Goal: Information Seeking & Learning: Compare options

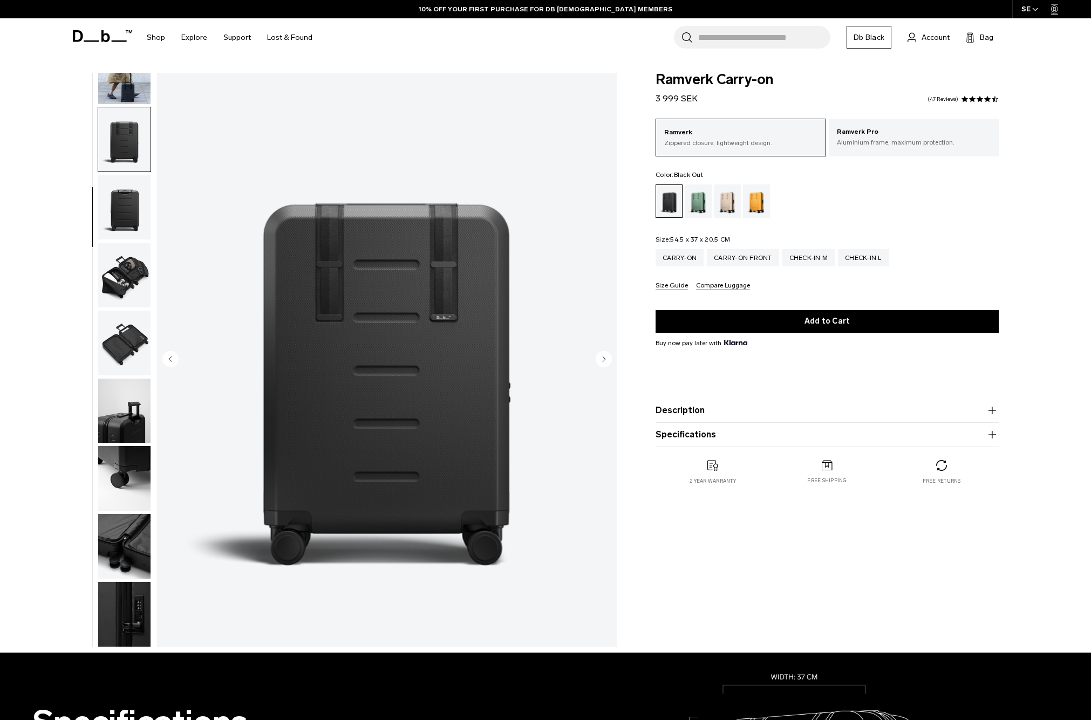
click at [129, 196] on img "button" at bounding box center [124, 207] width 52 height 65
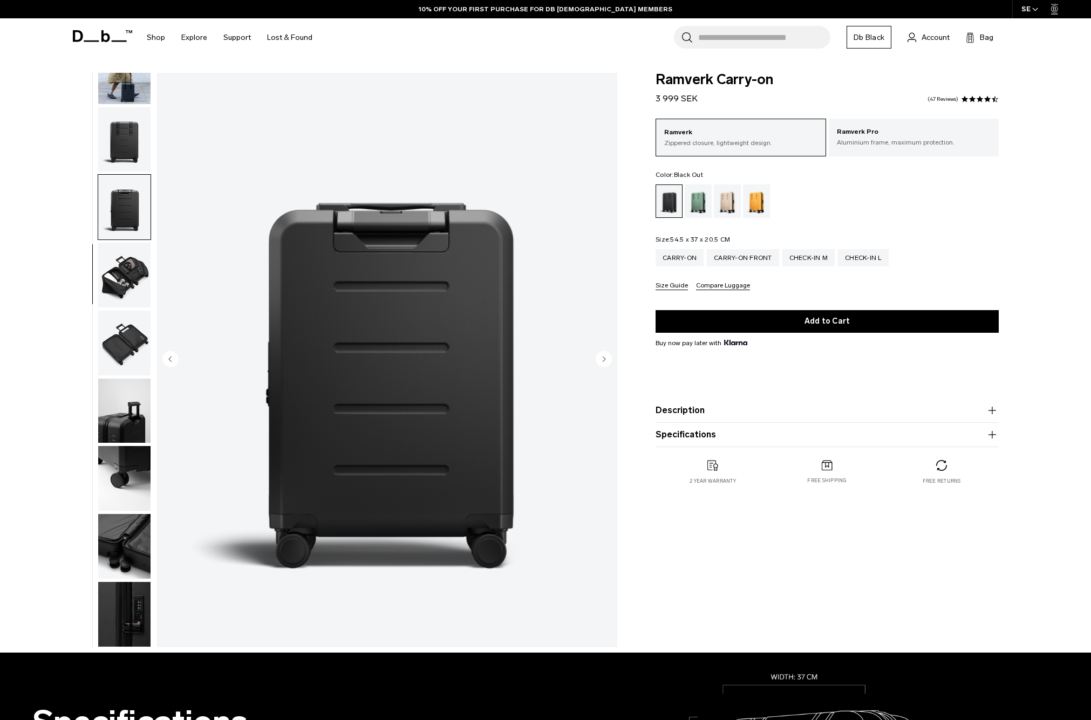
click at [126, 283] on img "button" at bounding box center [124, 275] width 52 height 65
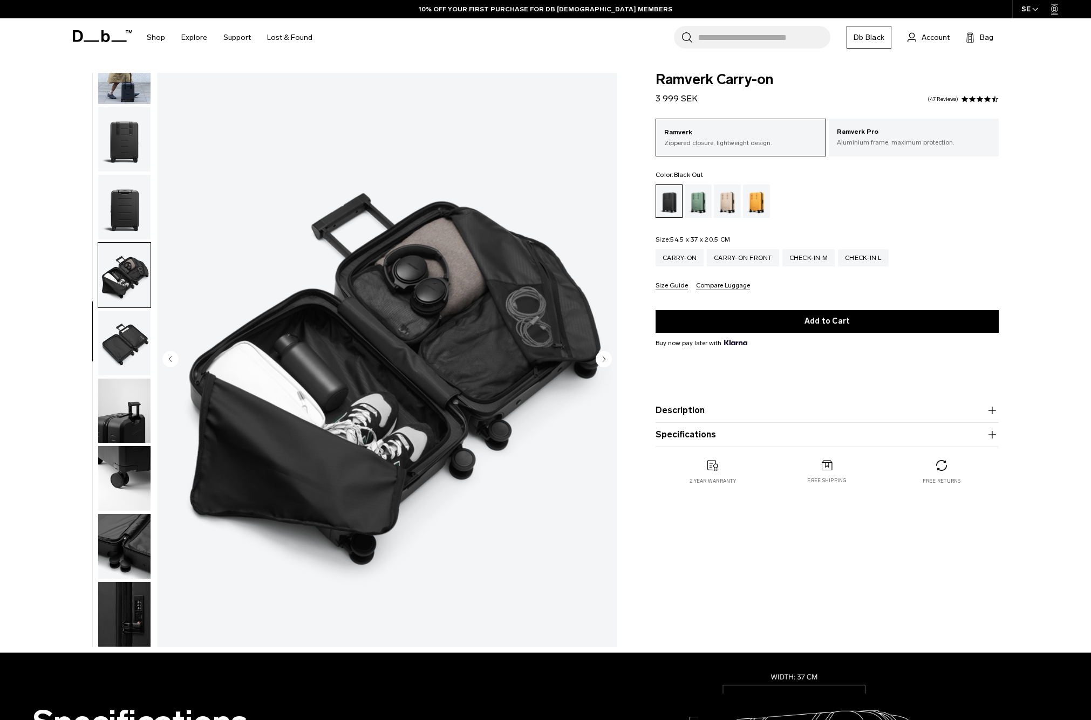
click at [124, 325] on img "button" at bounding box center [124, 343] width 52 height 65
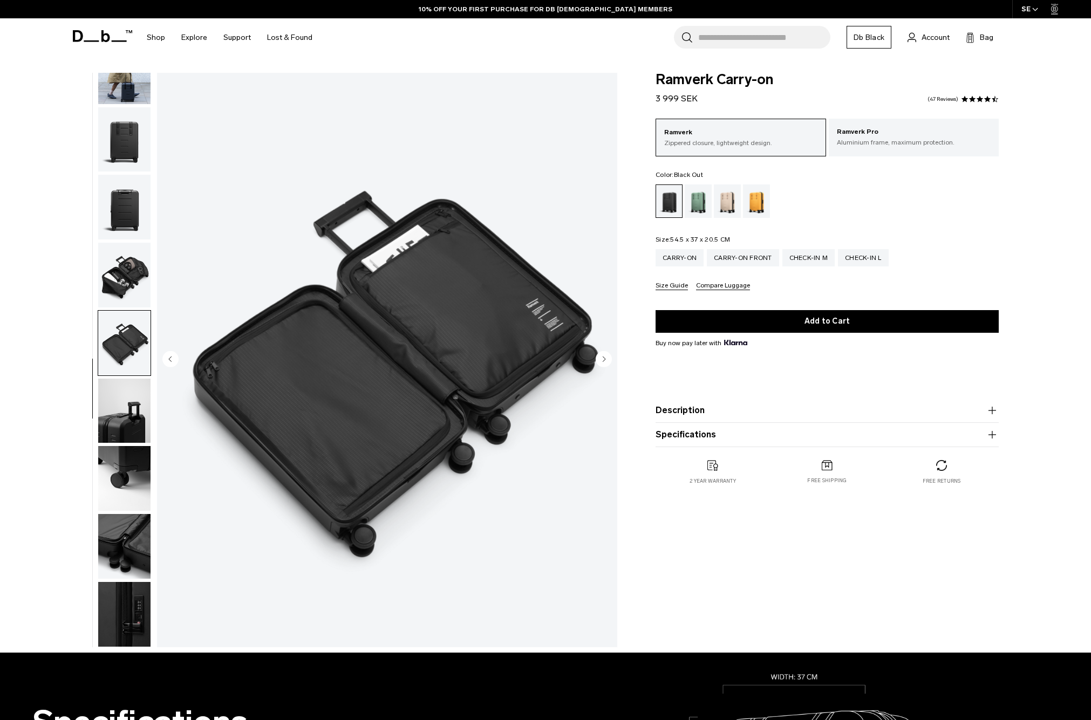
click at [125, 403] on img "button" at bounding box center [124, 411] width 52 height 65
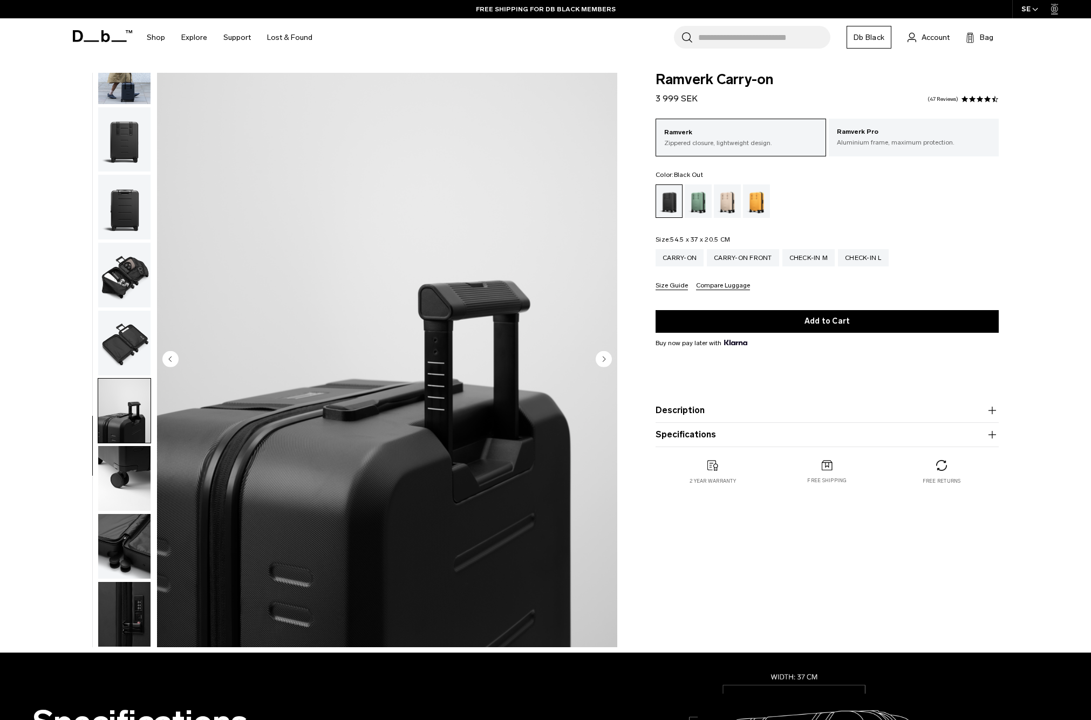
click at [136, 499] on img "button" at bounding box center [124, 478] width 52 height 65
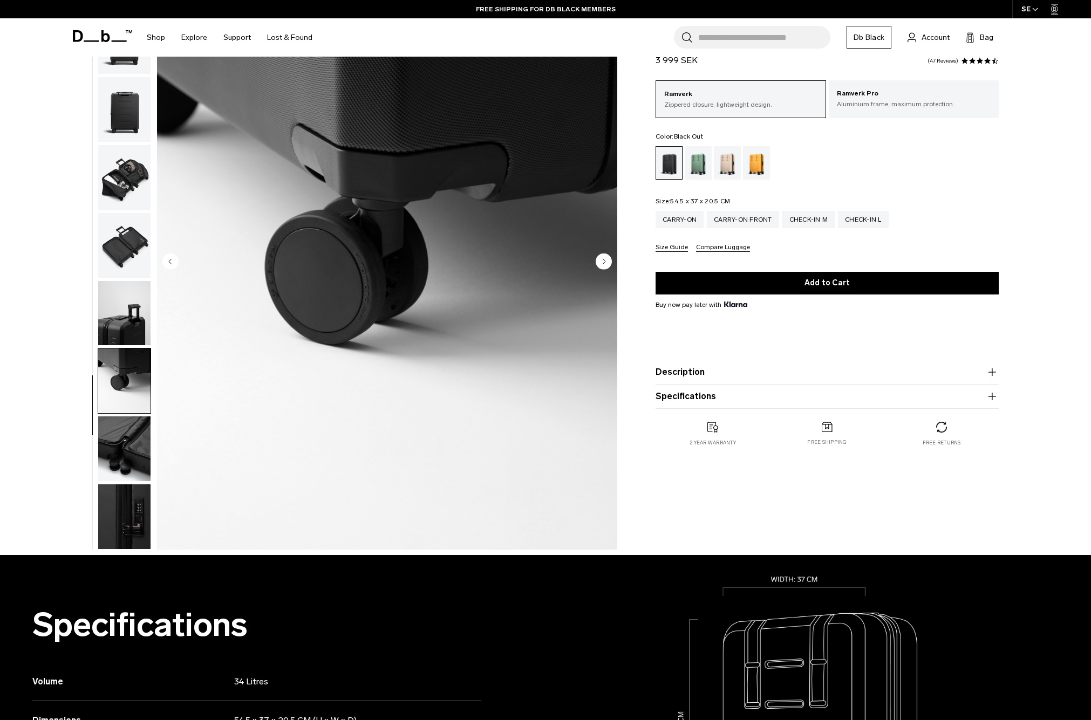
scroll to position [108, 0]
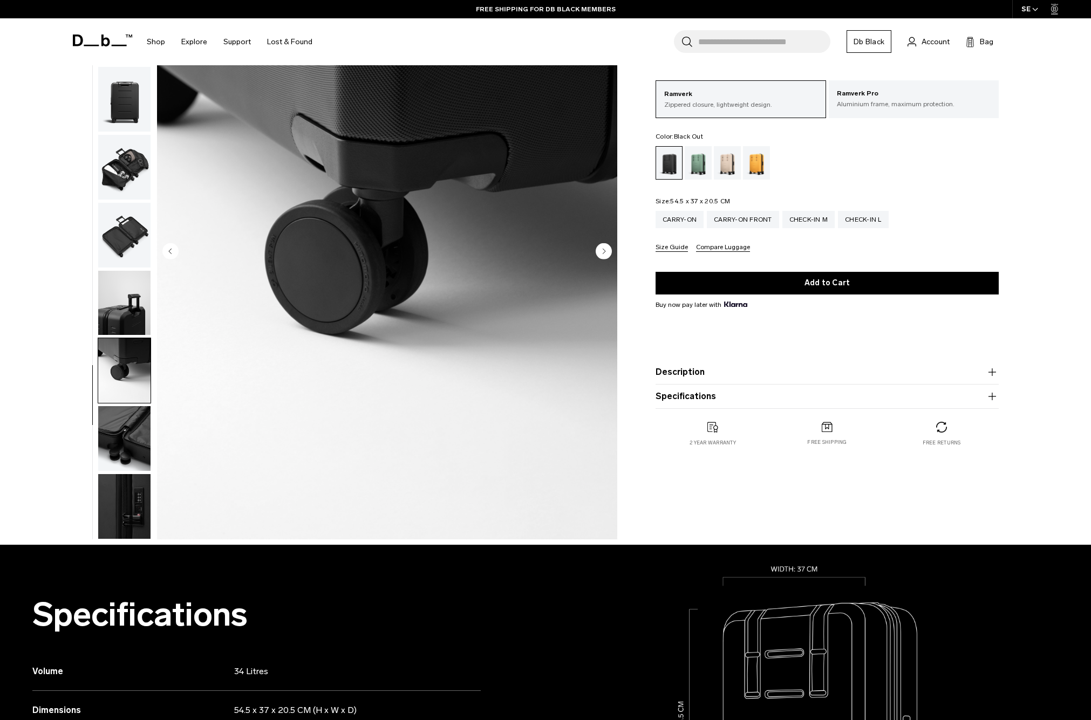
click at [120, 446] on img "button" at bounding box center [124, 438] width 52 height 65
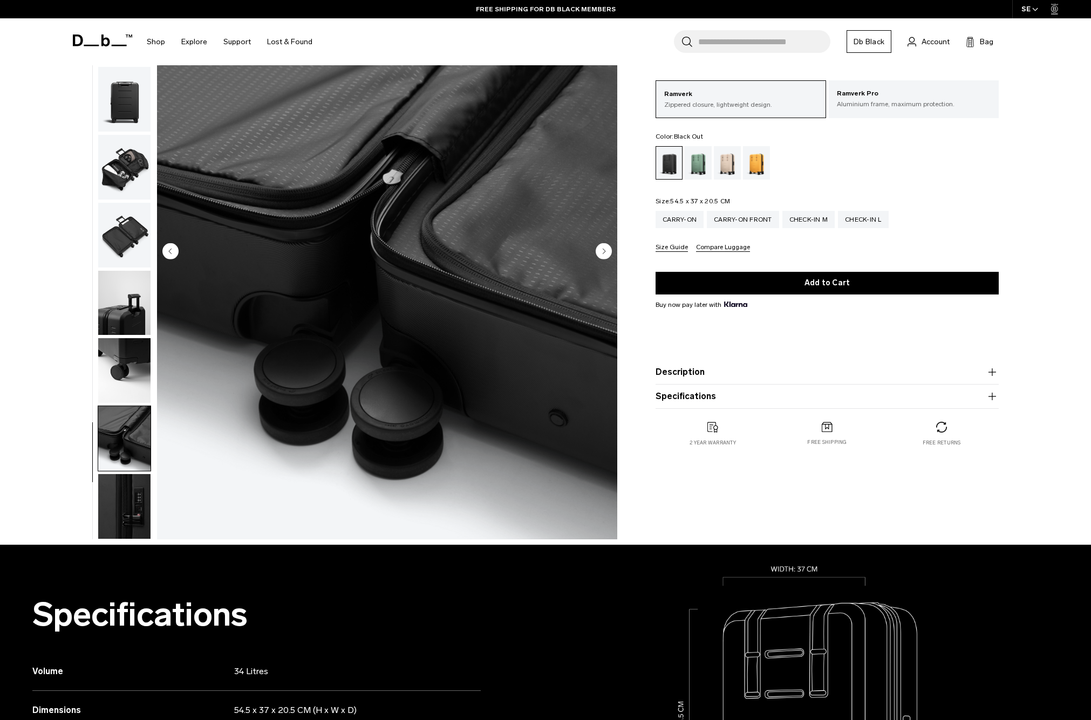
click at [120, 489] on img "button" at bounding box center [124, 506] width 52 height 65
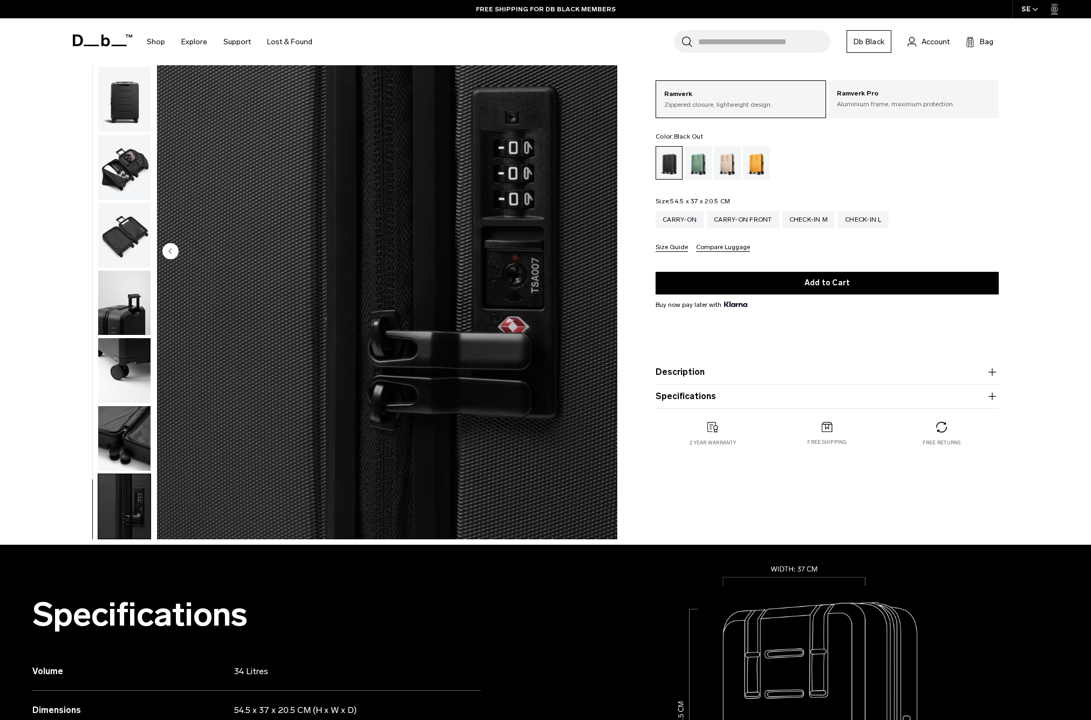
click at [127, 458] on img "button" at bounding box center [124, 438] width 52 height 65
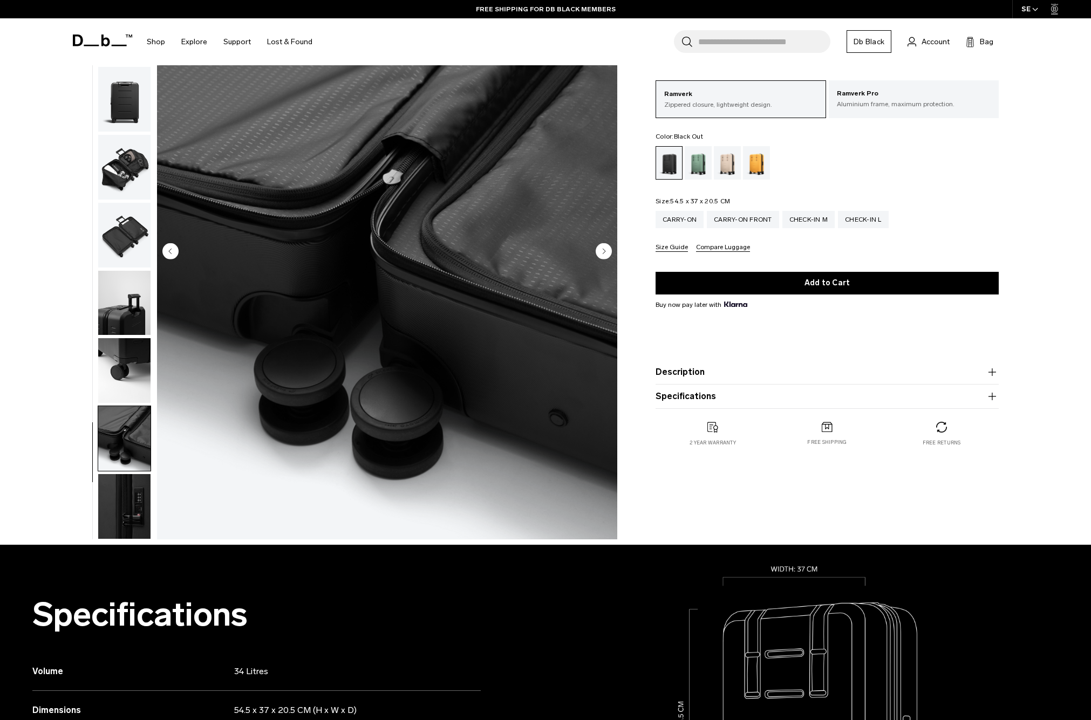
click at [130, 407] on img "button" at bounding box center [124, 438] width 52 height 65
click at [136, 367] on img "button" at bounding box center [124, 370] width 52 height 65
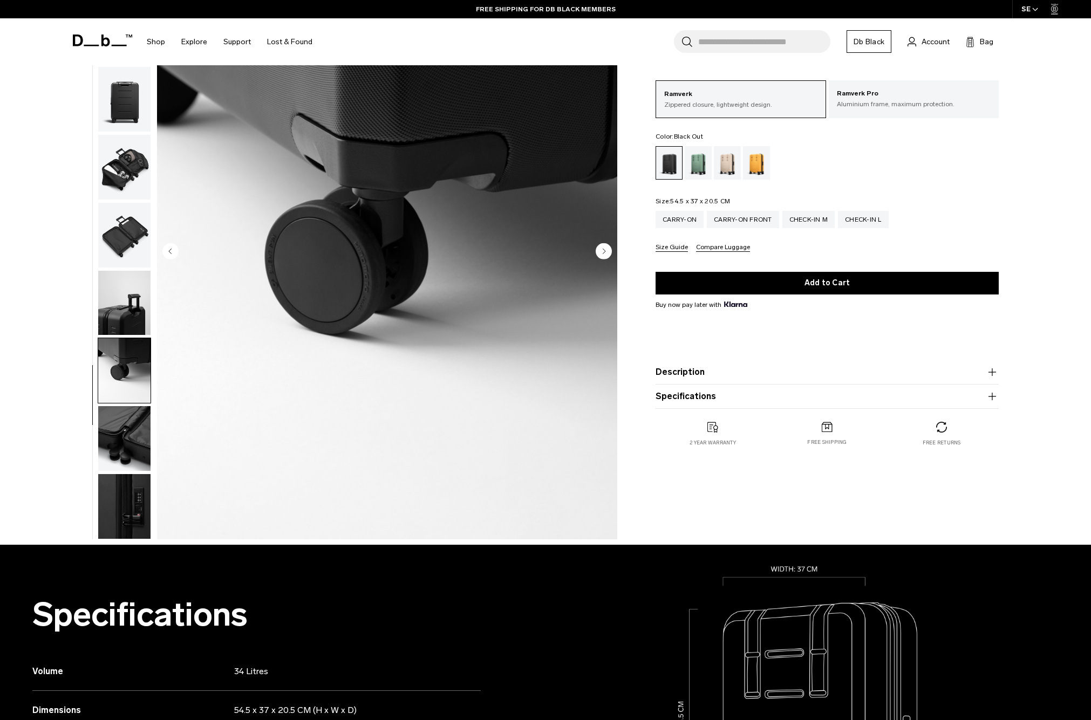
click at [141, 311] on img "button" at bounding box center [124, 303] width 52 height 65
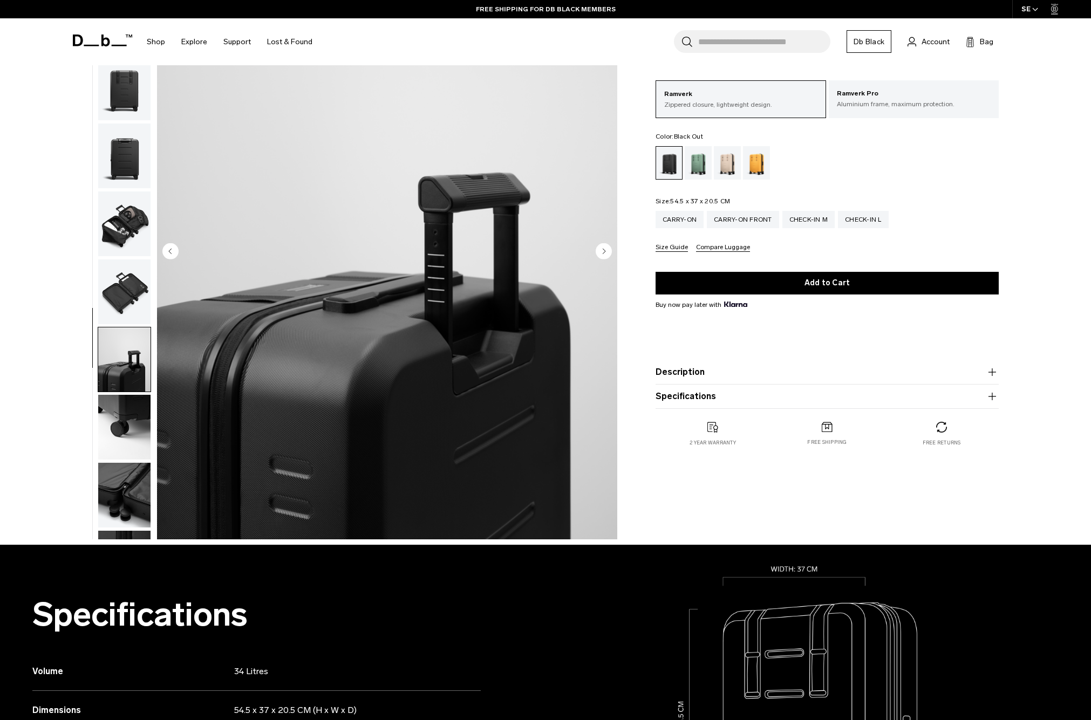
scroll to position [0, 0]
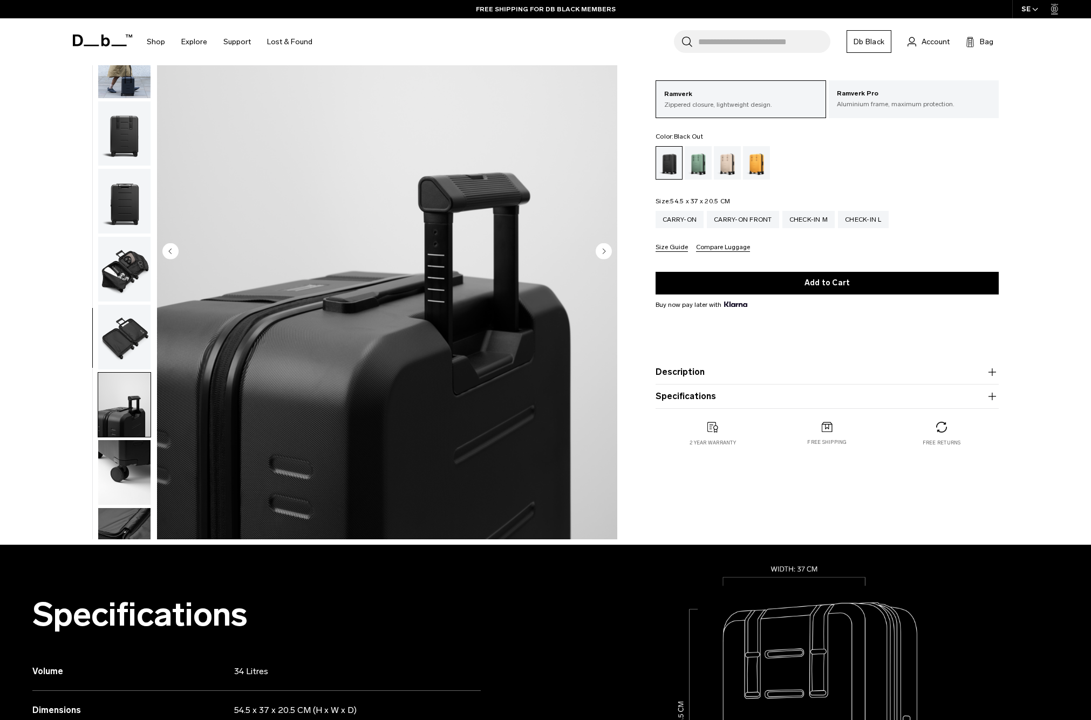
click at [134, 338] on img "button" at bounding box center [124, 337] width 52 height 65
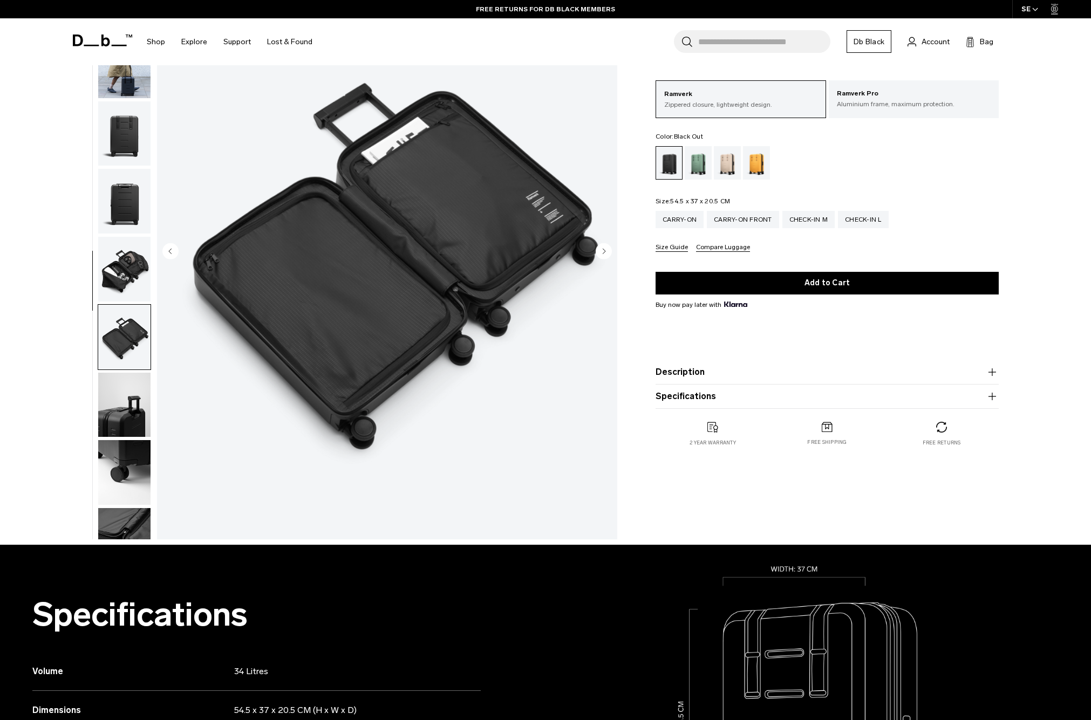
click at [128, 78] on img "button" at bounding box center [124, 65] width 52 height 65
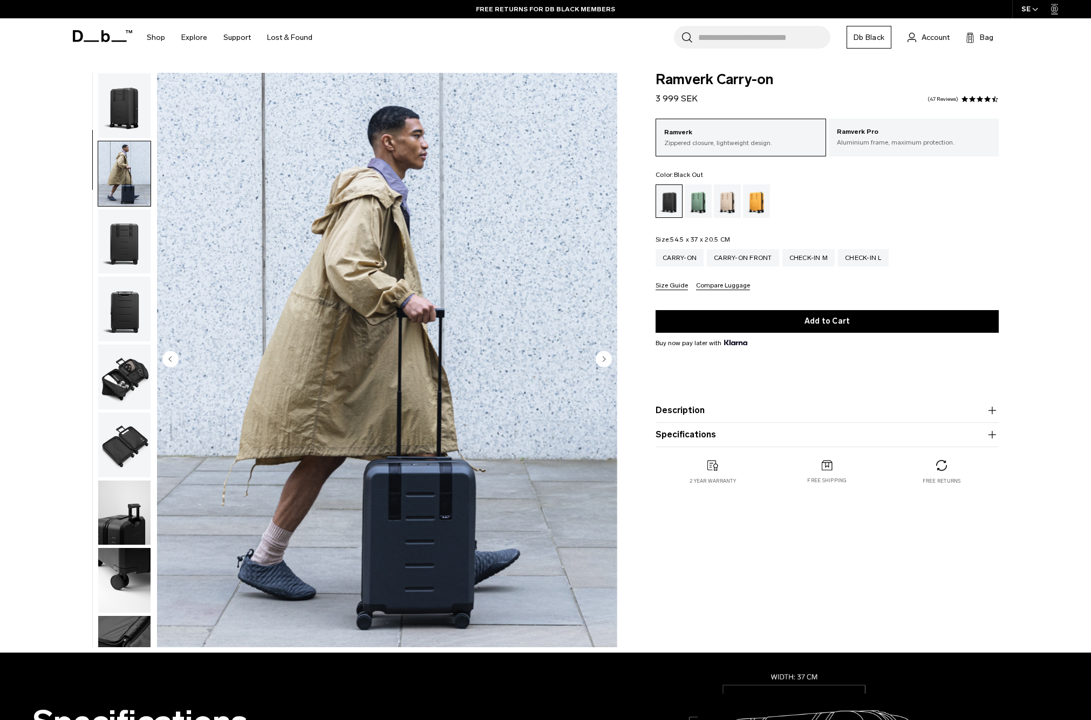
click at [121, 88] on img "button" at bounding box center [124, 105] width 52 height 65
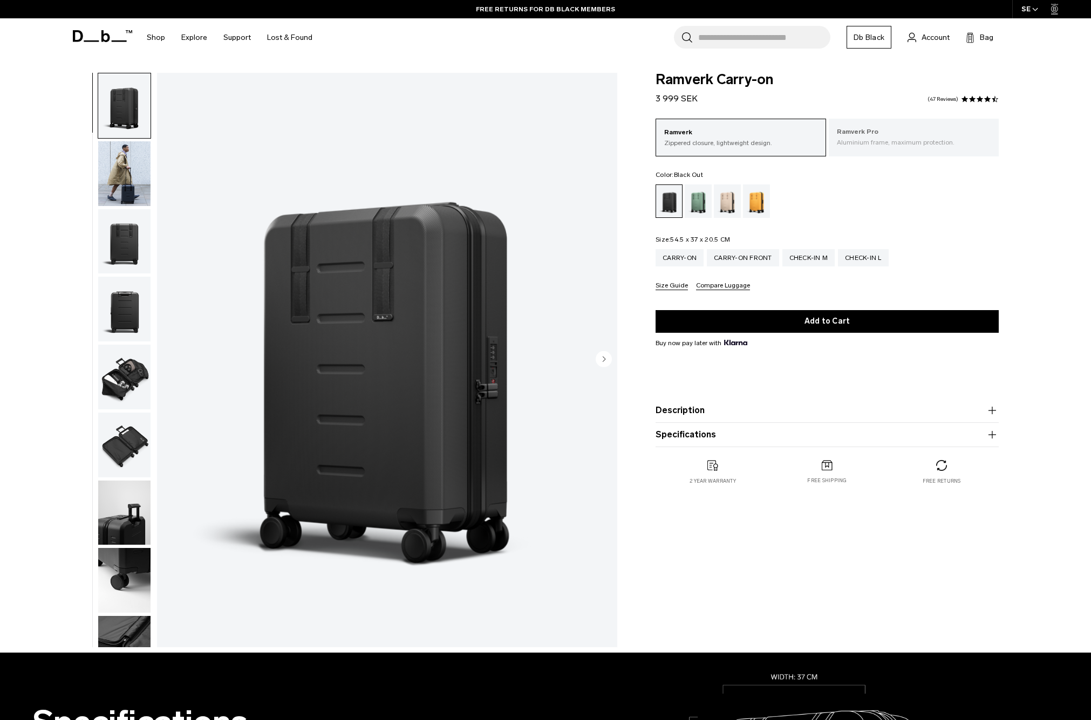
click at [895, 140] on p "Aluminium frame, maximum protection." at bounding box center [914, 143] width 154 height 10
drag, startPoint x: 0, startPoint y: 0, endPoint x: 970, endPoint y: 198, distance: 990.4
click at [970, 199] on ul at bounding box center [826, 200] width 343 height 33
click at [934, 139] on p "Aluminium frame, maximum protection." at bounding box center [914, 143] width 154 height 10
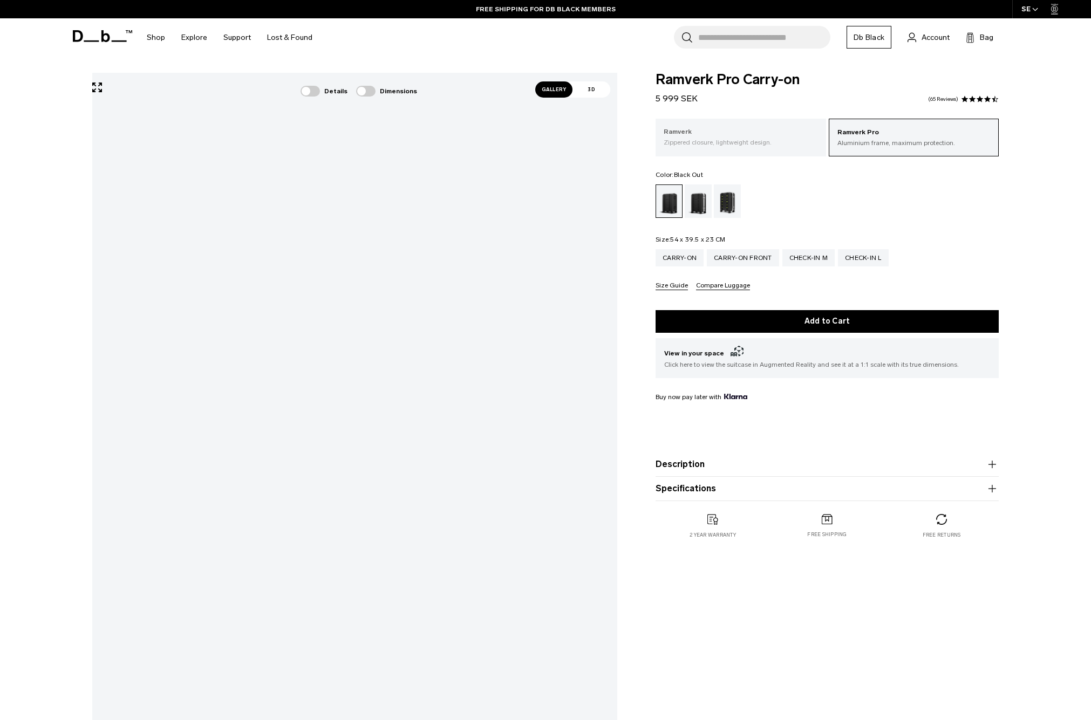
click at [766, 142] on p "Zippered closure, lightweight design." at bounding box center [740, 143] width 154 height 10
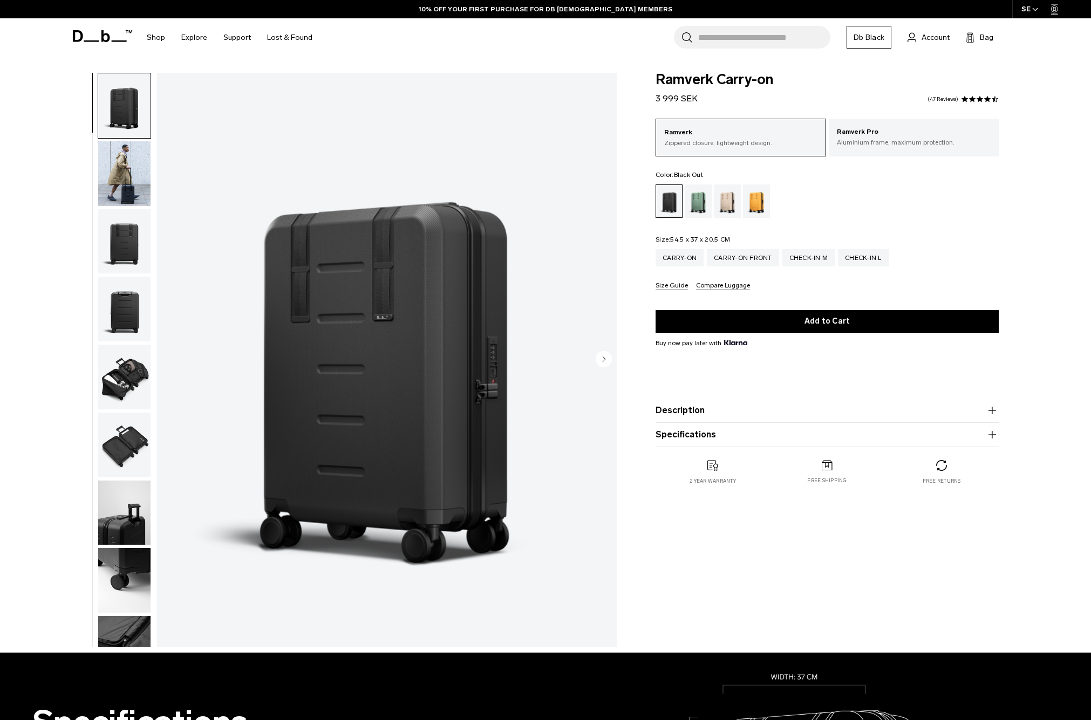
click at [118, 187] on img "button" at bounding box center [124, 173] width 52 height 65
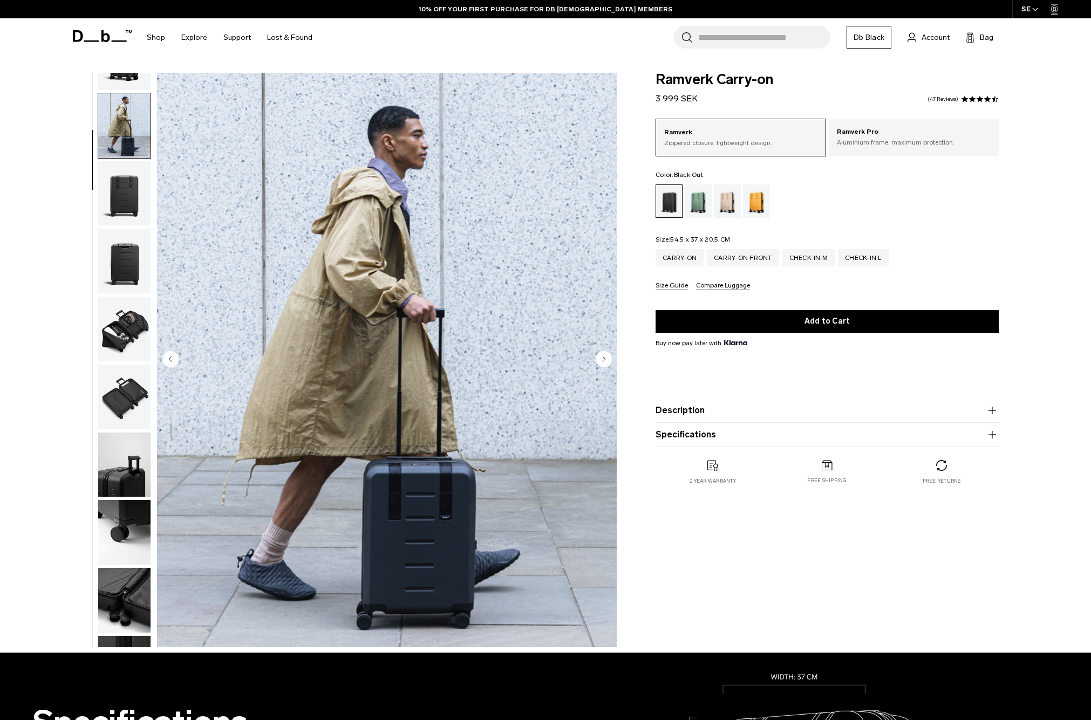
scroll to position [68, 0]
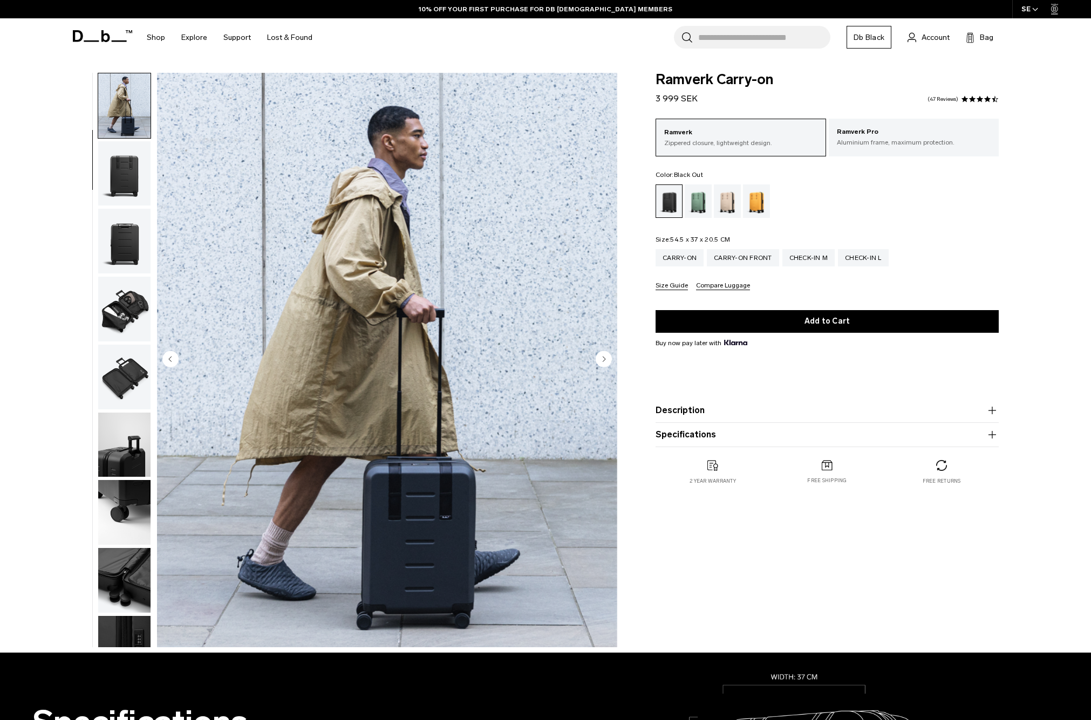
click at [840, 407] on button "Description" at bounding box center [826, 410] width 343 height 13
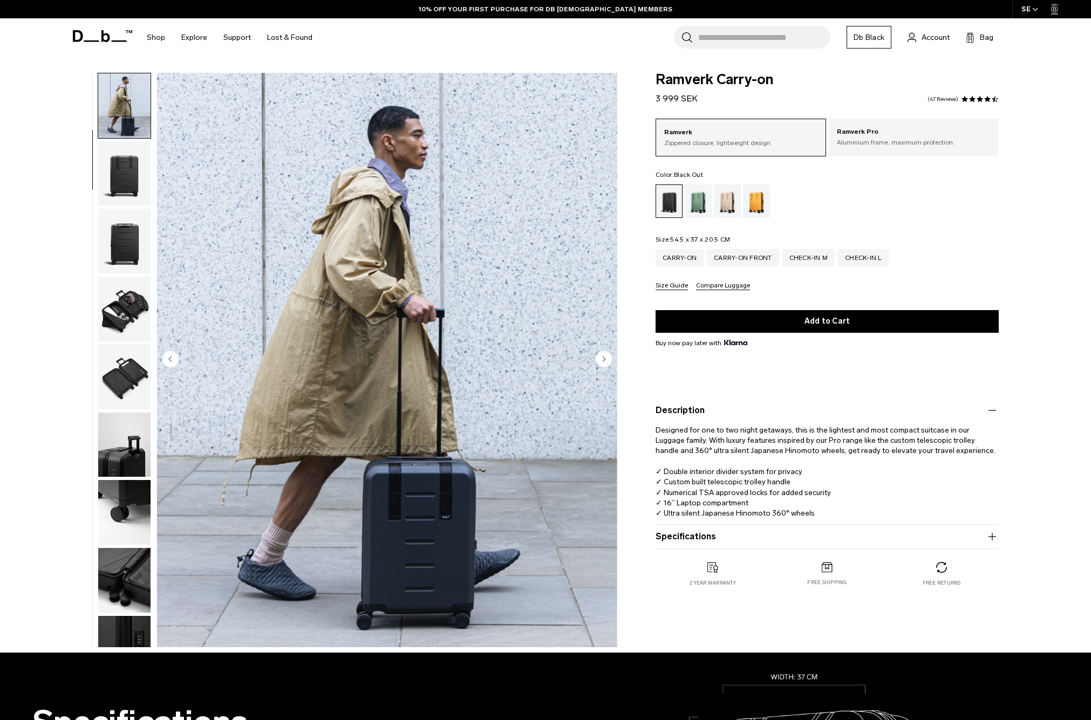
click at [840, 407] on button "Description" at bounding box center [826, 410] width 343 height 13
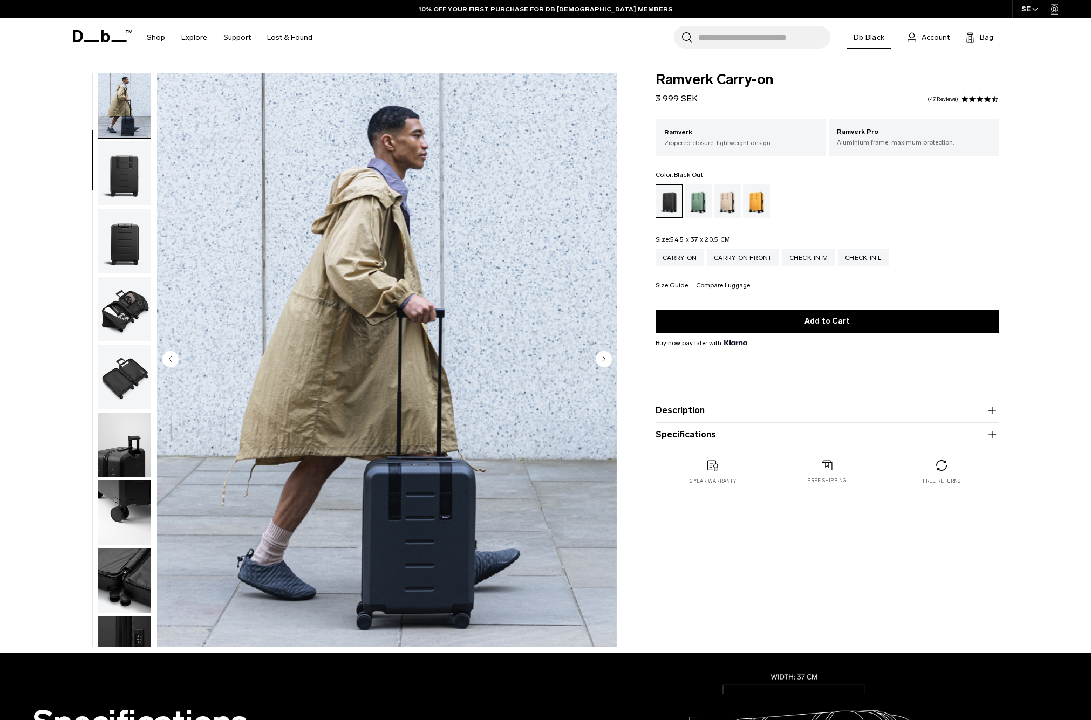
click at [840, 407] on button "Description" at bounding box center [826, 410] width 343 height 13
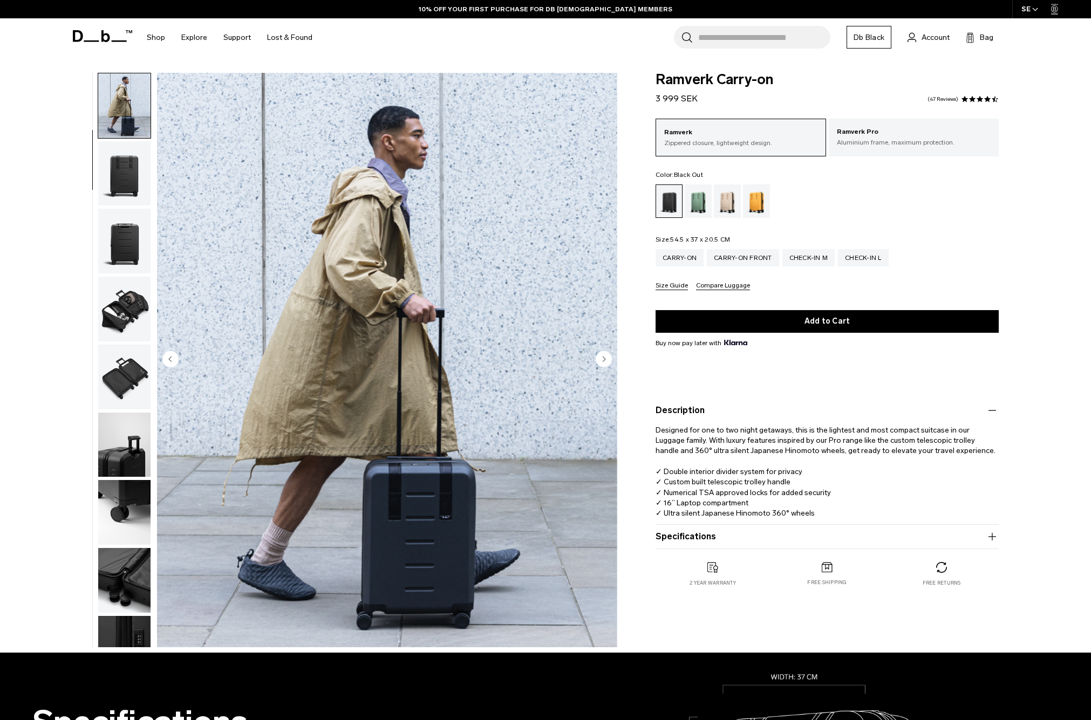
click at [790, 513] on span "Designed for one to two night getaways, this is the lightest and most compact s…" at bounding box center [825, 472] width 340 height 93
click at [775, 532] on button "Specifications" at bounding box center [826, 536] width 343 height 13
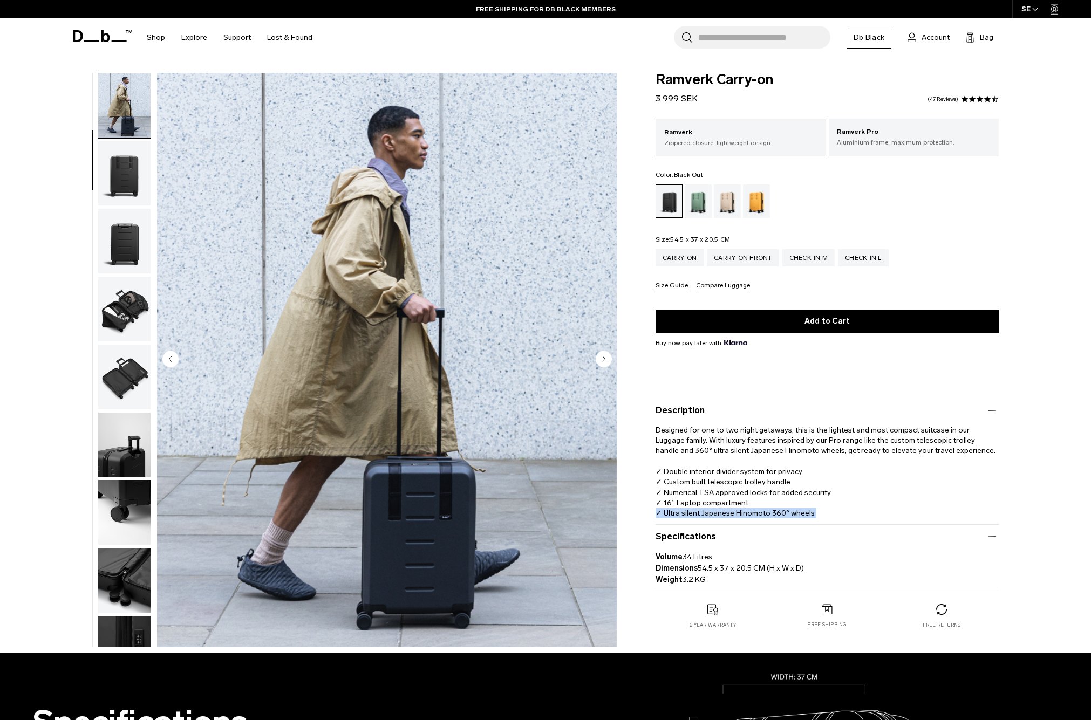
scroll to position [54, 0]
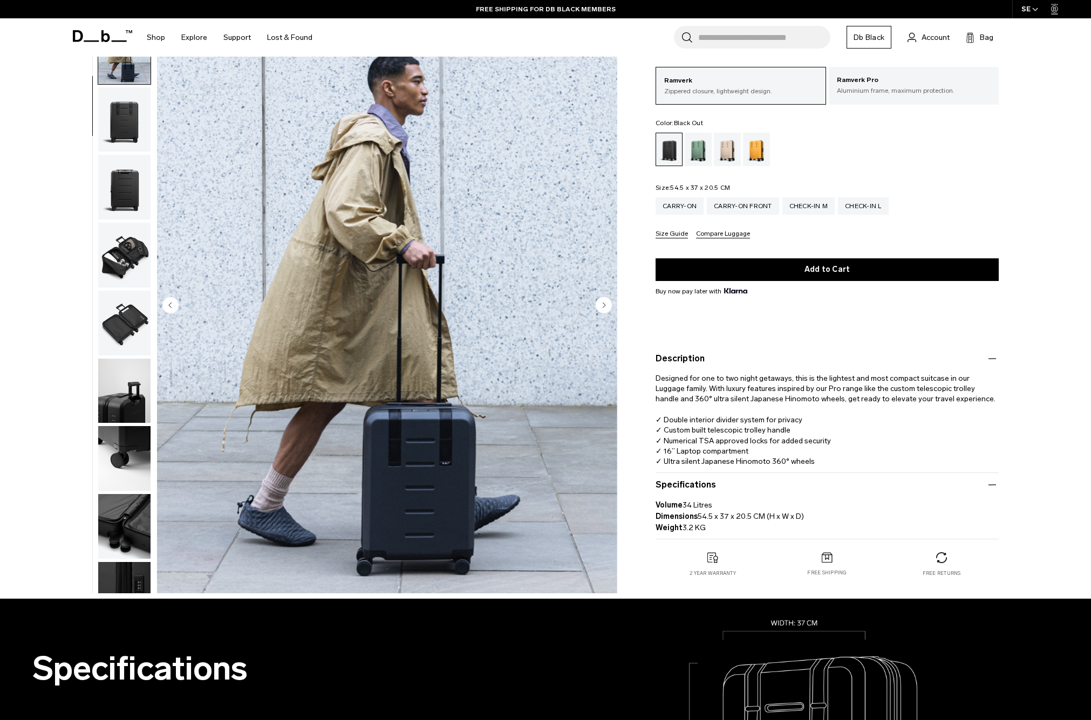
click at [728, 506] on p "Volume 34 Litres Dimensions 54.5 x 37 x 20.5 CM (H x W x D) Weight 3.2 KG" at bounding box center [826, 512] width 343 height 42
click at [728, 505] on p "Volume 34 Litres Dimensions 54.5 x 37 x 20.5 CM (H x W x D) Weight 3.2 KG" at bounding box center [826, 512] width 343 height 42
click at [732, 506] on p "Volume 34 Litres Dimensions 54.5 x 37 x 20.5 CM (H x W x D) Weight 3.2 KG" at bounding box center [826, 512] width 343 height 42
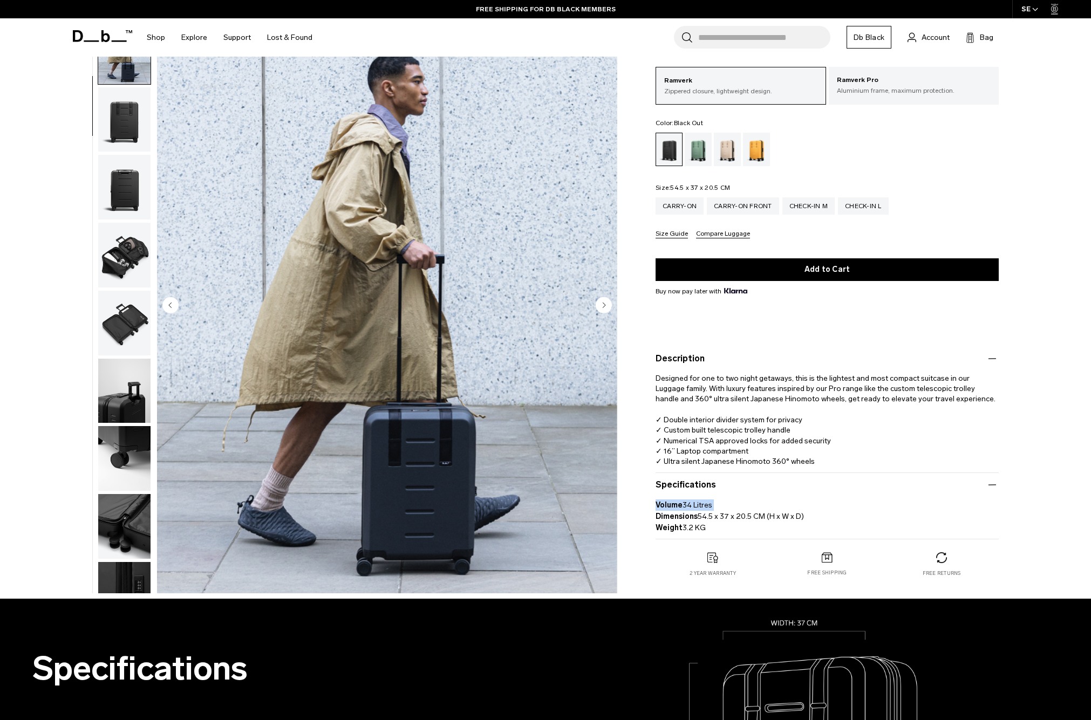
click at [732, 506] on p "Volume 34 Litres Dimensions 54.5 x 37 x 20.5 CM (H x W x D) Weight 3.2 KG" at bounding box center [826, 512] width 343 height 42
click at [725, 517] on p "Volume 34 Litres Dimensions 54.5 x 37 x 20.5 CM (H x W x D) Weight 3.2 KG" at bounding box center [826, 512] width 343 height 42
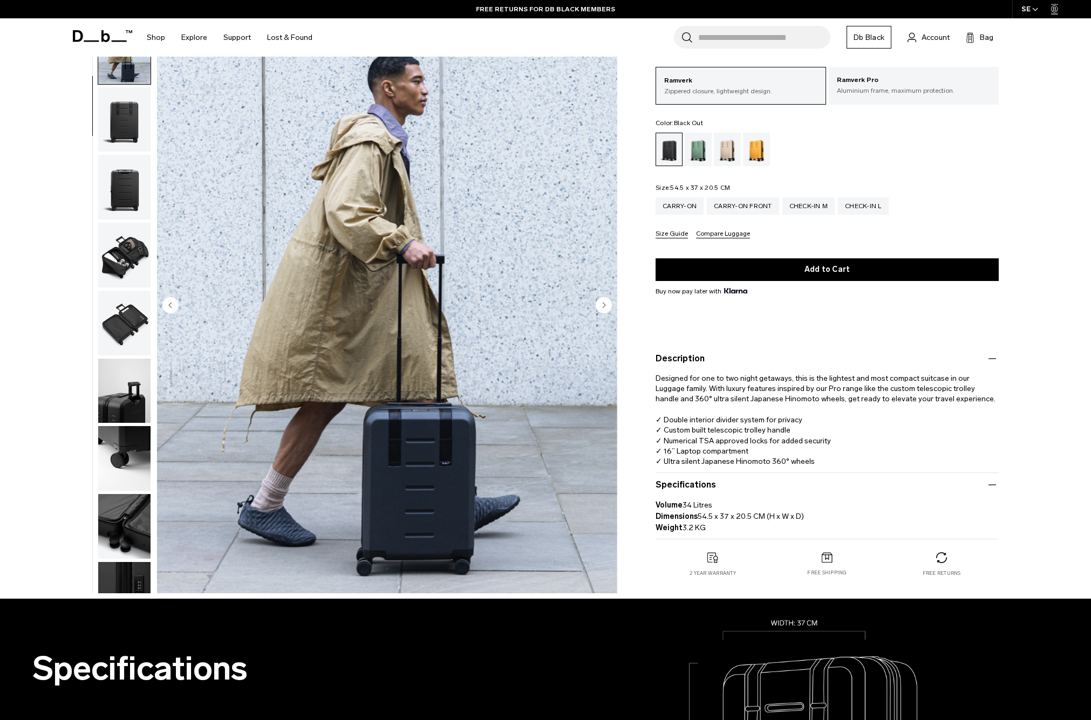
click at [729, 502] on p "Volume 34 Litres Dimensions 54.5 x 37 x 20.5 CM (H x W x D) Weight 3.2 KG" at bounding box center [826, 512] width 343 height 42
click at [729, 512] on p "Volume 34 Litres Dimensions 54.5 x 37 x 20.5 CM (H x W x D) Weight 3.2 KG" at bounding box center [826, 512] width 343 height 42
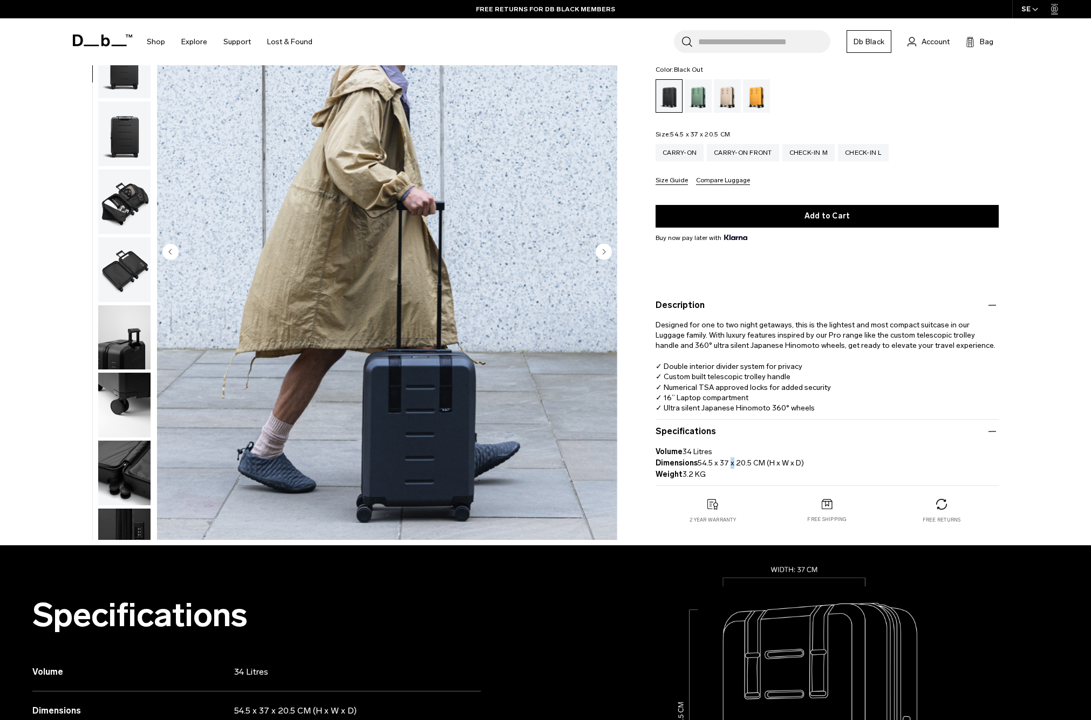
scroll to position [0, 0]
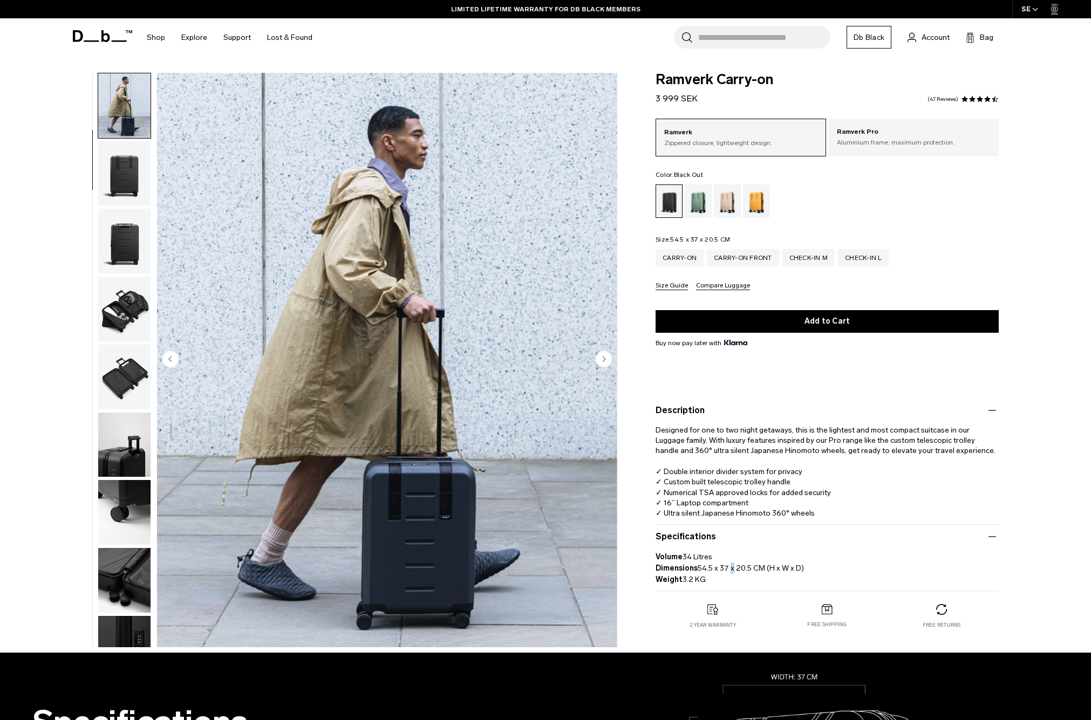
click at [117, 176] on img "button" at bounding box center [124, 173] width 52 height 65
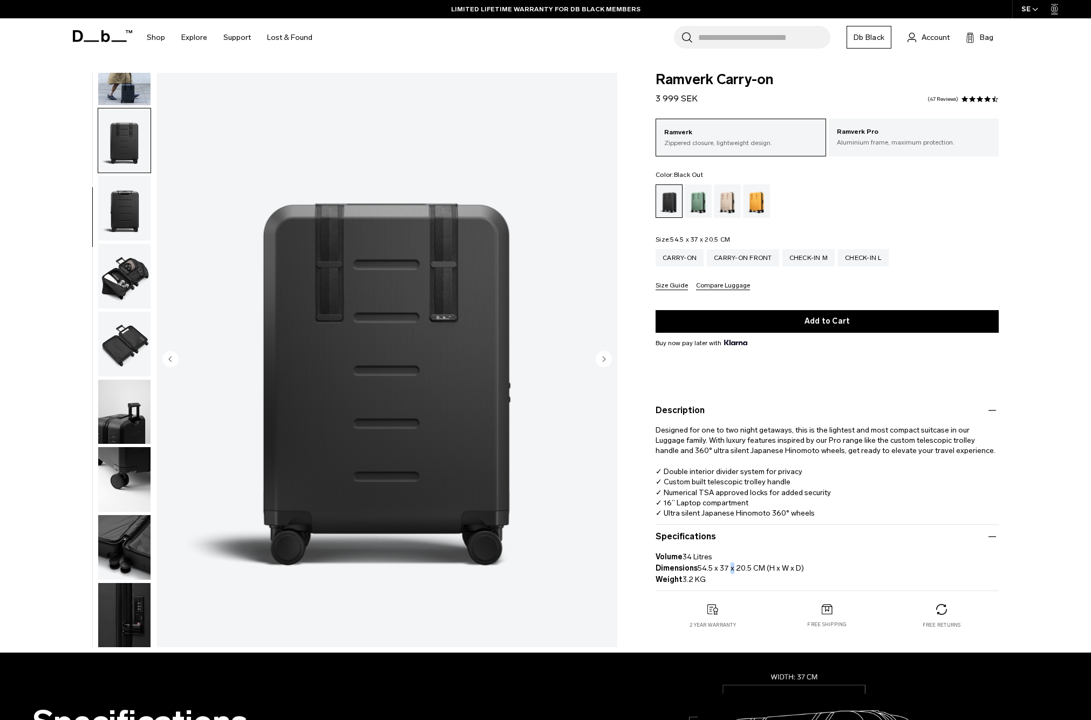
scroll to position [102, 0]
click at [128, 191] on img "button" at bounding box center [124, 207] width 52 height 65
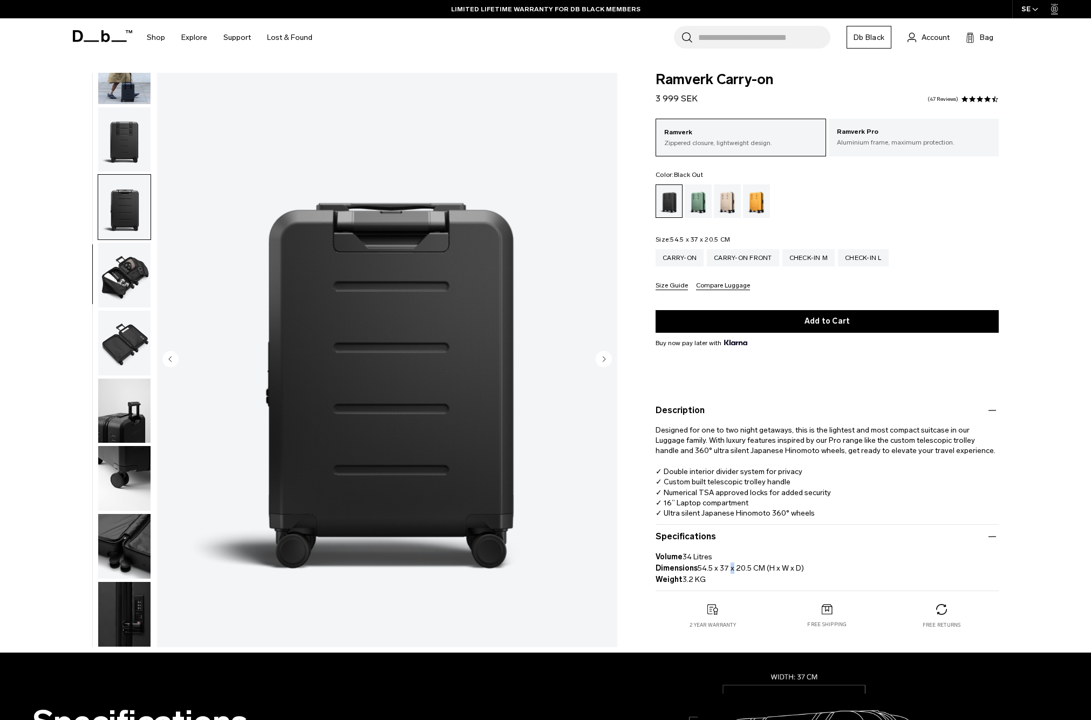
click at [114, 268] on img "button" at bounding box center [124, 275] width 52 height 65
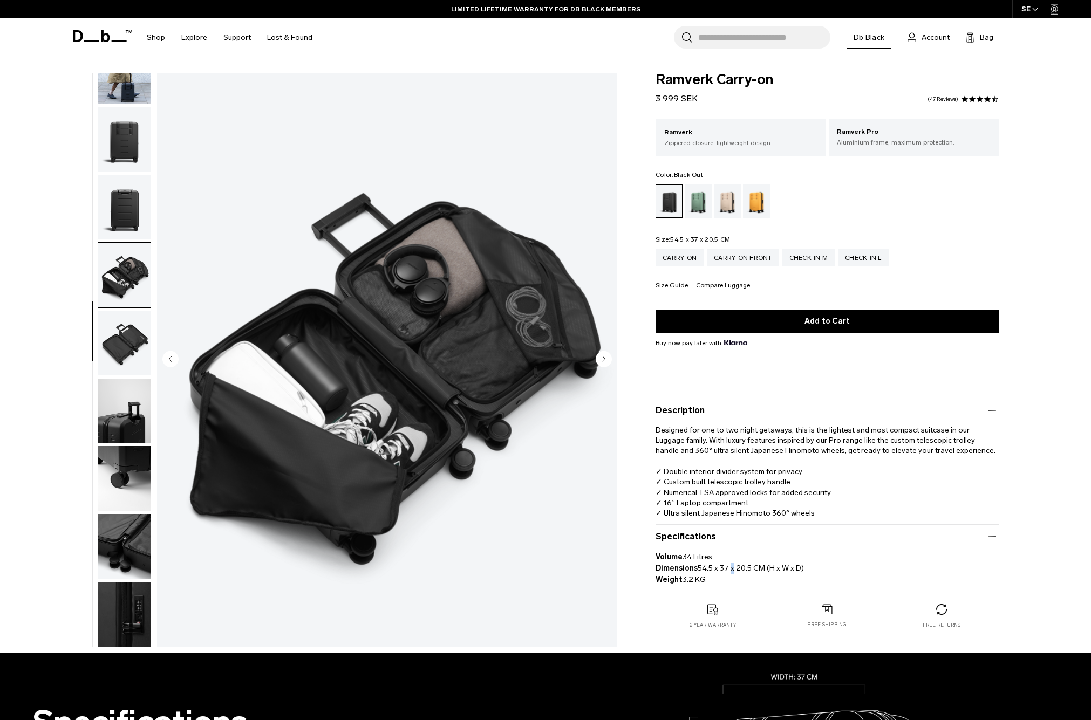
click at [104, 307] on button "button" at bounding box center [124, 275] width 53 height 66
click at [113, 327] on img "button" at bounding box center [124, 343] width 52 height 65
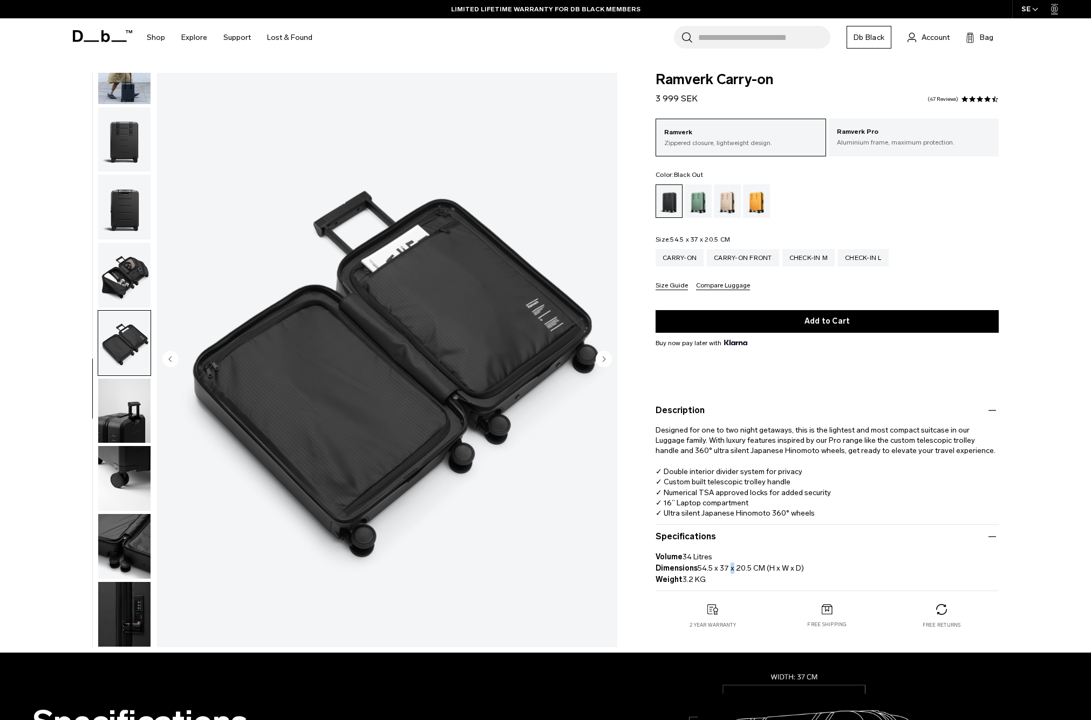
click at [127, 410] on img "button" at bounding box center [124, 411] width 52 height 65
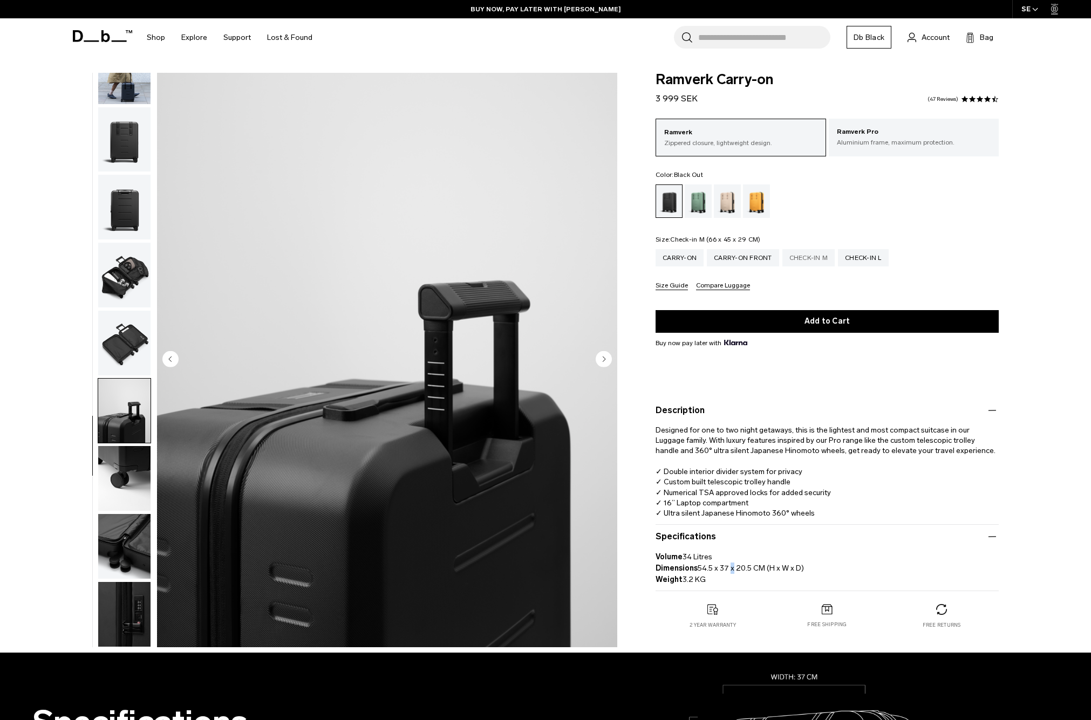
click at [820, 263] on div "Check-in M" at bounding box center [808, 257] width 53 height 17
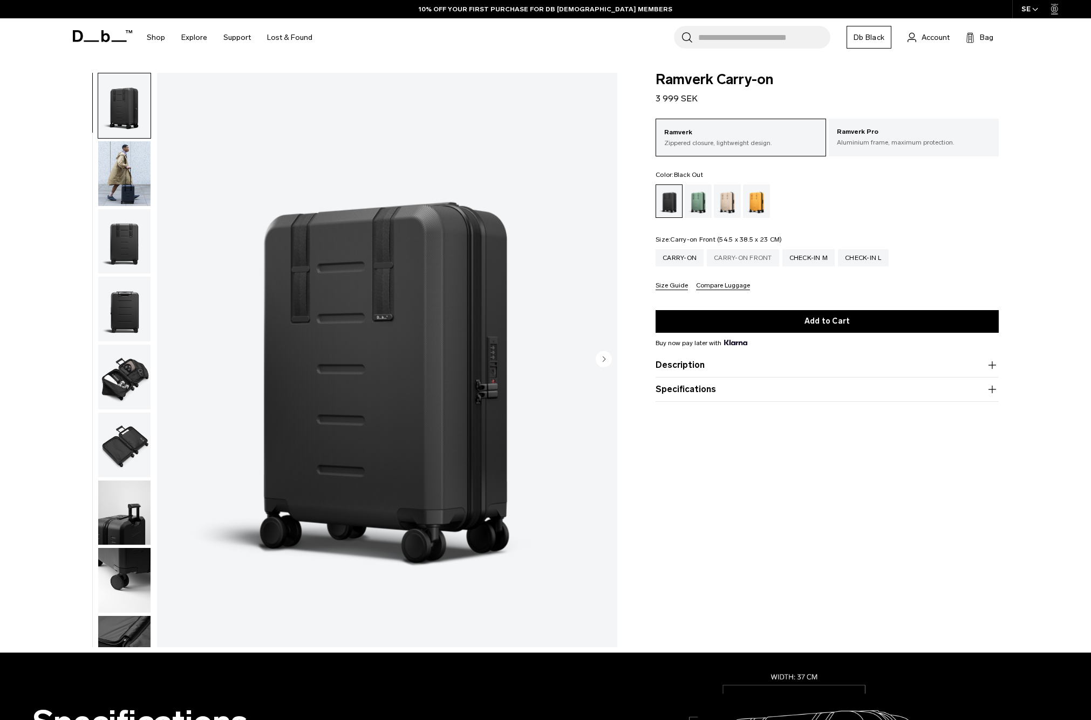
click at [731, 258] on div "Carry-on Front" at bounding box center [743, 257] width 72 height 17
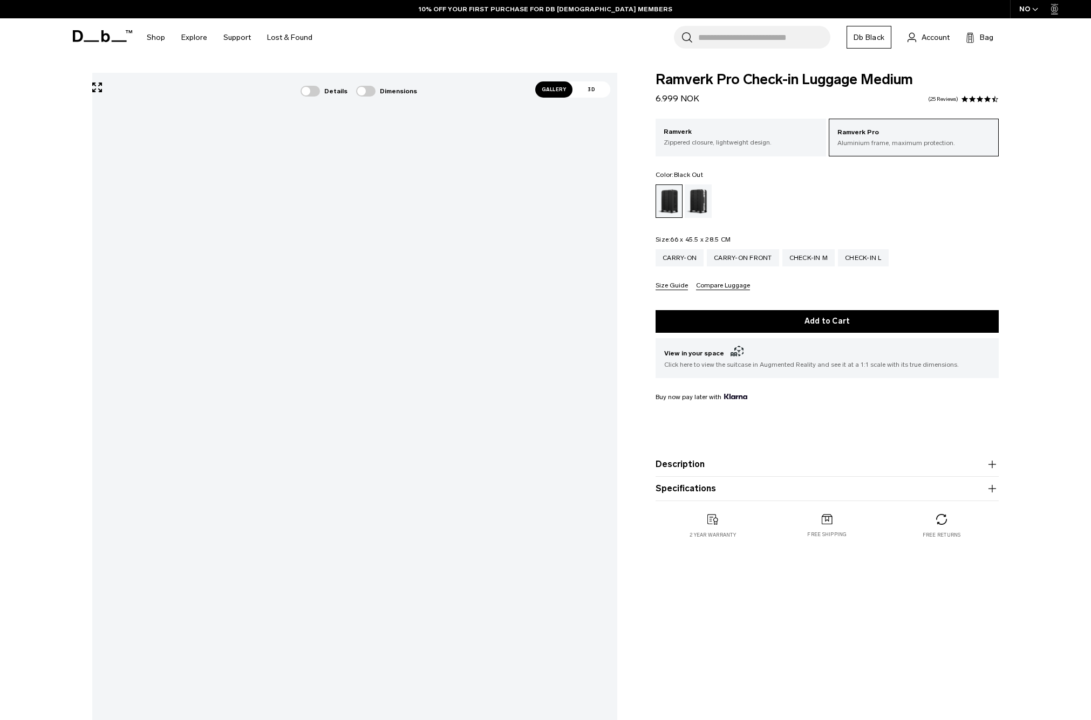
click at [642, 719] on div "Gallery 3D Details Dimensions 01 / 12" at bounding box center [545, 424] width 971 height 703
click at [695, 260] on div "Carry-on" at bounding box center [679, 257] width 48 height 17
click at [0, 432] on html "Skip to content BUY NOW, PAY LATER WITH [PERSON_NAME] 10% OFF YOUR FIRST PURCHA…" at bounding box center [545, 360] width 1091 height 720
click at [0, 433] on html "Skip to content BUY NOW, PAY LATER WITH KLARNA 10% OFF YOUR FIRST PURCHASE FOR …" at bounding box center [545, 360] width 1091 height 720
click at [701, 212] on div "Silver" at bounding box center [698, 200] width 28 height 33
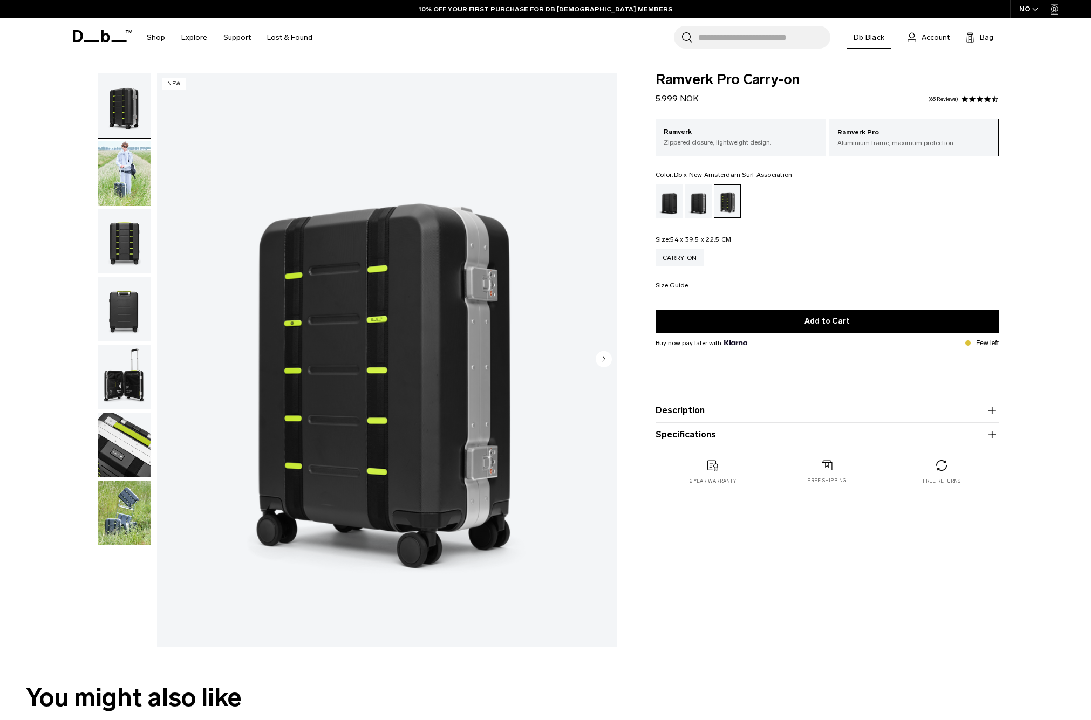
click at [517, 364] on img "1 / 7" at bounding box center [387, 360] width 460 height 574
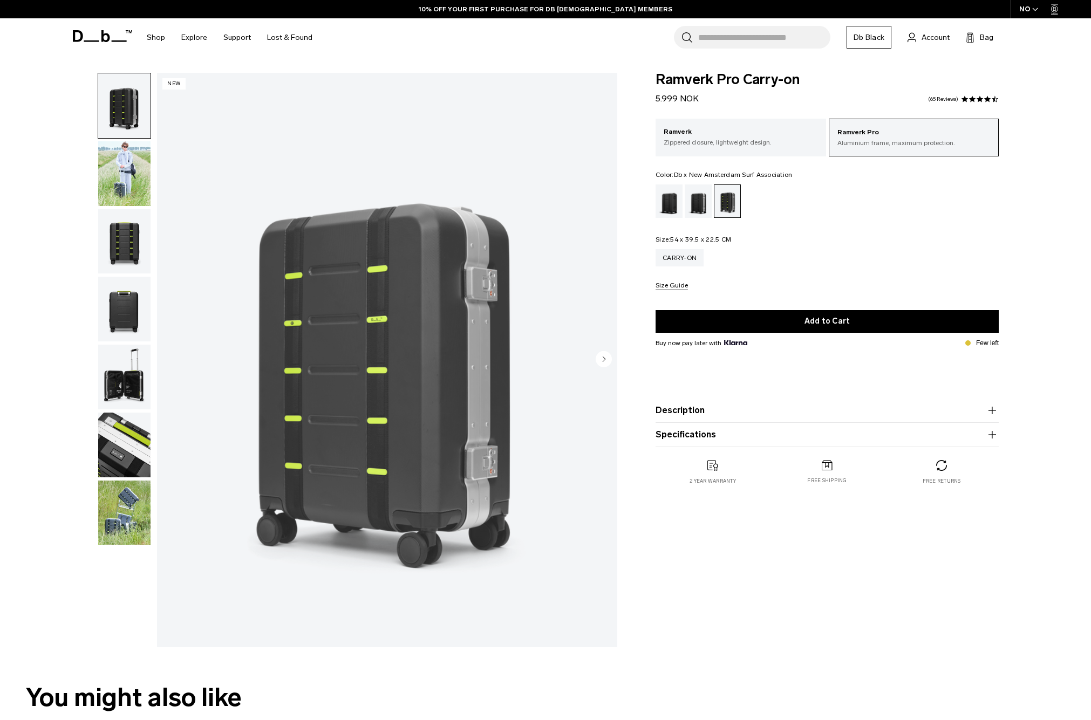
click at [491, 394] on img "1 / 7" at bounding box center [387, 360] width 460 height 574
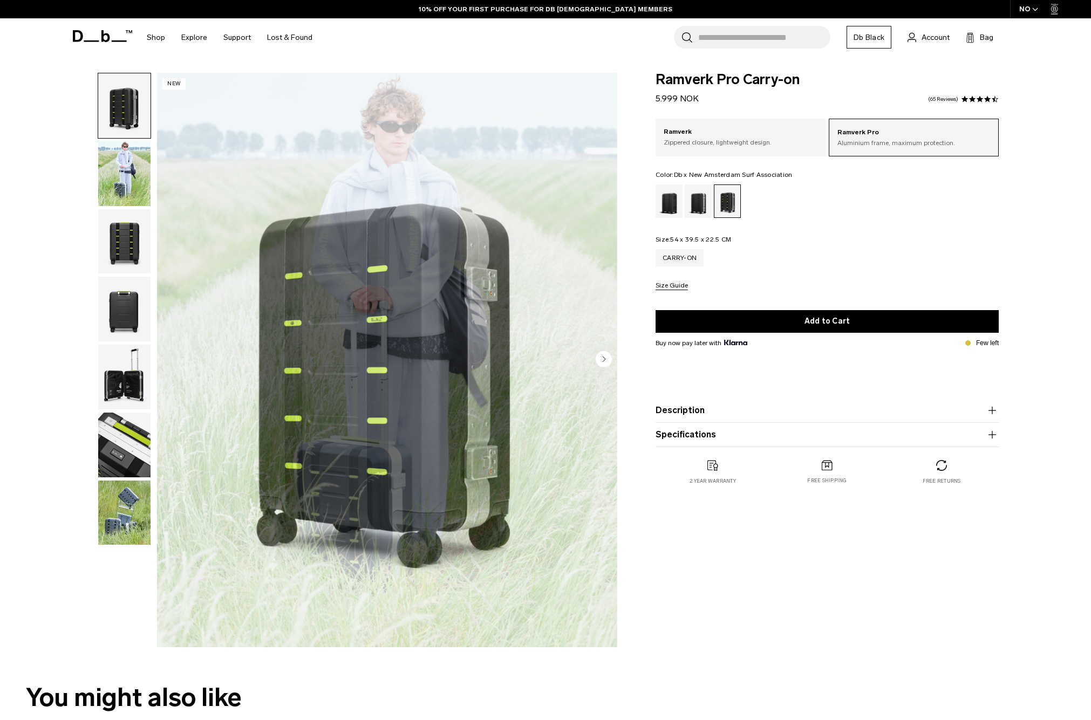
click at [51, 318] on div "**********" at bounding box center [545, 363] width 1091 height 580
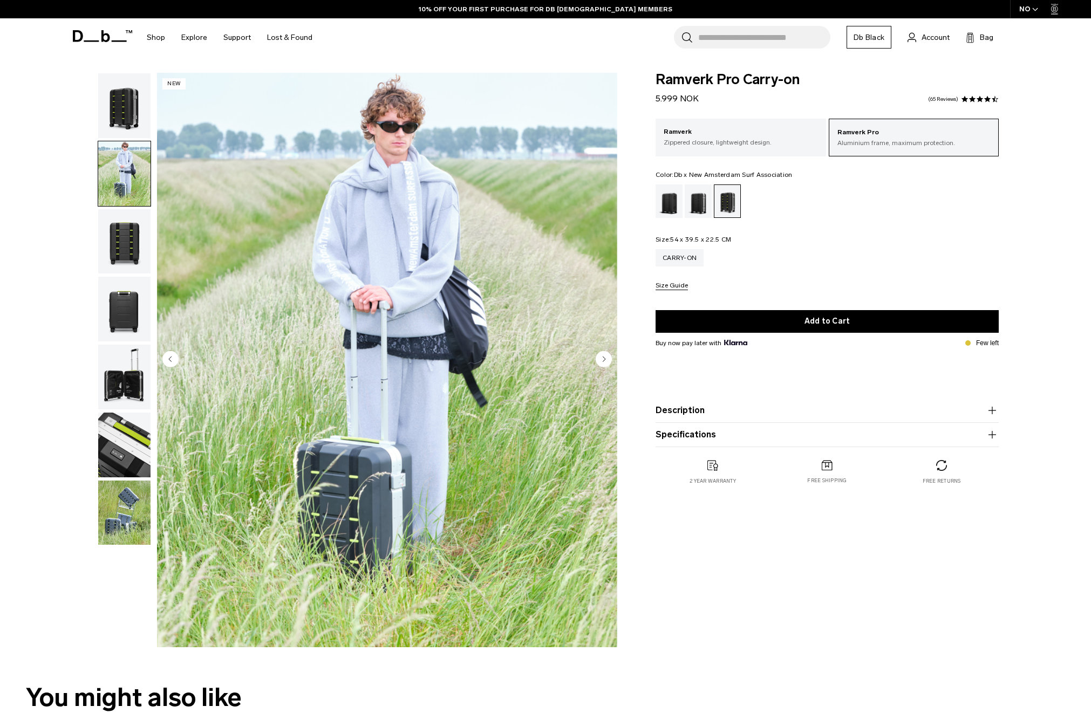
click at [146, 246] on img "button" at bounding box center [124, 241] width 52 height 65
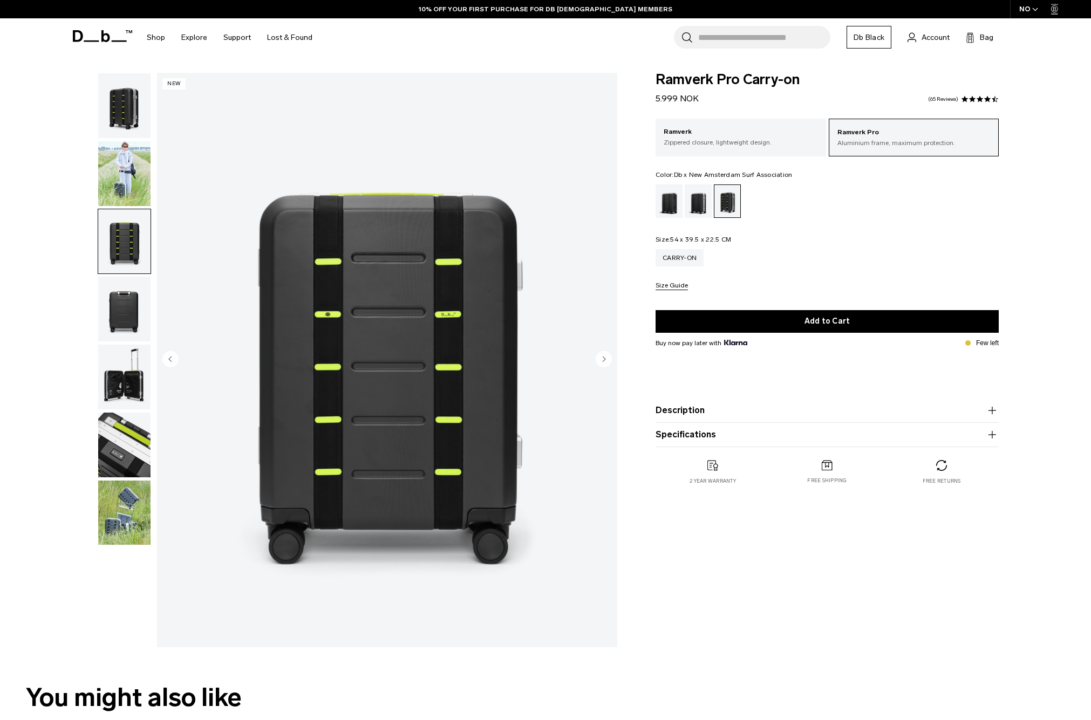
click at [126, 306] on img "button" at bounding box center [124, 309] width 52 height 65
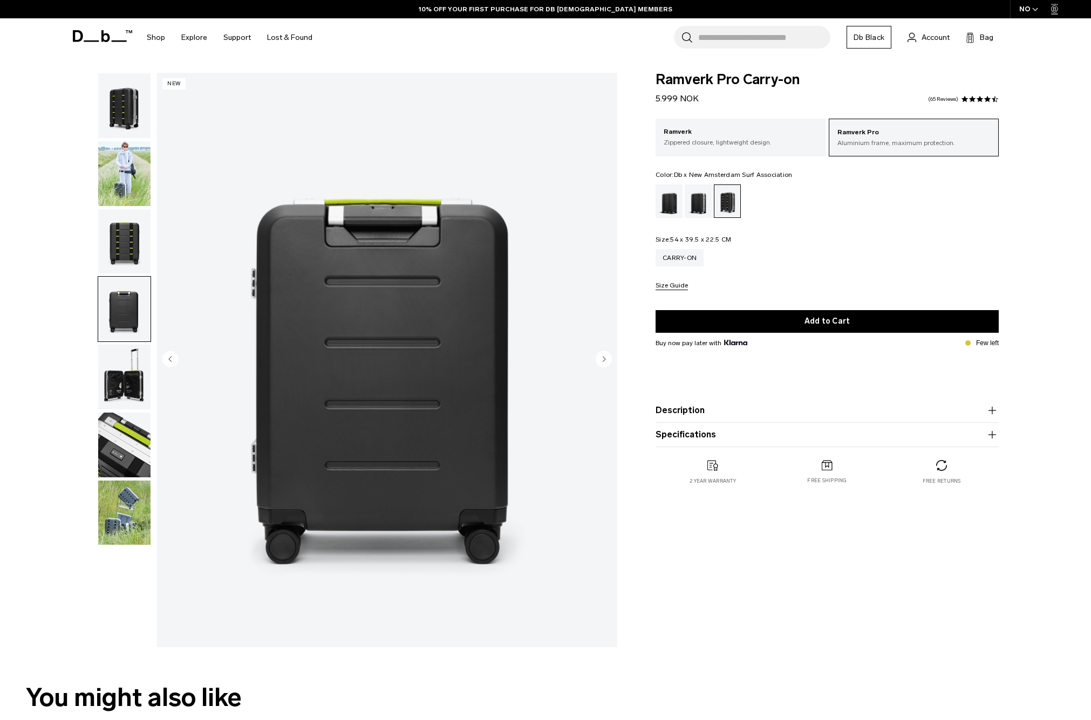
click at [127, 360] on img "button" at bounding box center [124, 377] width 52 height 65
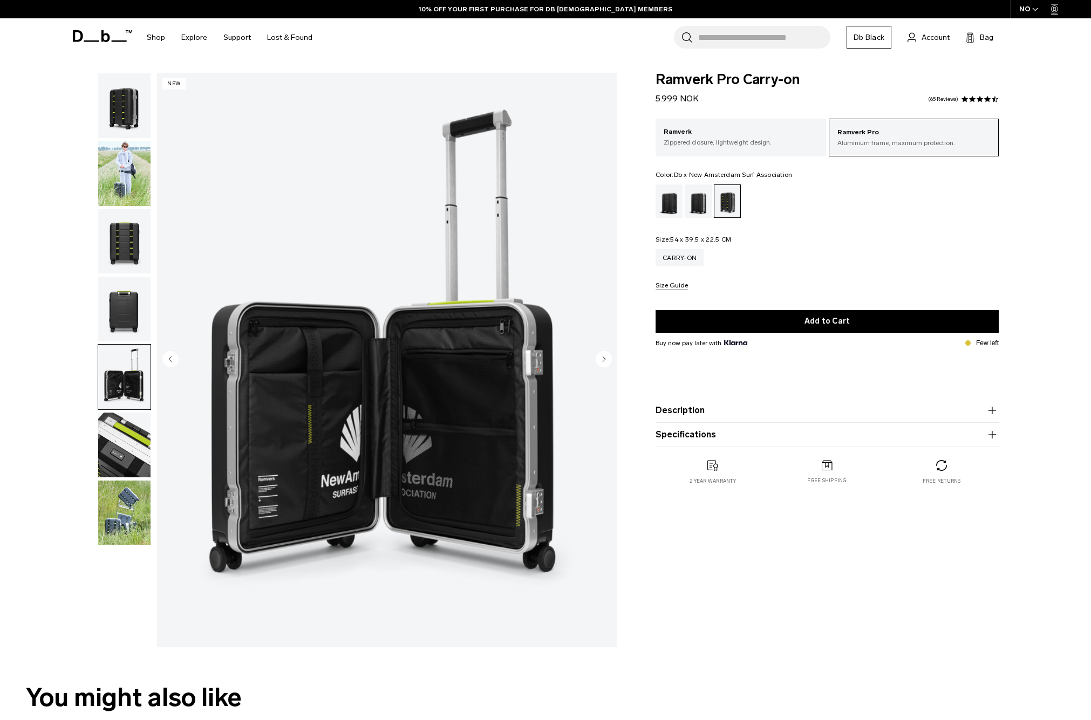
click at [117, 430] on img "button" at bounding box center [124, 445] width 52 height 65
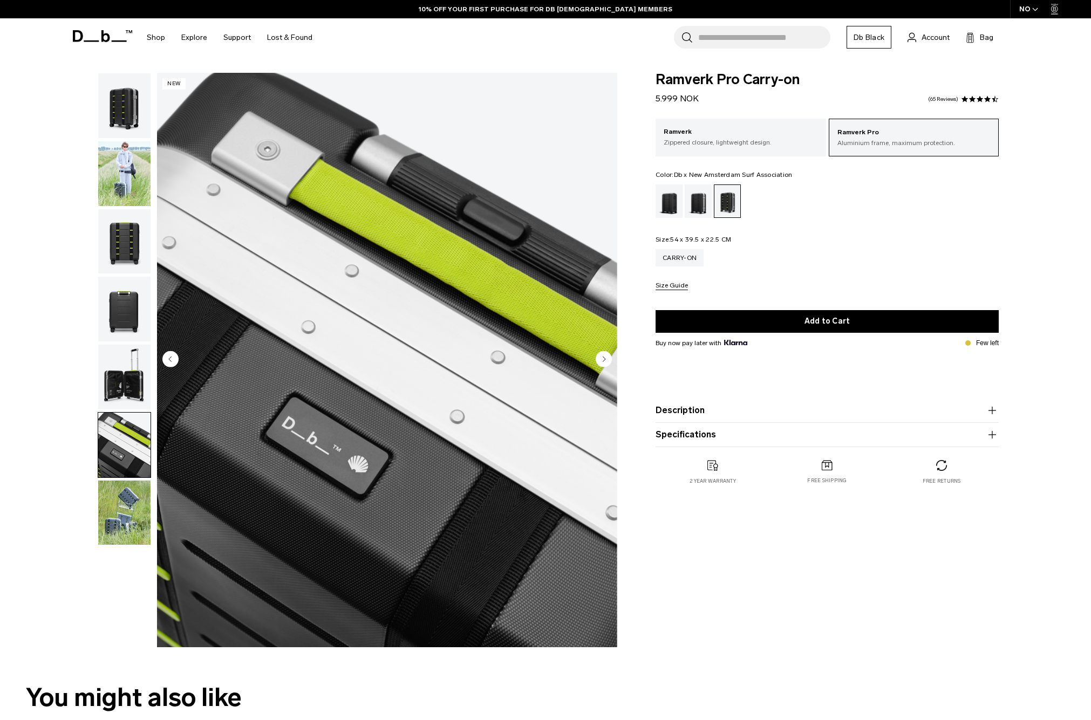
click at [132, 387] on img "button" at bounding box center [124, 377] width 52 height 65
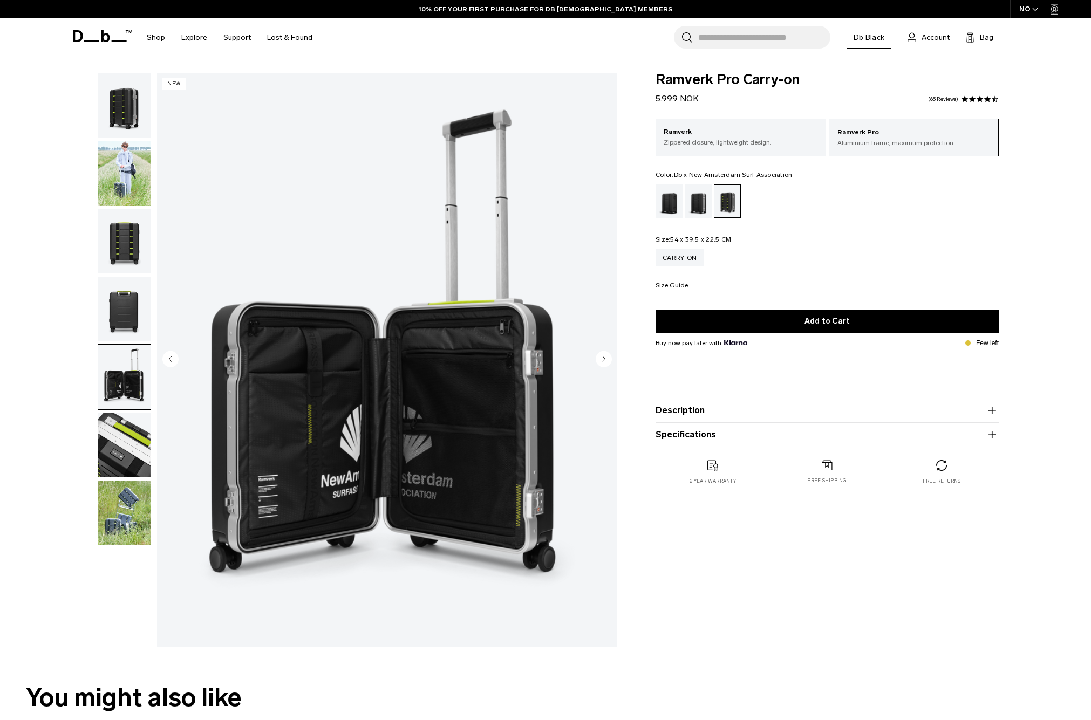
click at [123, 427] on img "button" at bounding box center [124, 445] width 52 height 65
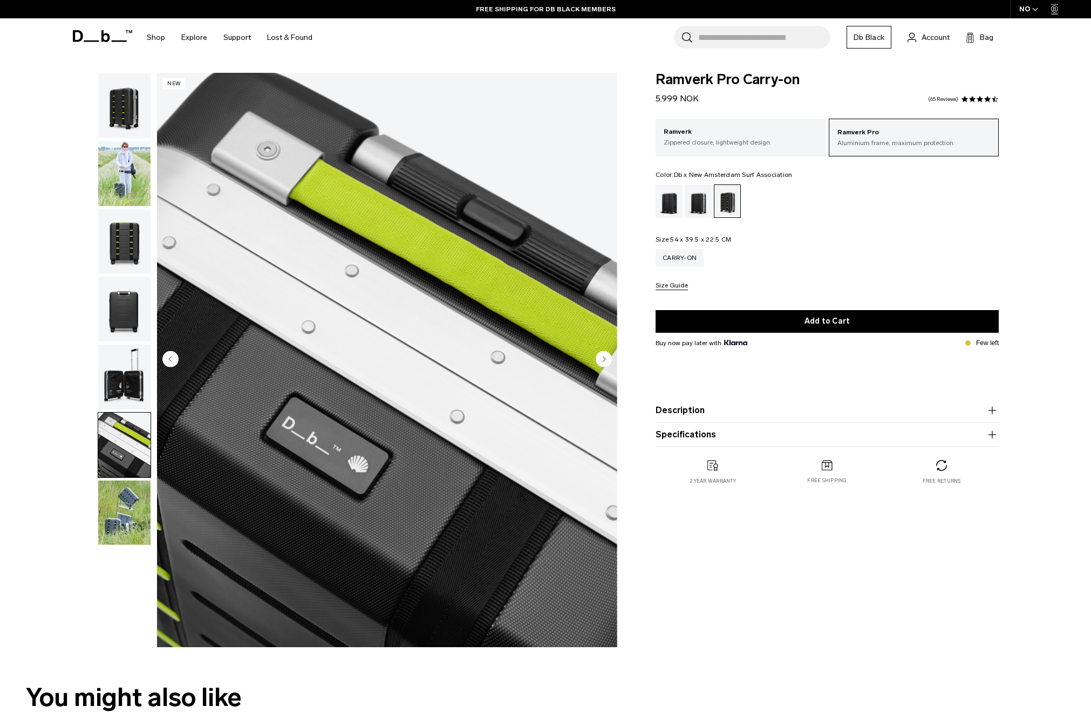
click at [121, 487] on img "button" at bounding box center [124, 513] width 52 height 65
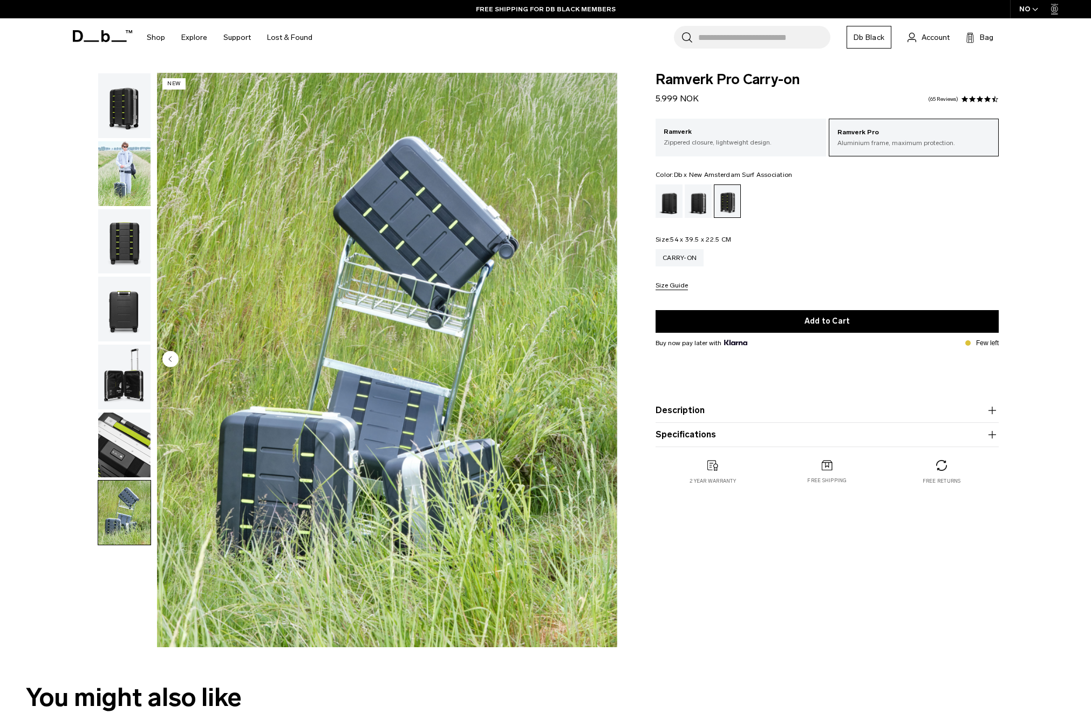
click at [124, 447] on img "button" at bounding box center [124, 445] width 52 height 65
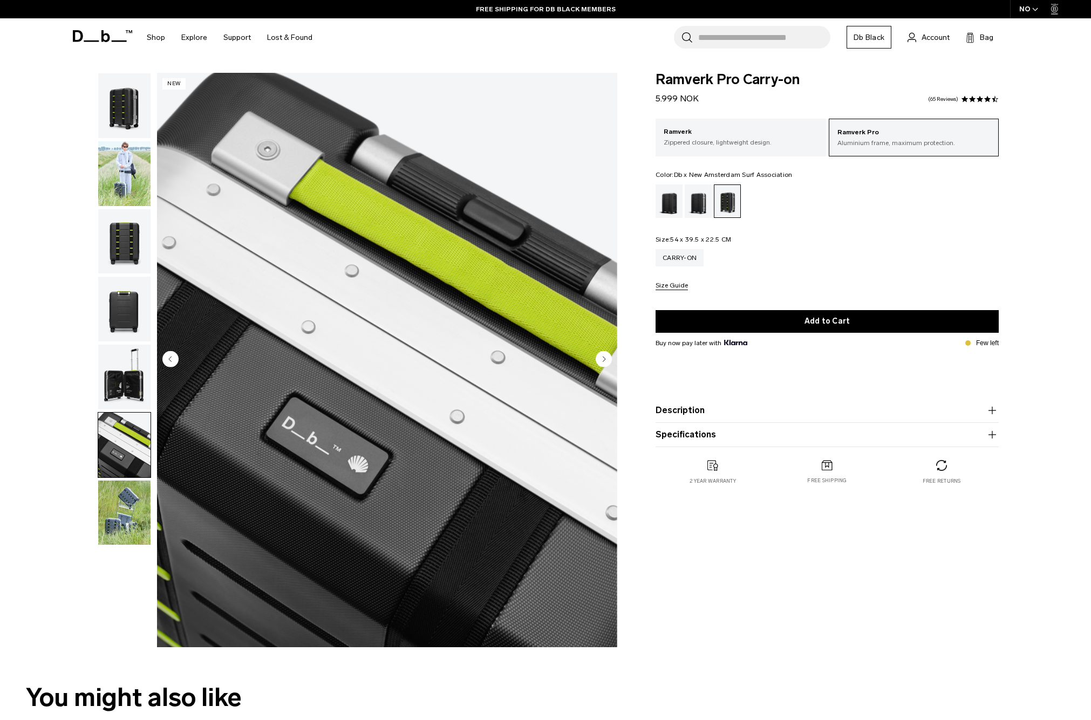
click at [131, 408] on img "button" at bounding box center [124, 377] width 52 height 65
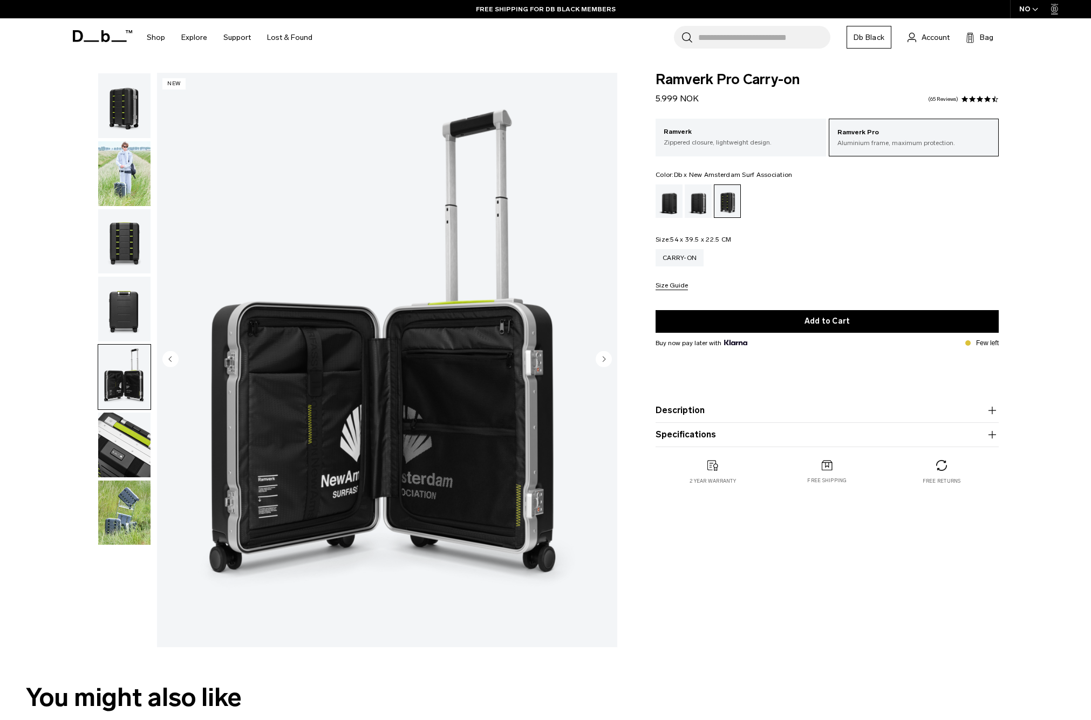
click at [106, 559] on div at bounding box center [121, 360] width 59 height 574
click at [122, 515] on img "button" at bounding box center [124, 513] width 52 height 65
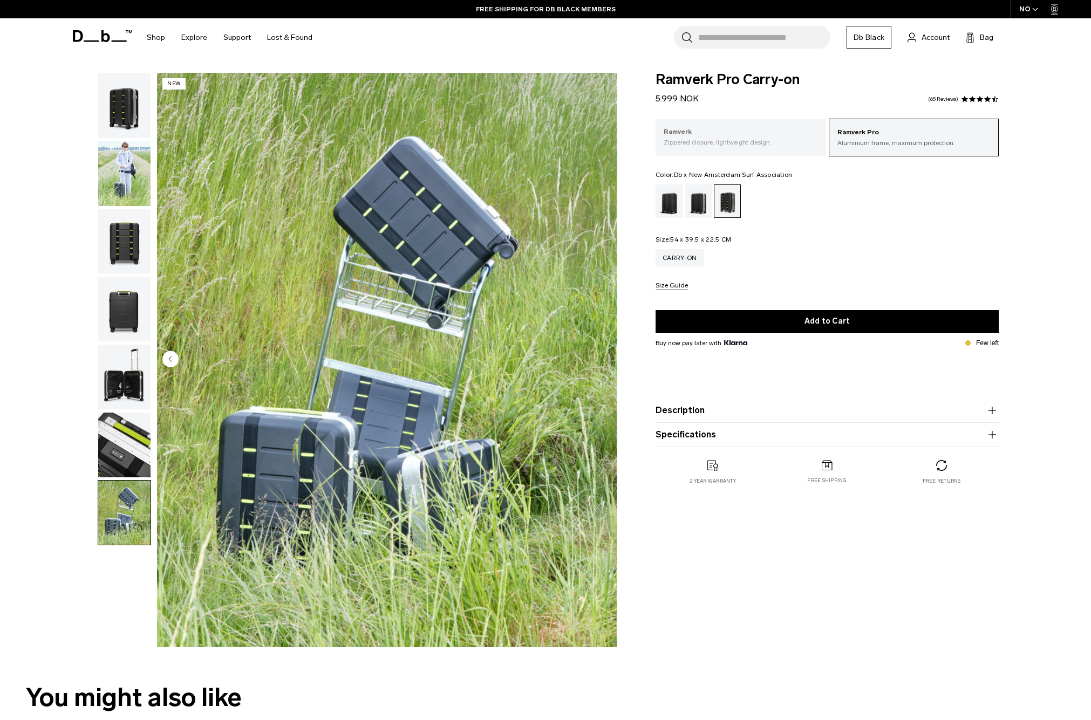
click at [740, 125] on div "Ramverk Zippered closure, lightweight design." at bounding box center [740, 137] width 170 height 37
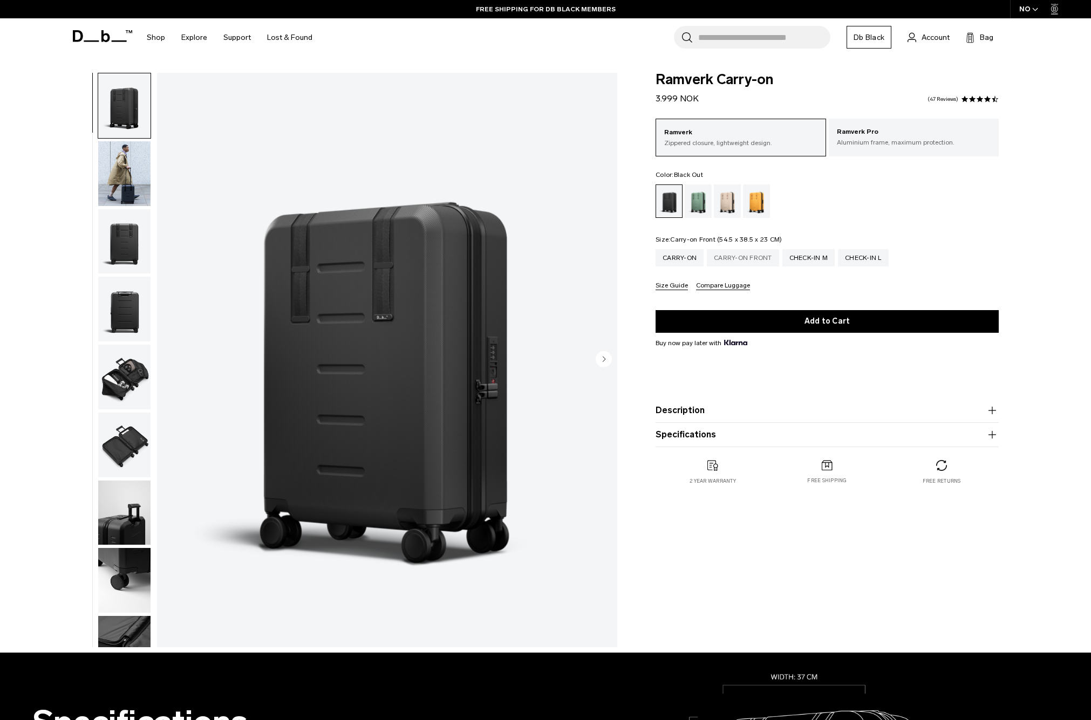
click at [751, 262] on div "Carry-on Front" at bounding box center [743, 257] width 72 height 17
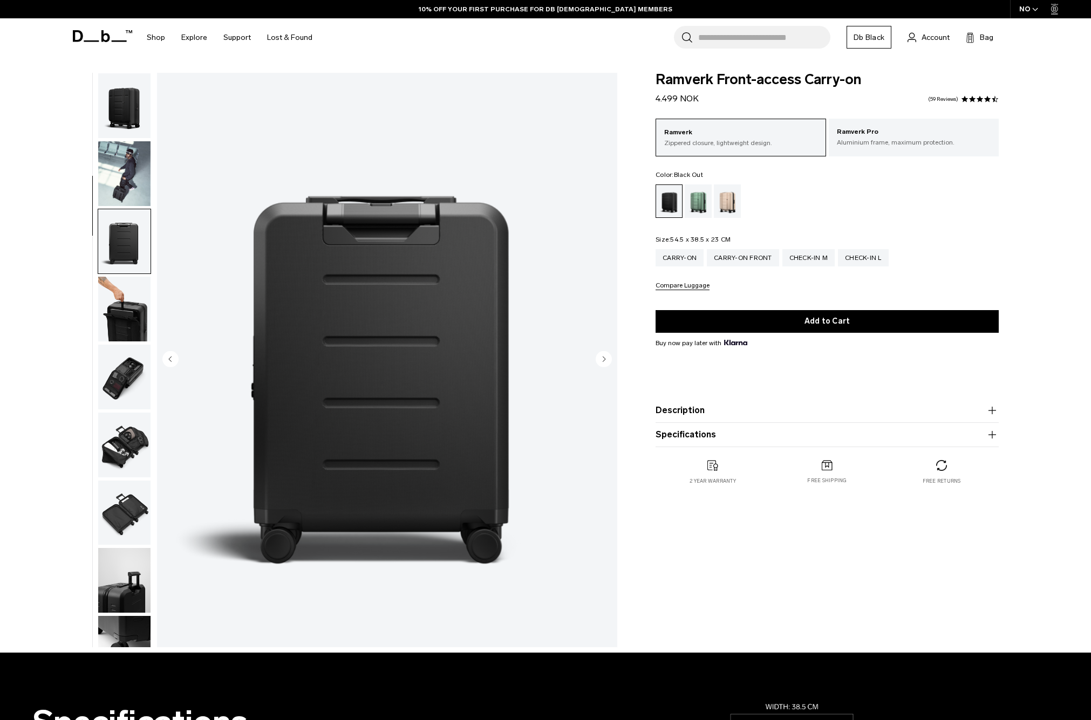
scroll to position [136, 0]
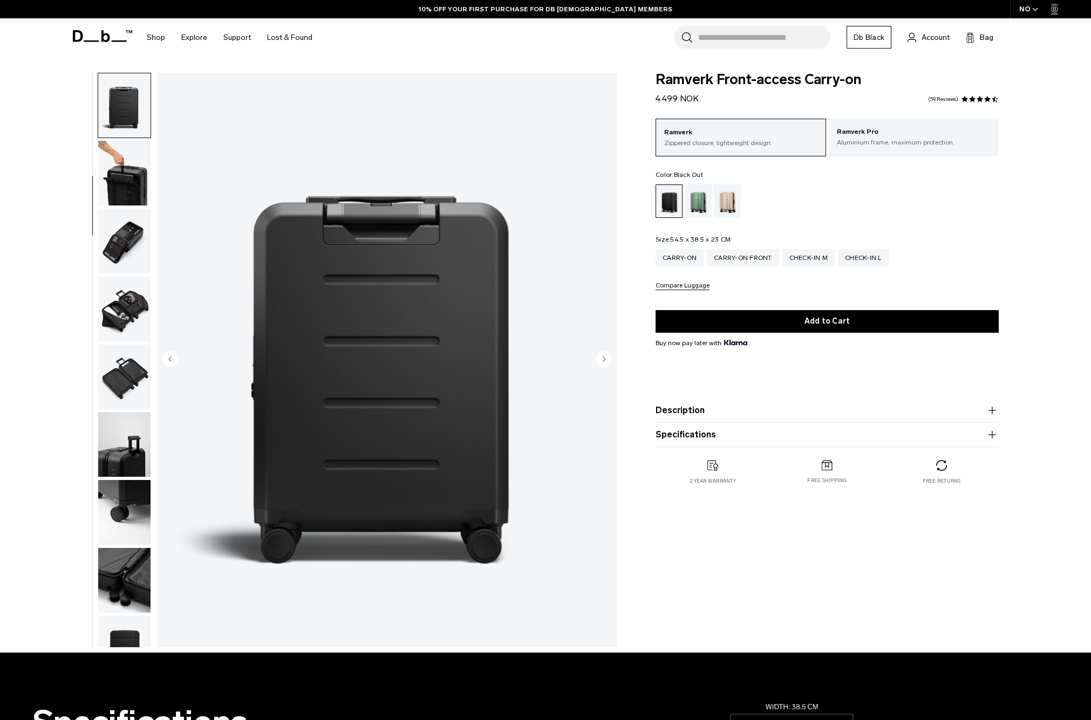
click at [133, 234] on img "button" at bounding box center [124, 241] width 52 height 65
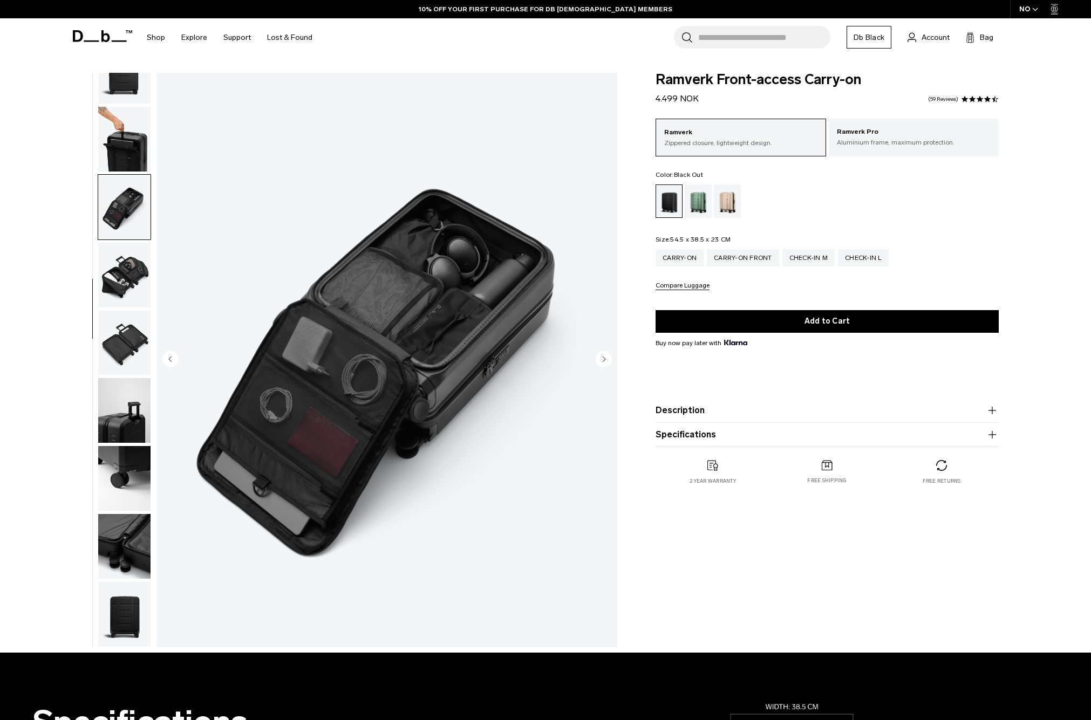
scroll to position [0, 0]
click at [130, 275] on img "button" at bounding box center [124, 275] width 52 height 65
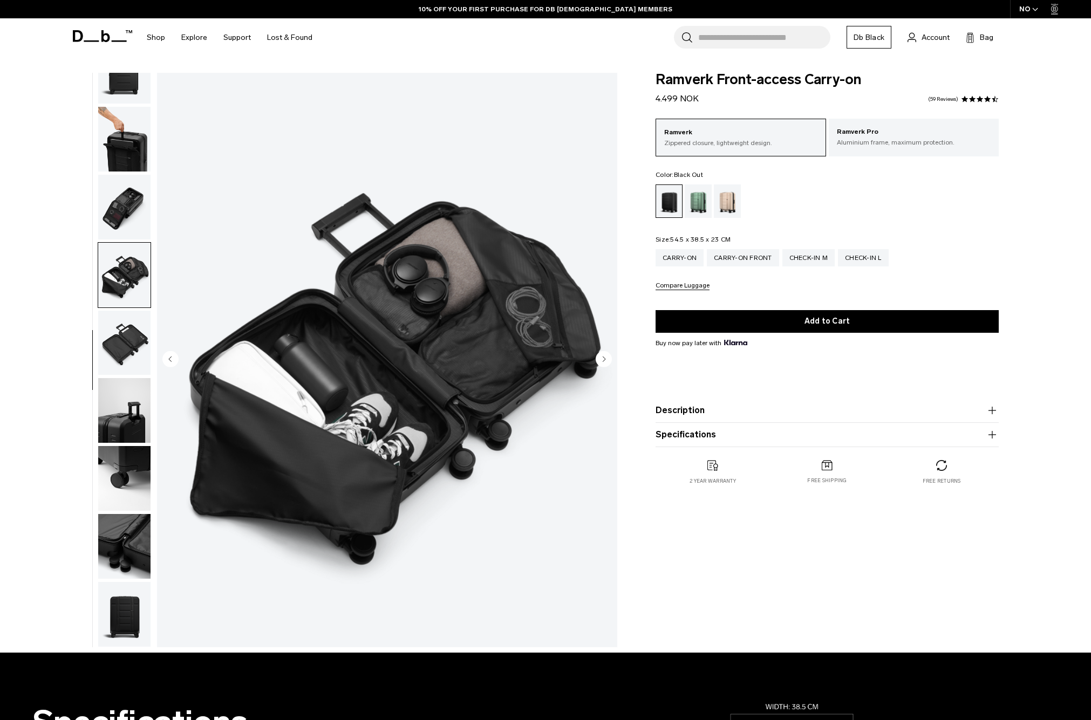
click at [127, 317] on img "button" at bounding box center [124, 343] width 52 height 65
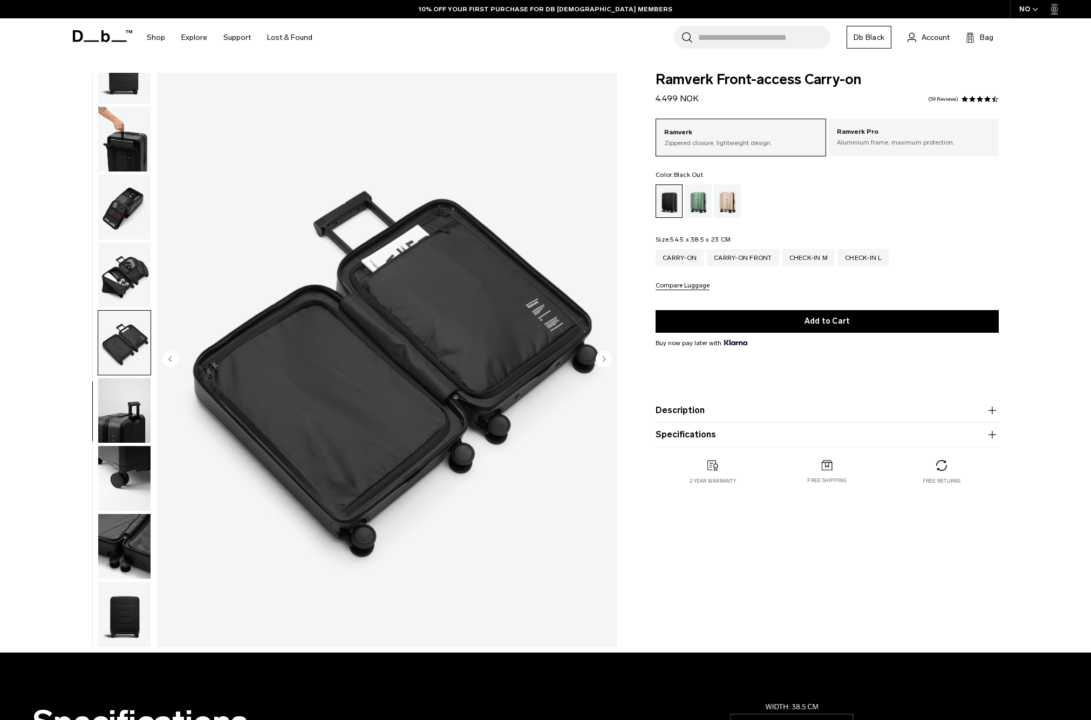
click at [125, 277] on img "button" at bounding box center [124, 275] width 52 height 65
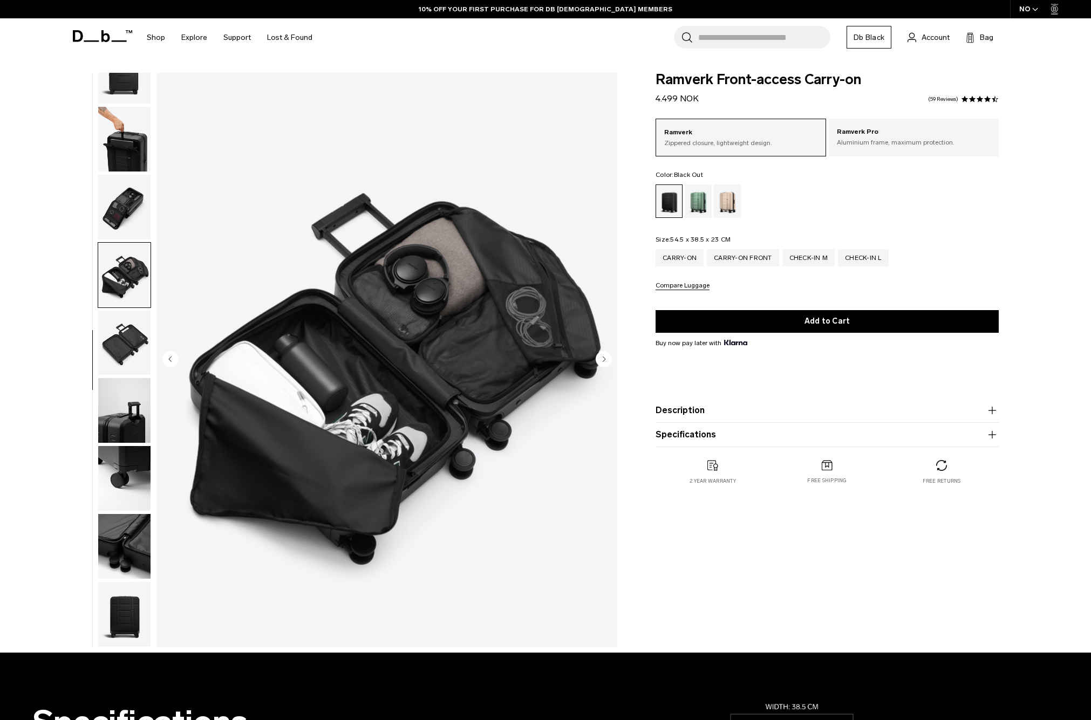
click at [128, 224] on img "button" at bounding box center [124, 207] width 52 height 65
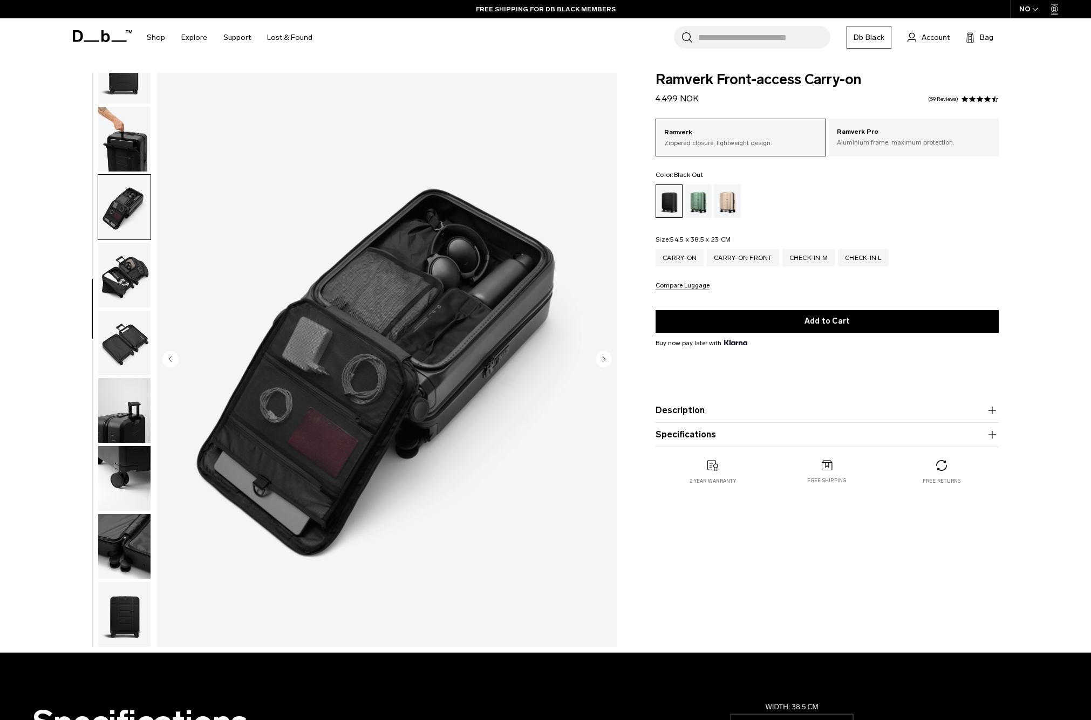
click at [126, 412] on img "button" at bounding box center [124, 410] width 52 height 65
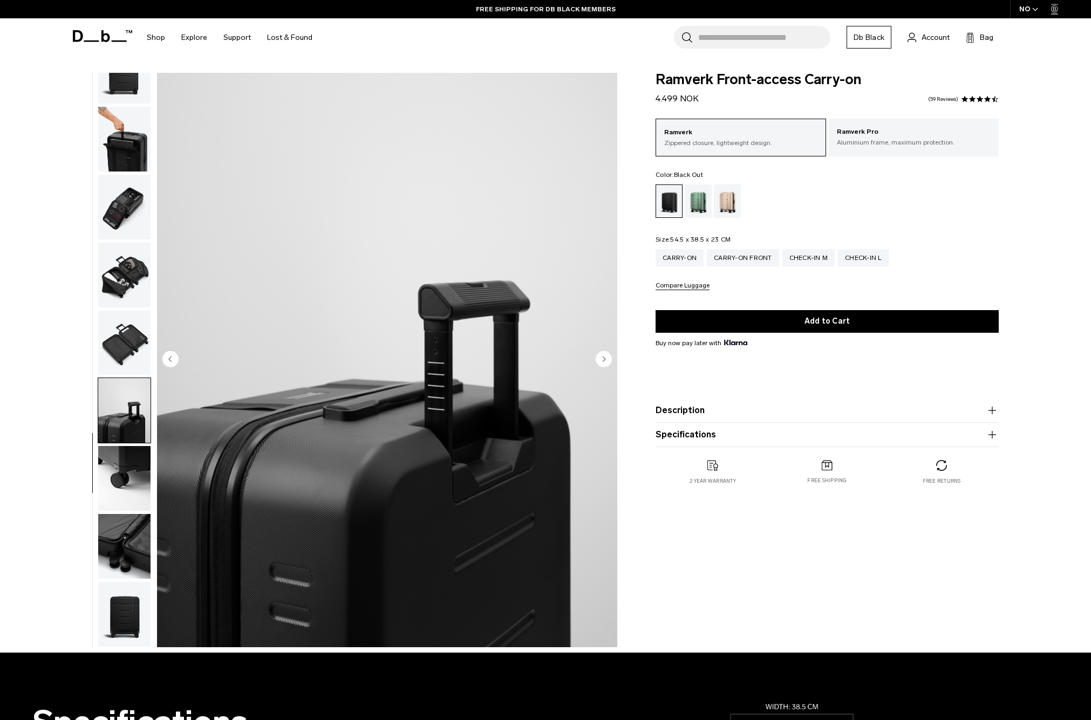
click at [123, 475] on img "button" at bounding box center [124, 478] width 52 height 65
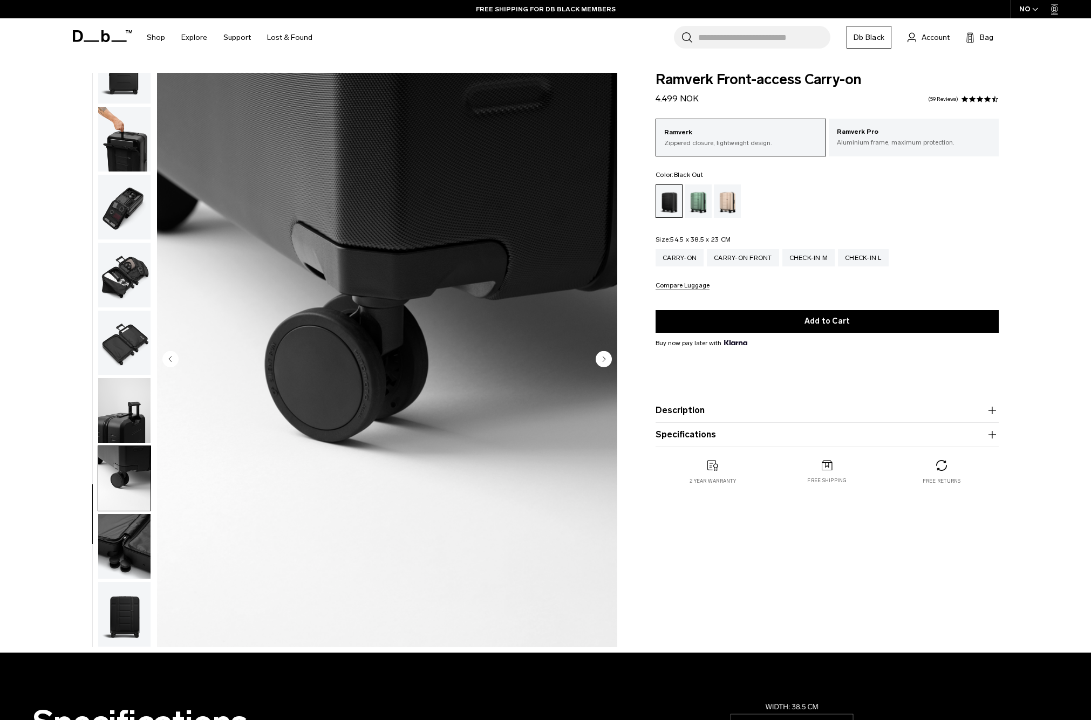
click at [119, 532] on img "button" at bounding box center [124, 546] width 52 height 65
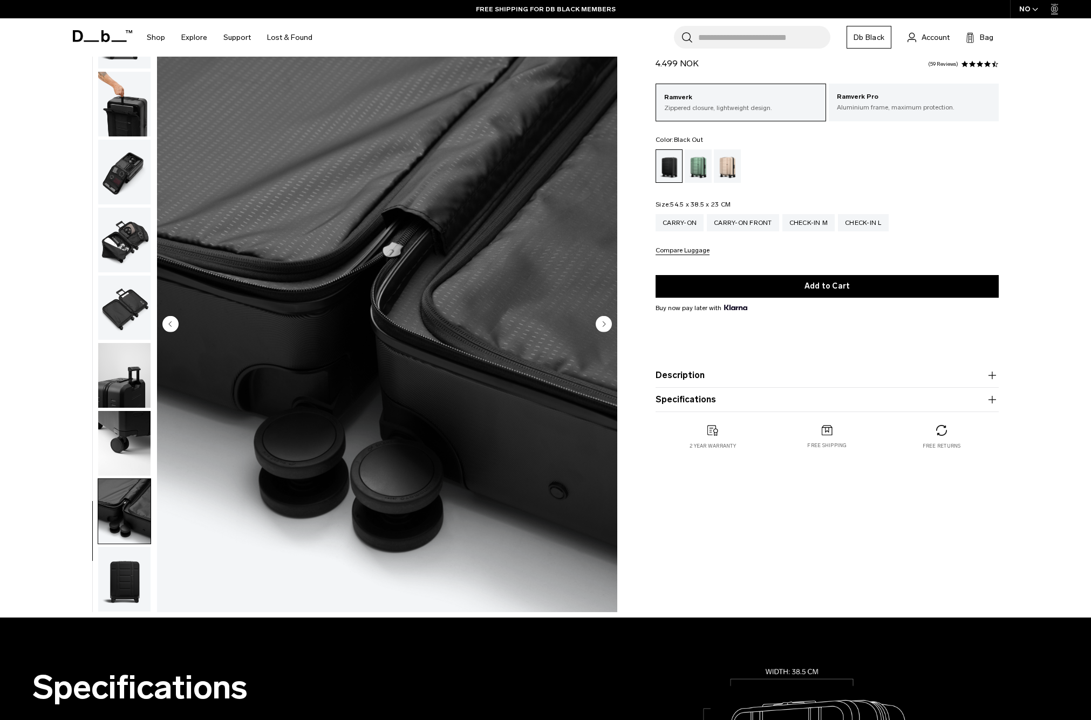
scroll to position [54, 0]
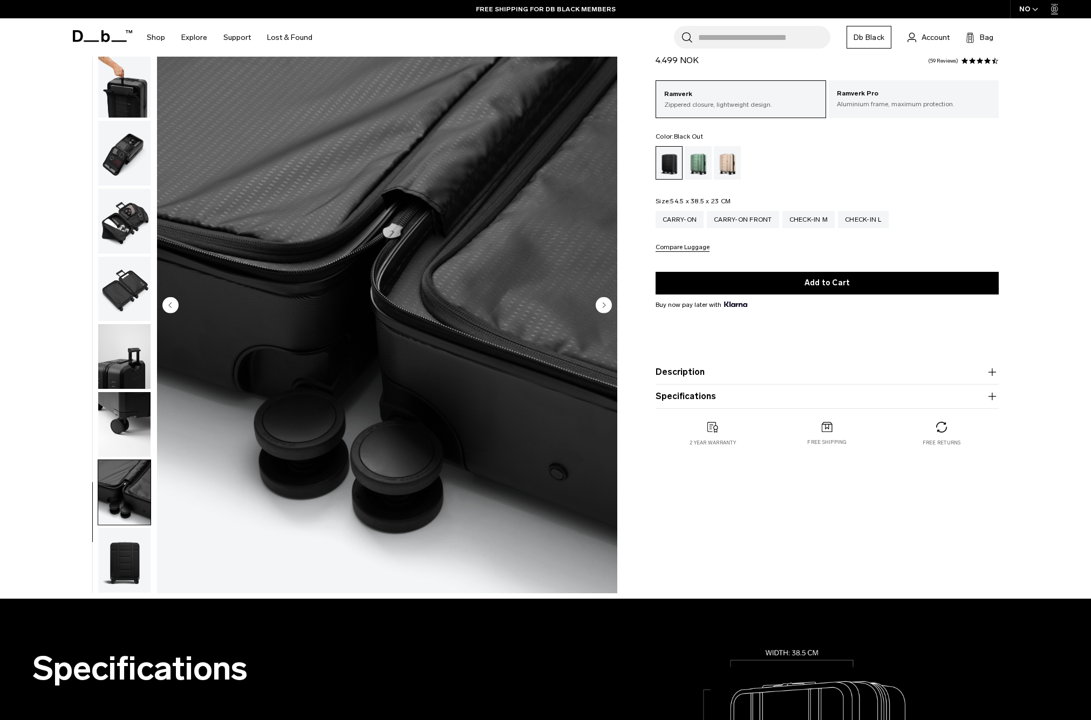
click at [116, 556] on img "button" at bounding box center [124, 560] width 52 height 65
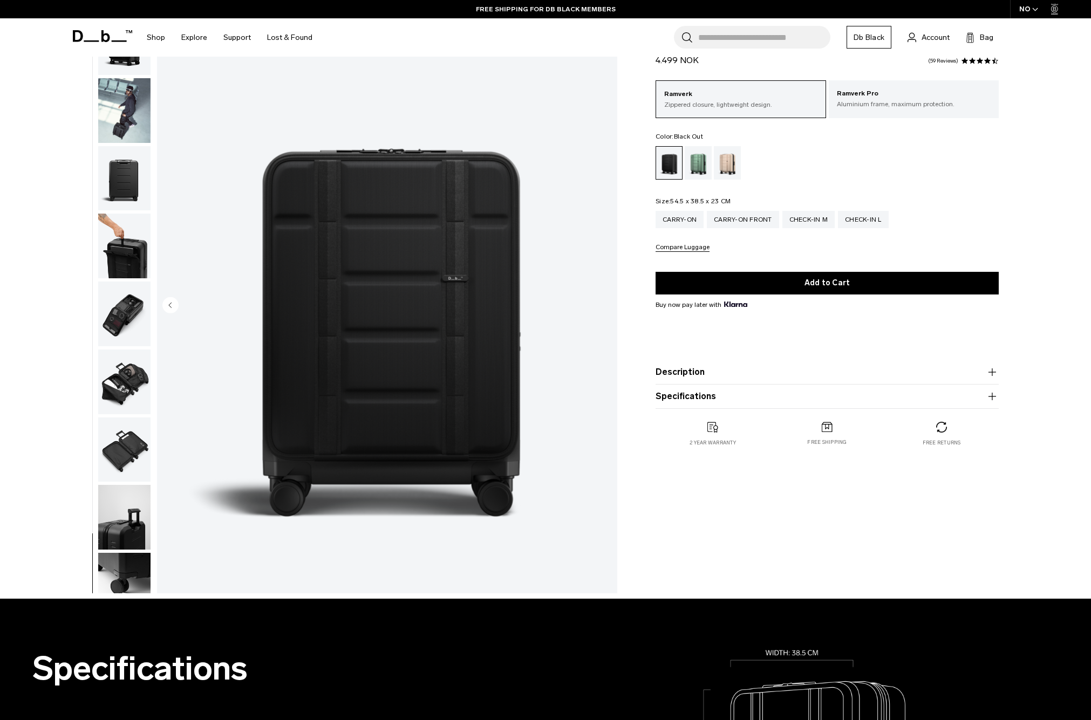
scroll to position [0, 0]
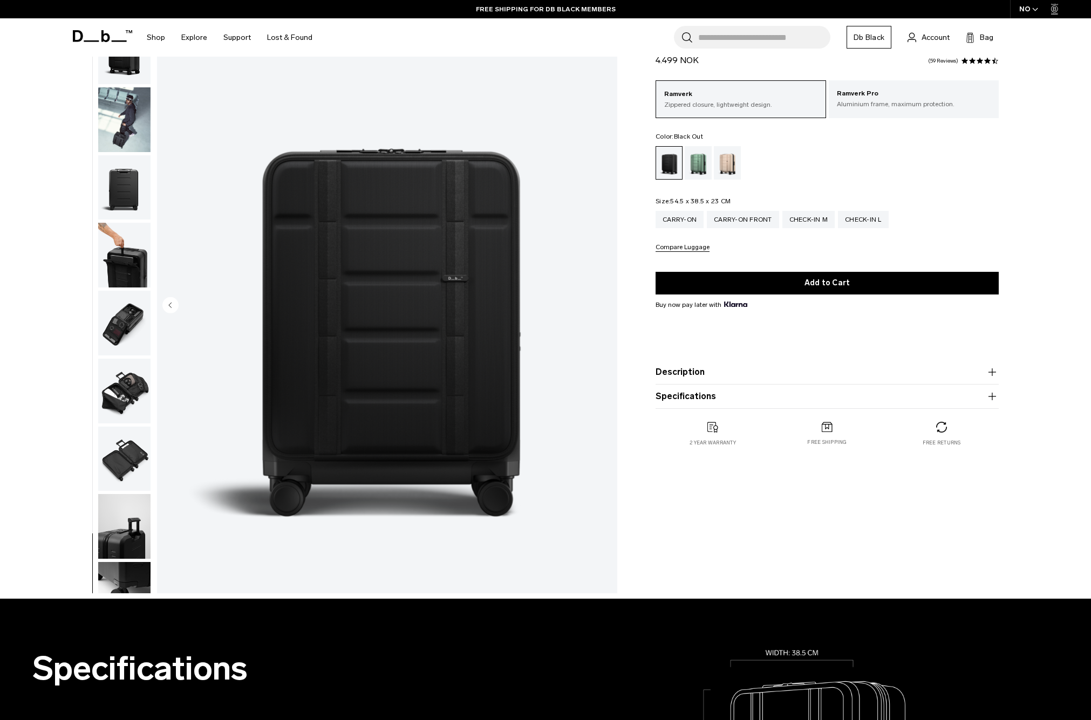
click at [115, 329] on img "button" at bounding box center [124, 323] width 52 height 65
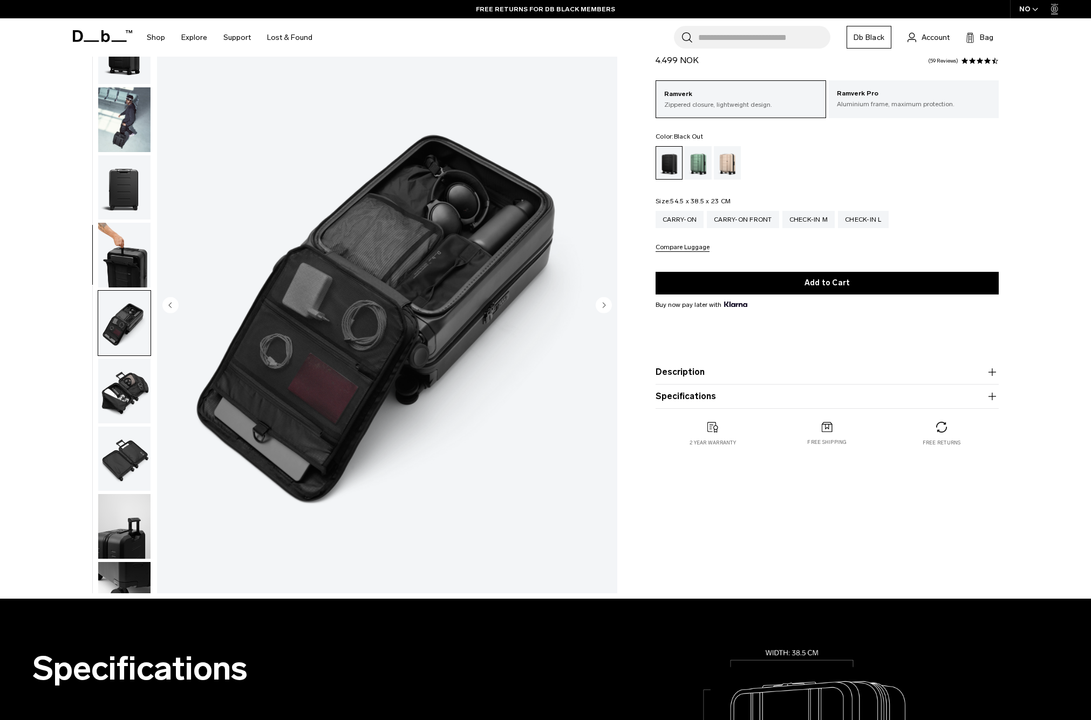
click at [136, 140] on img "button" at bounding box center [124, 119] width 52 height 65
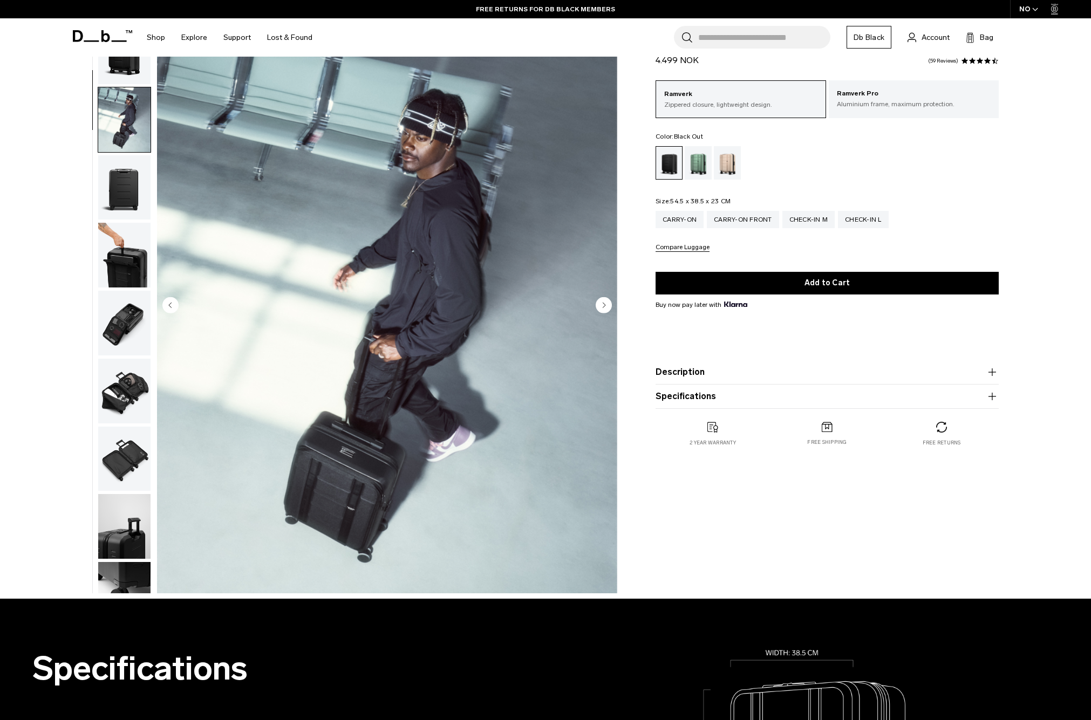
click at [127, 55] on span at bounding box center [102, 36] width 59 height 41
click at [126, 67] on img "button" at bounding box center [124, 51] width 52 height 65
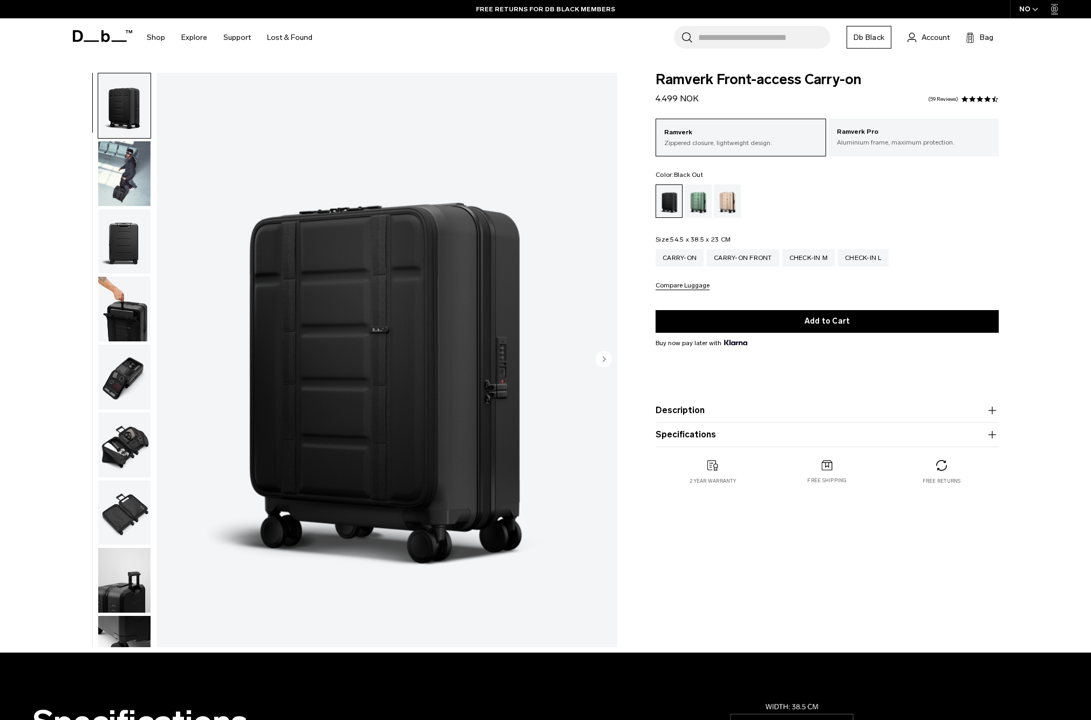
click at [694, 128] on p "Ramverk" at bounding box center [740, 132] width 153 height 11
click at [682, 166] on div "Ramverk Zippered closure, lightweight design. Ramverk Pro Aluminium frame, maxi…" at bounding box center [826, 205] width 343 height 172
click at [669, 266] on div "Carry-on" at bounding box center [679, 257] width 48 height 17
click at [676, 255] on div "Carry-on" at bounding box center [679, 257] width 48 height 17
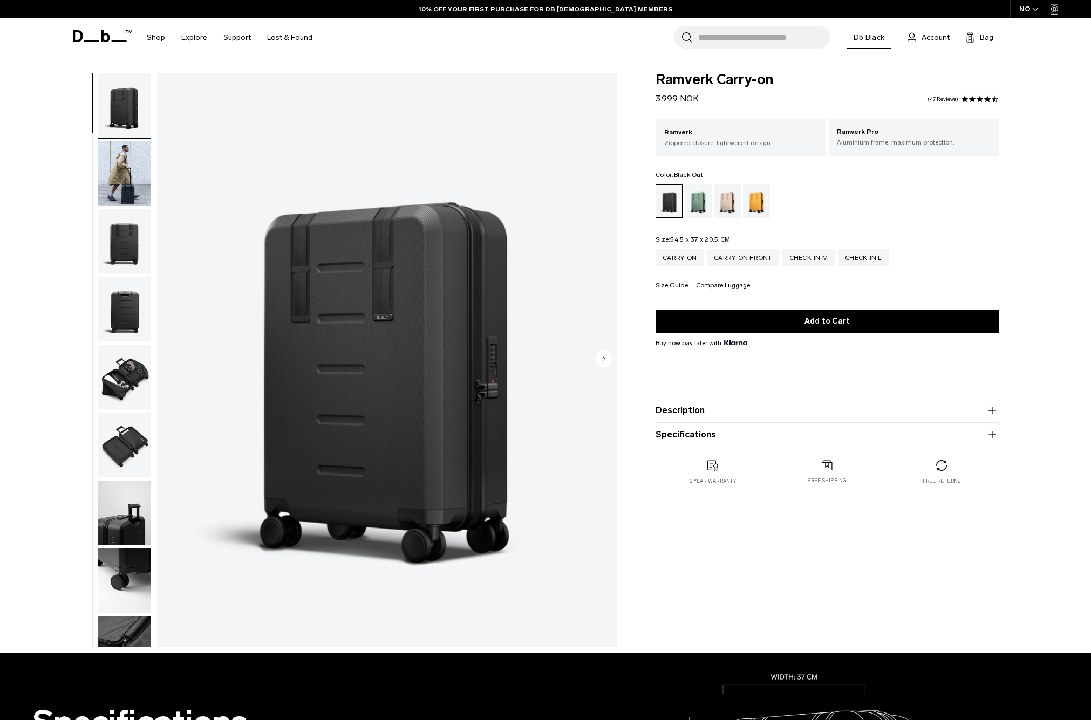
click at [128, 238] on img "button" at bounding box center [124, 241] width 52 height 65
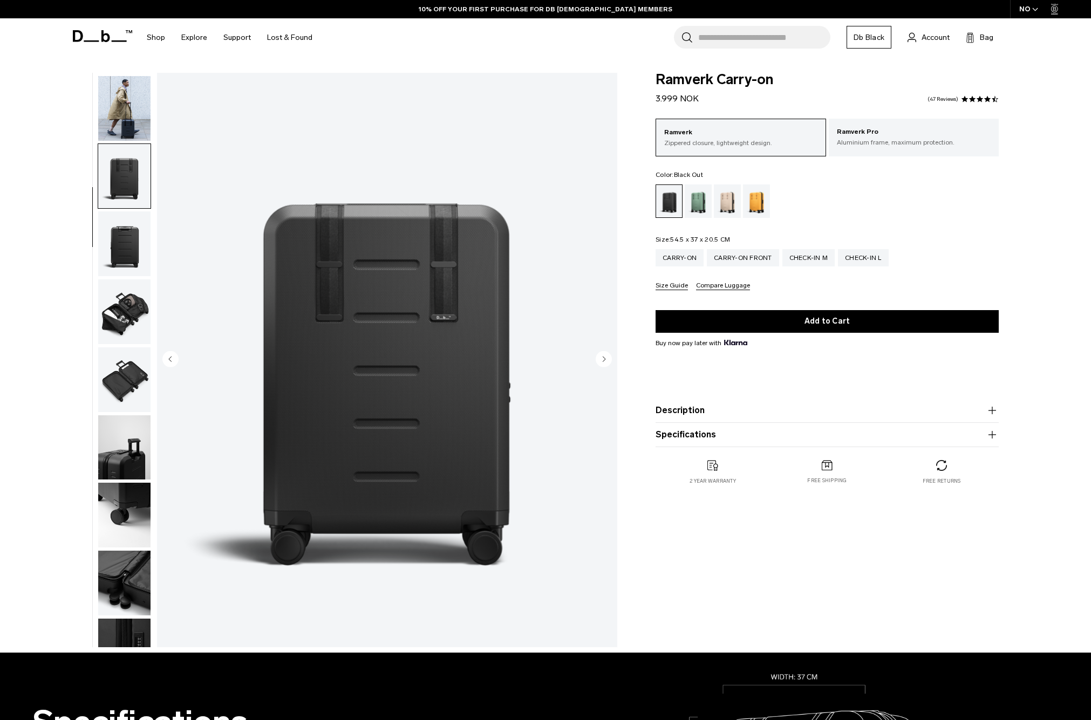
scroll to position [102, 0]
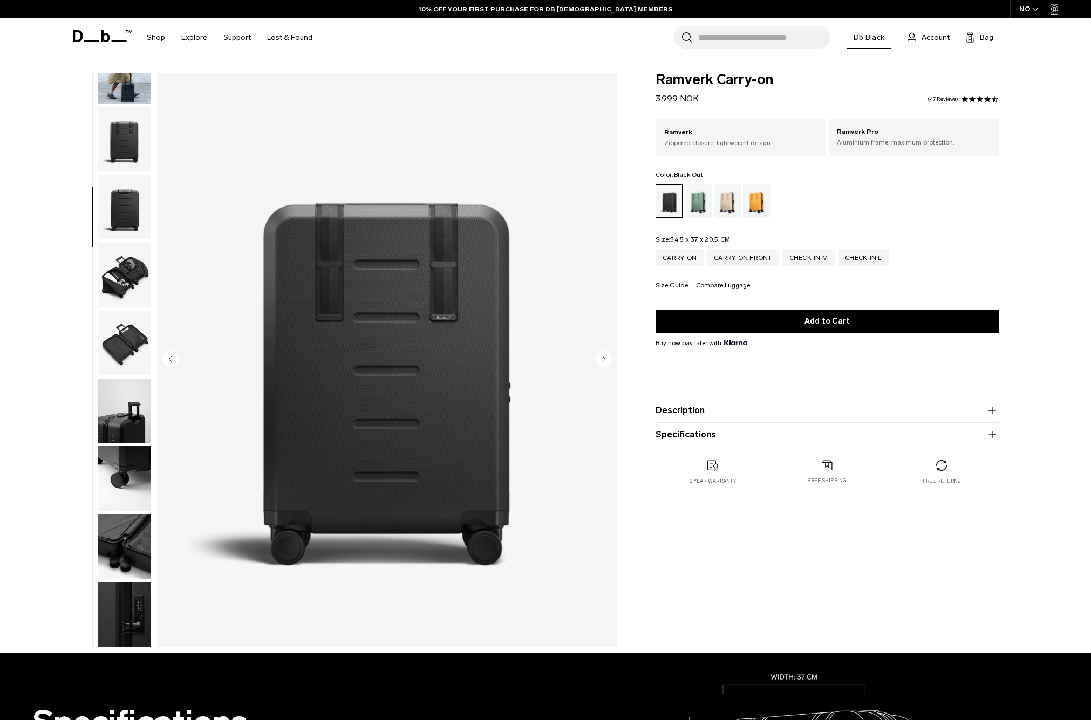
click at [115, 289] on img "button" at bounding box center [124, 275] width 52 height 65
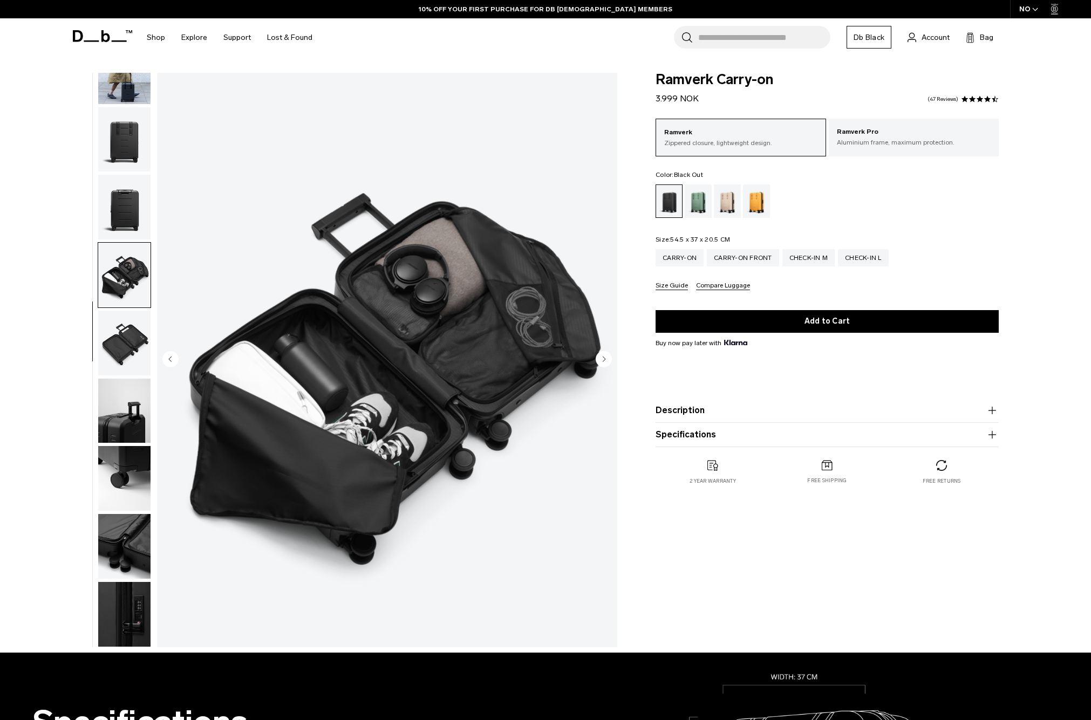
click at [112, 328] on img "button" at bounding box center [124, 343] width 52 height 65
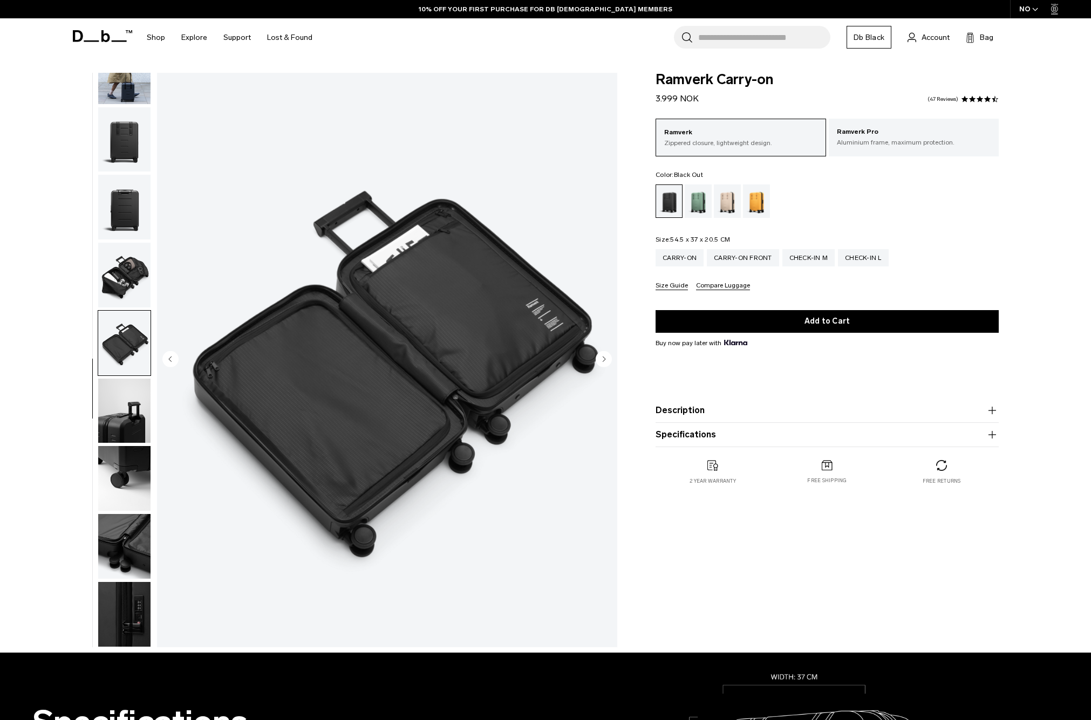
click at [107, 378] on ul at bounding box center [124, 360] width 53 height 574
click at [106, 424] on img "button" at bounding box center [124, 411] width 52 height 65
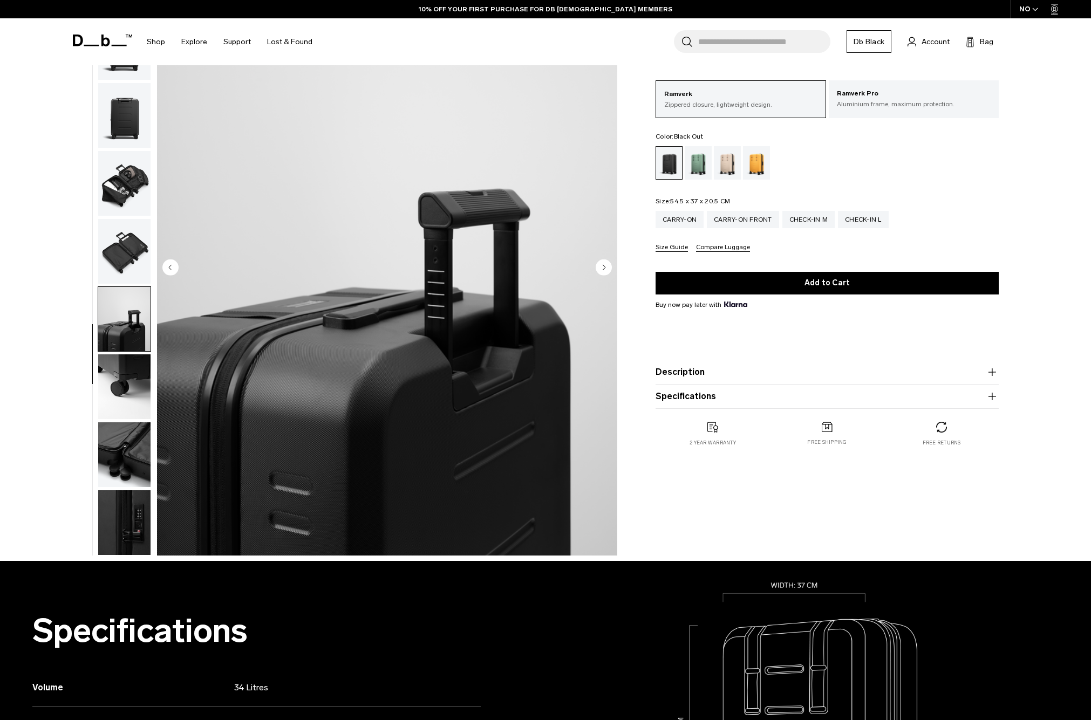
scroll to position [108, 0]
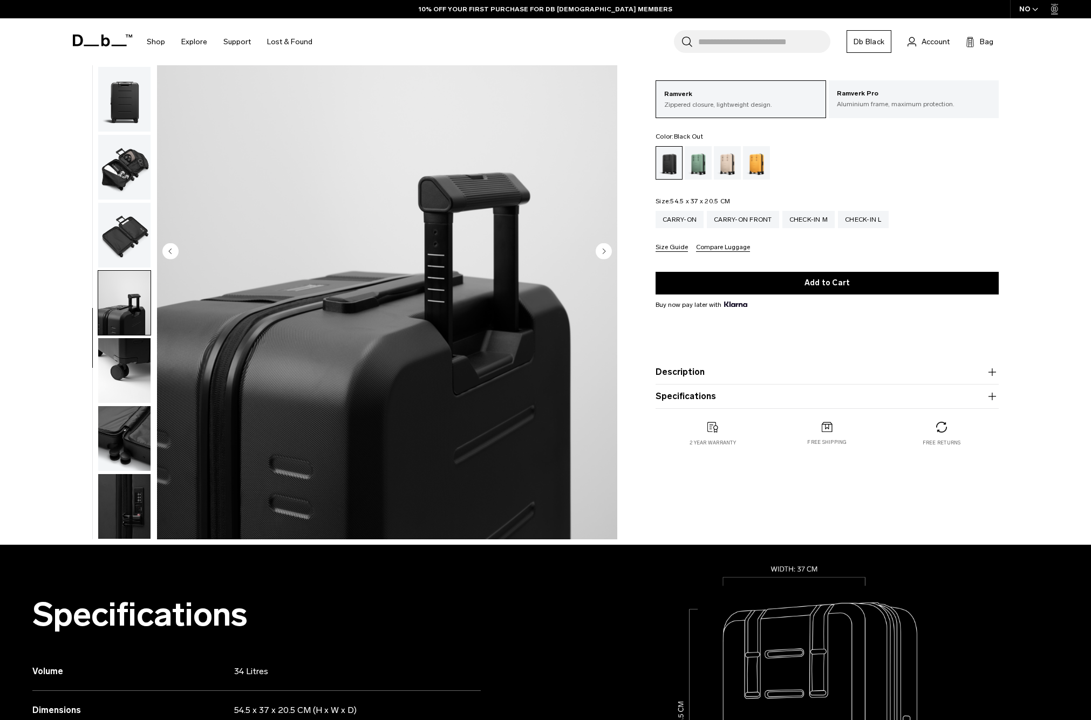
drag, startPoint x: 152, startPoint y: 380, endPoint x: 113, endPoint y: 435, distance: 66.9
click at [150, 381] on div "07 / 10" at bounding box center [341, 255] width 563 height 580
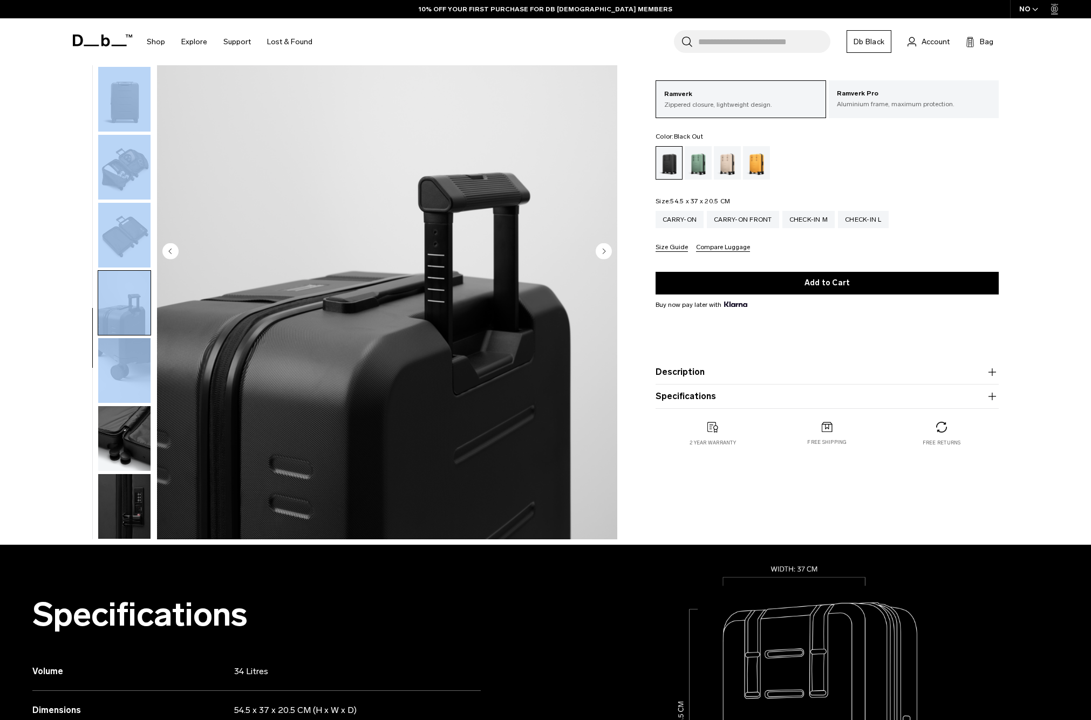
click at [112, 435] on img "button" at bounding box center [124, 438] width 52 height 65
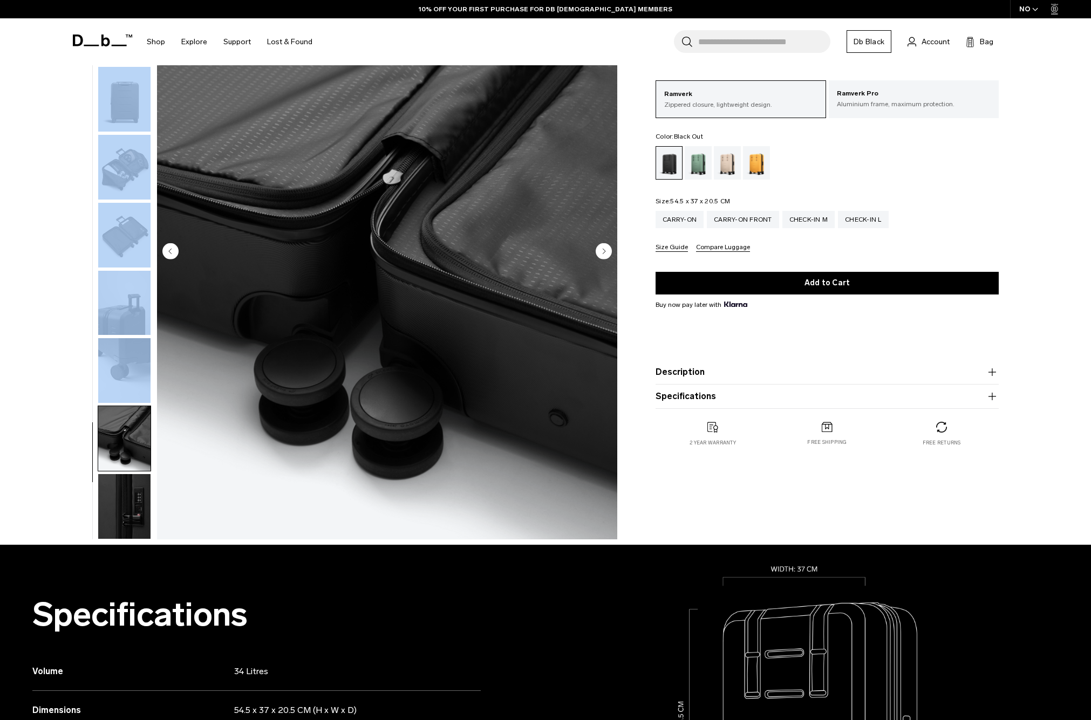
click at [115, 492] on img "button" at bounding box center [124, 506] width 52 height 65
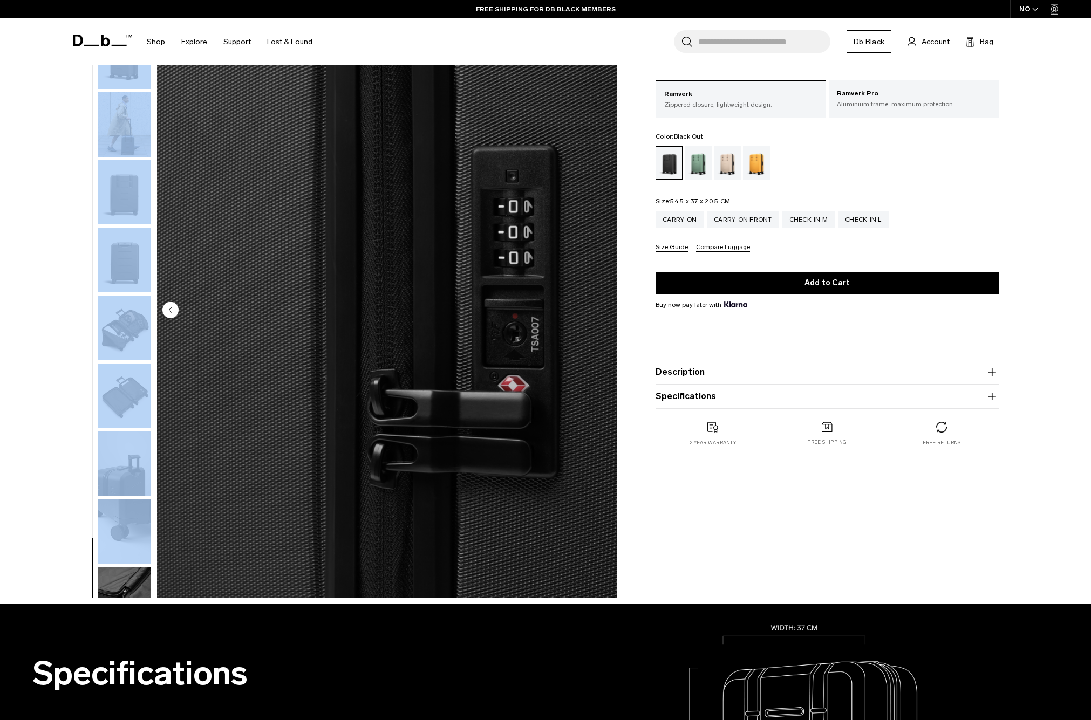
scroll to position [0, 0]
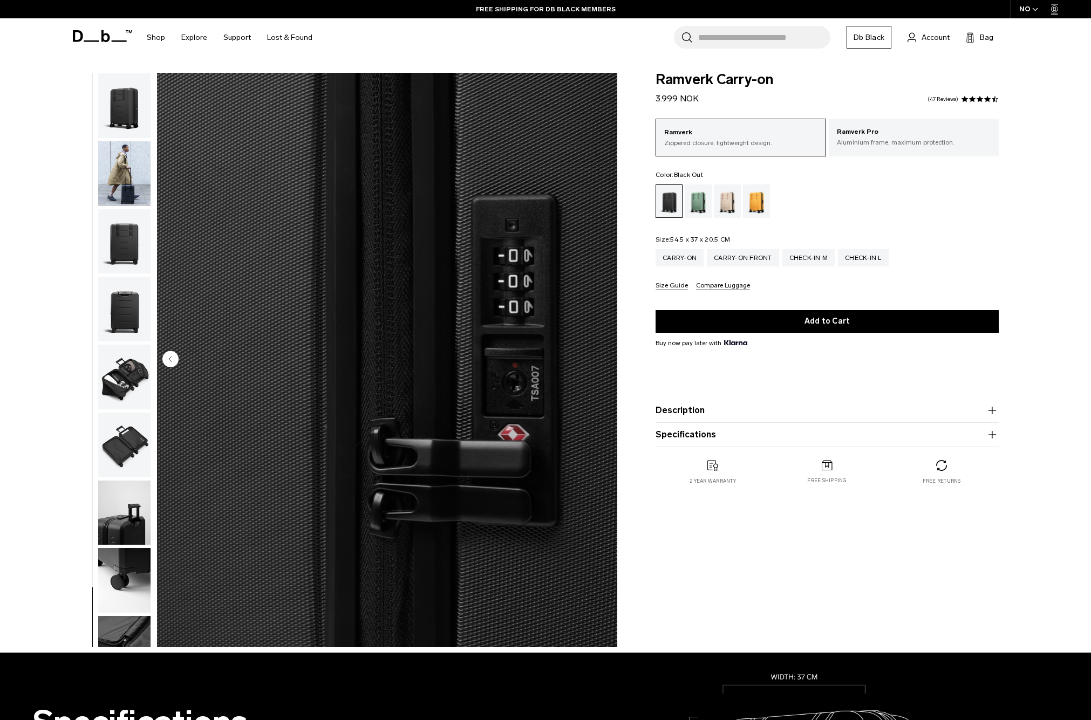
click at [887, 228] on div "Ramverk Zippered closure, lightweight design. Ramverk Pro Aluminium frame, maxi…" at bounding box center [826, 205] width 343 height 172
click at [119, 108] on img "button" at bounding box center [124, 105] width 52 height 65
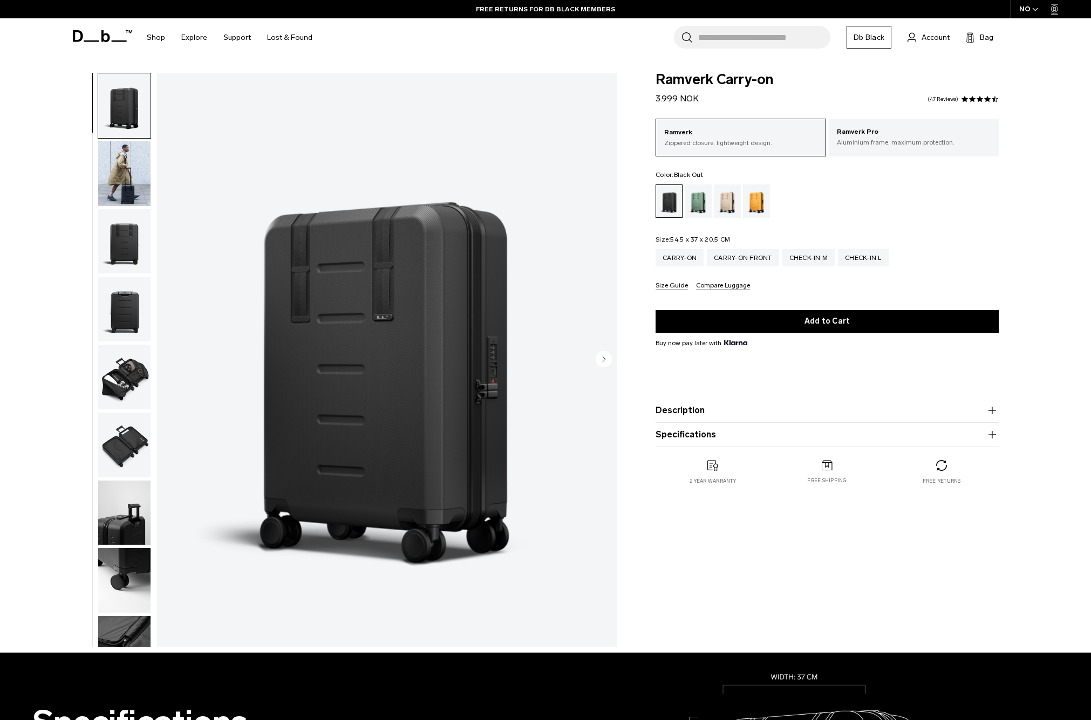
click at [115, 165] on img "button" at bounding box center [124, 173] width 52 height 65
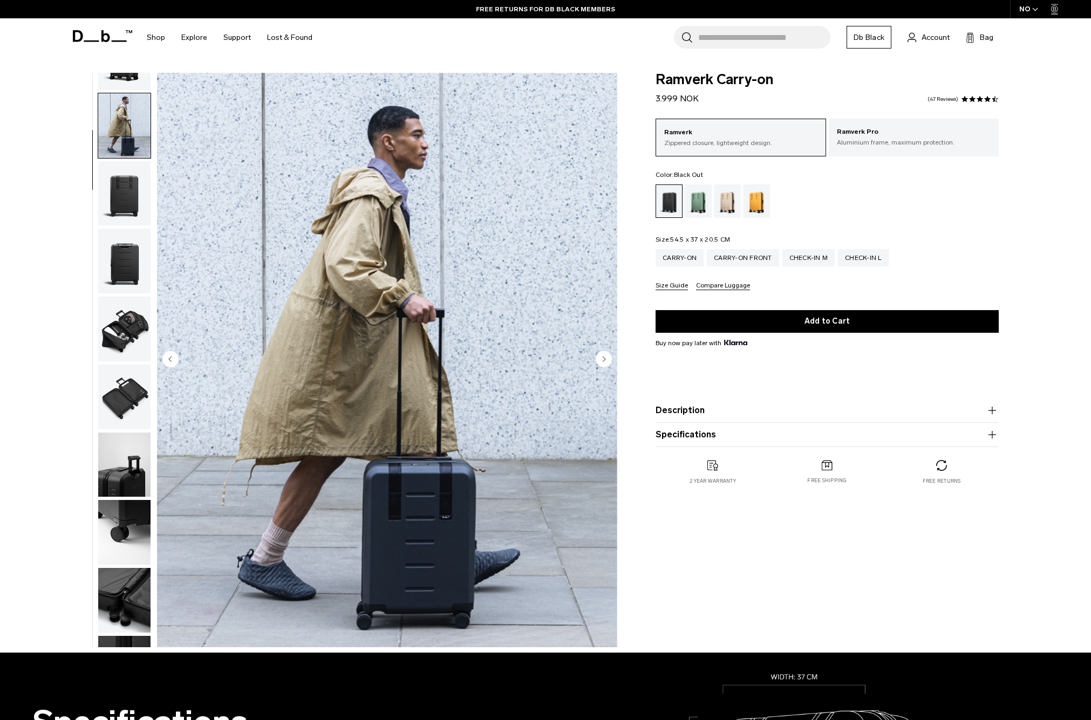
scroll to position [68, 0]
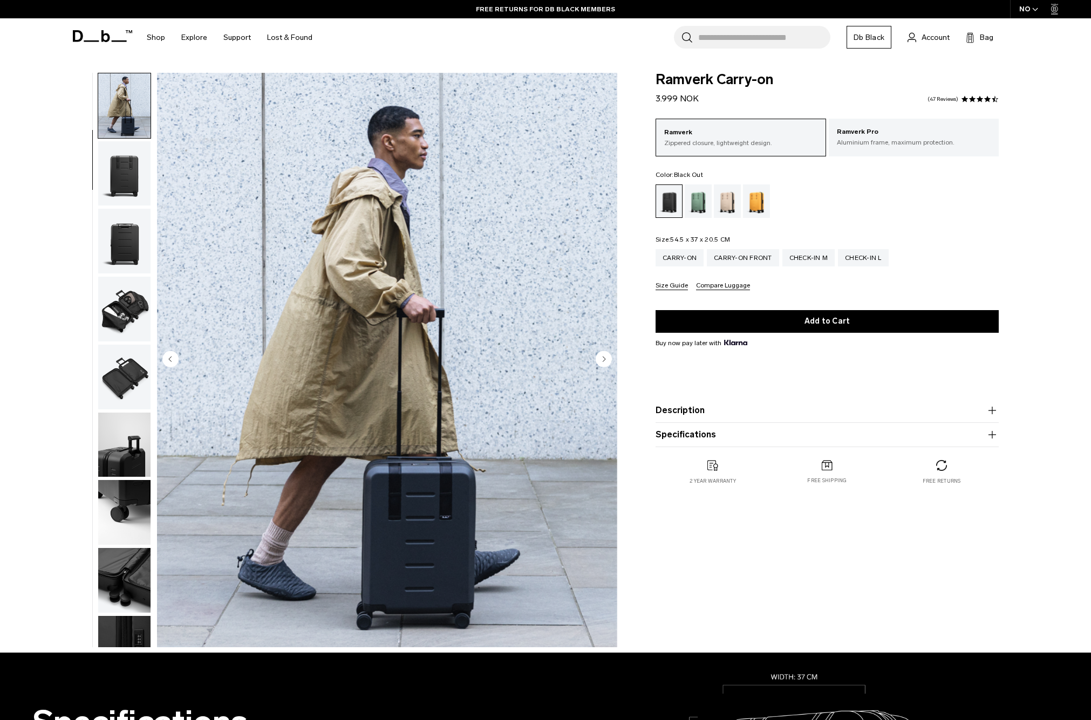
click at [135, 108] on img "button" at bounding box center [124, 105] width 52 height 65
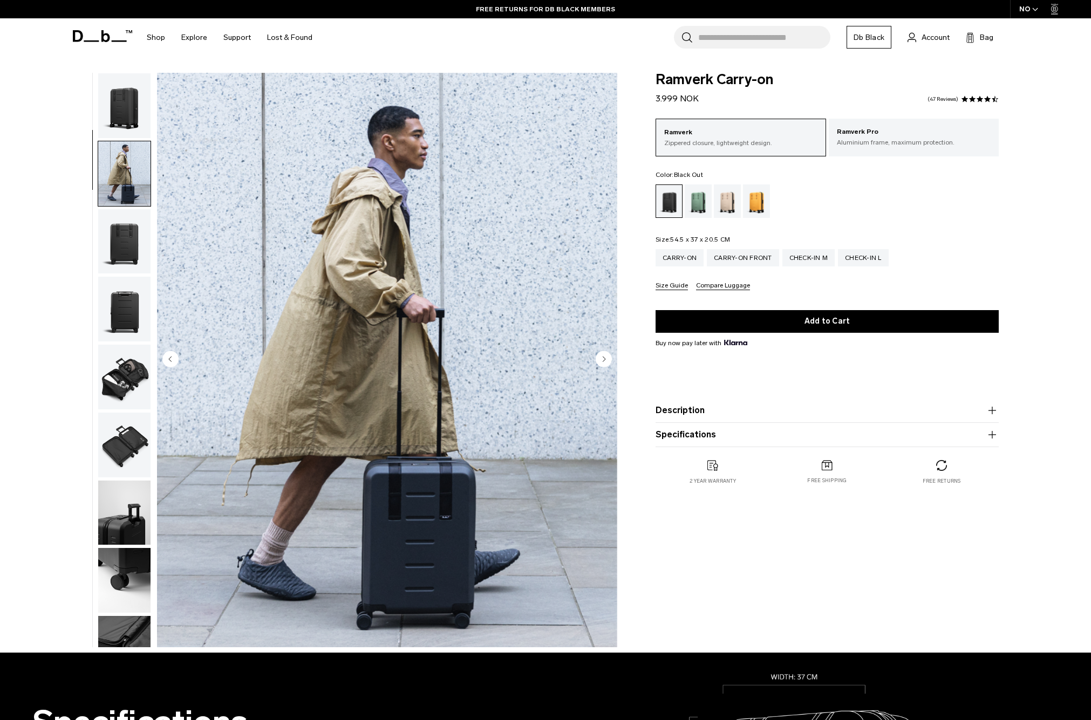
click at [131, 113] on img "button" at bounding box center [124, 105] width 52 height 65
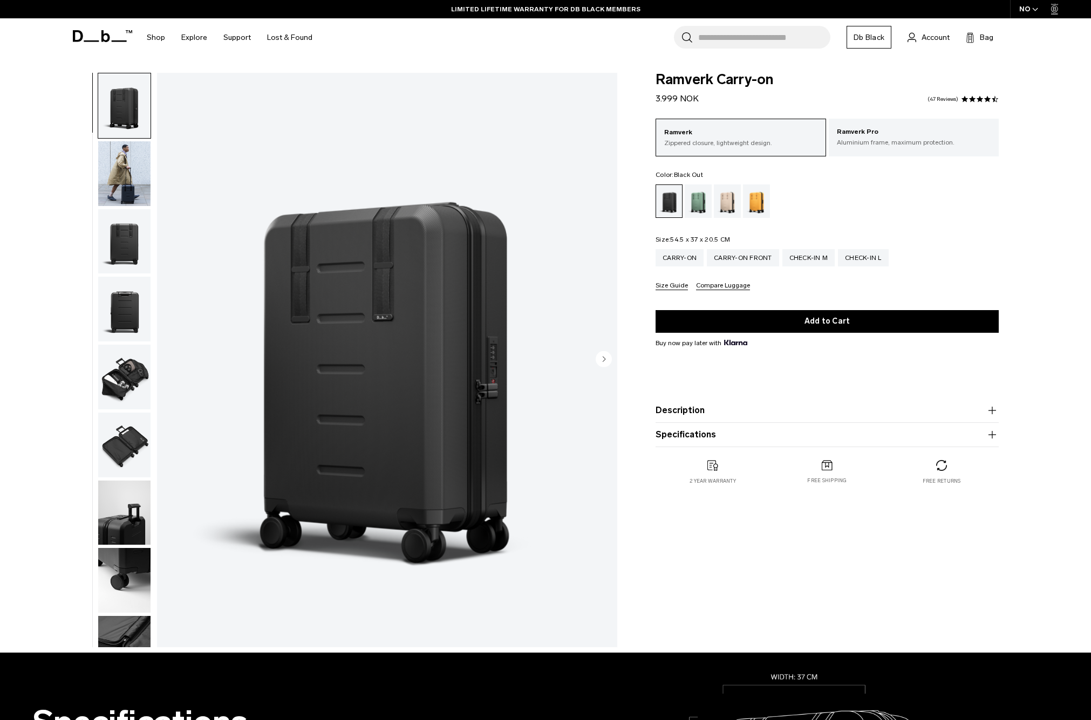
click at [114, 180] on img "button" at bounding box center [124, 173] width 52 height 65
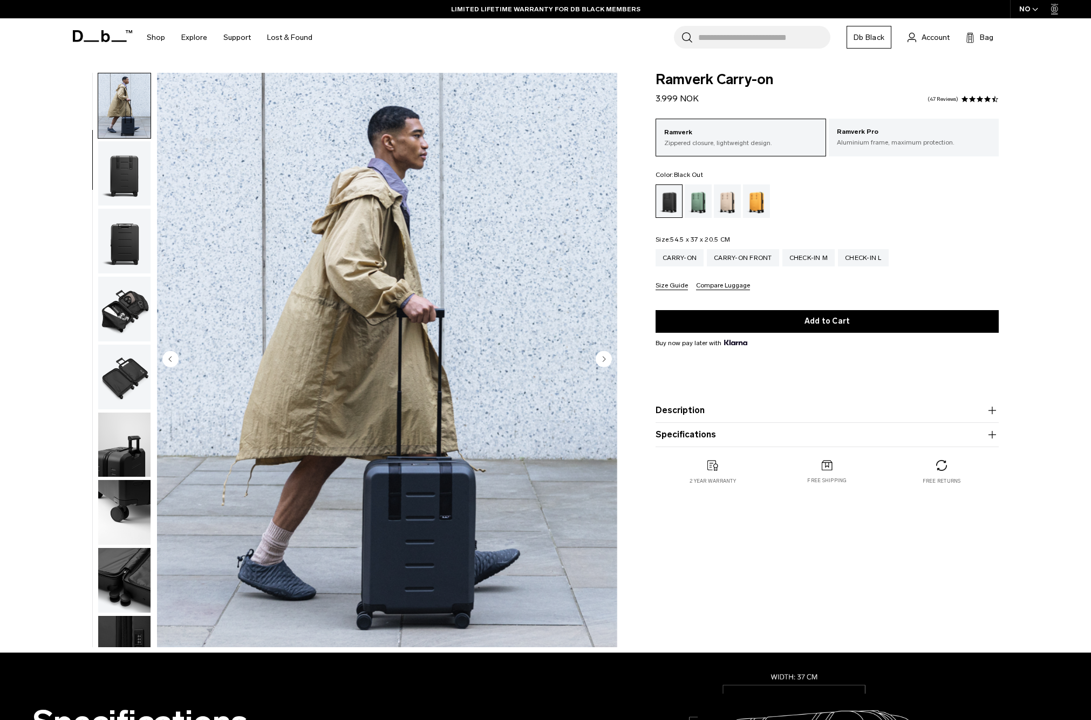
click at [120, 221] on img "button" at bounding box center [124, 241] width 52 height 65
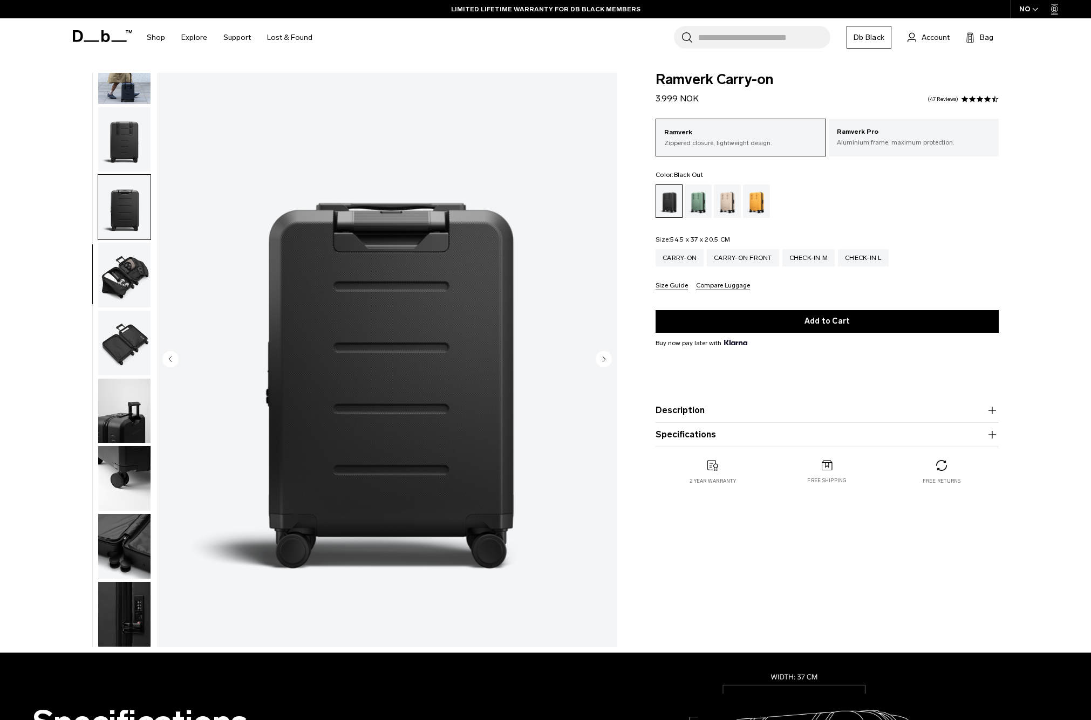
click at [125, 135] on img "button" at bounding box center [124, 139] width 52 height 65
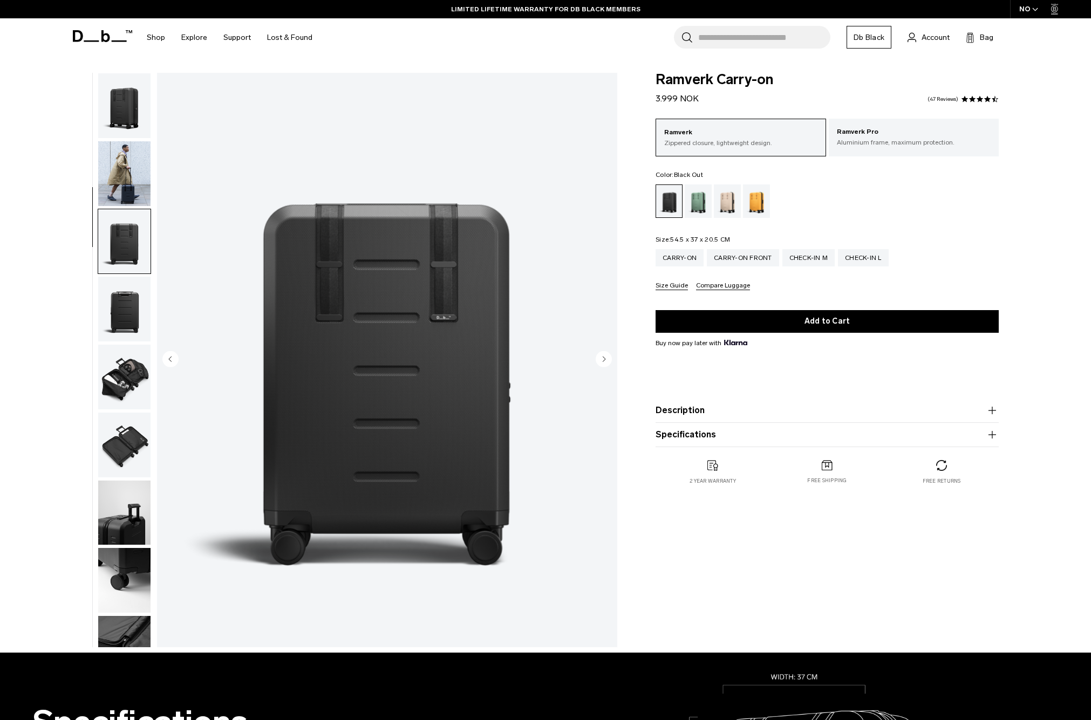
click at [126, 118] on img "button" at bounding box center [124, 105] width 52 height 65
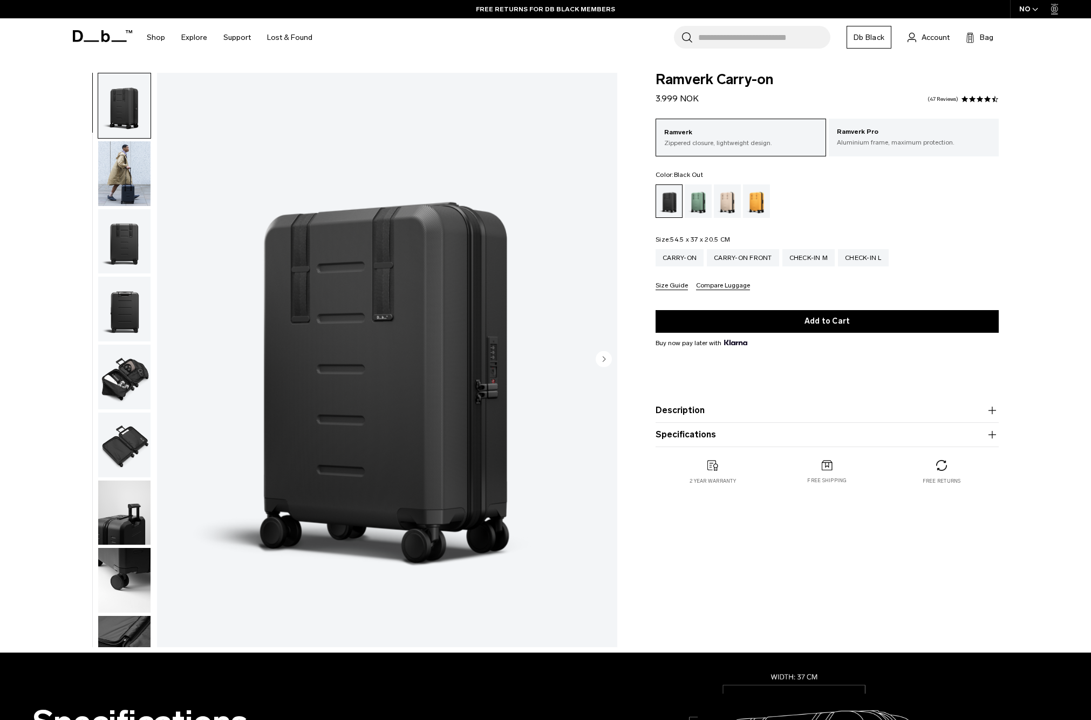
click at [138, 230] on img "button" at bounding box center [124, 241] width 52 height 65
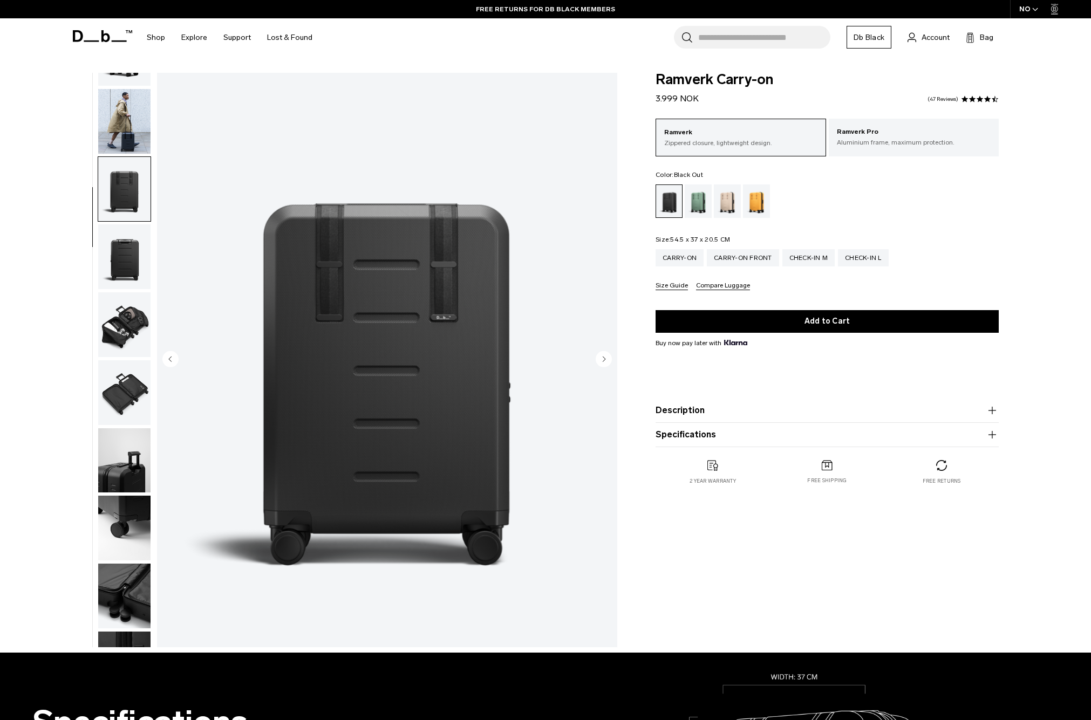
scroll to position [102, 0]
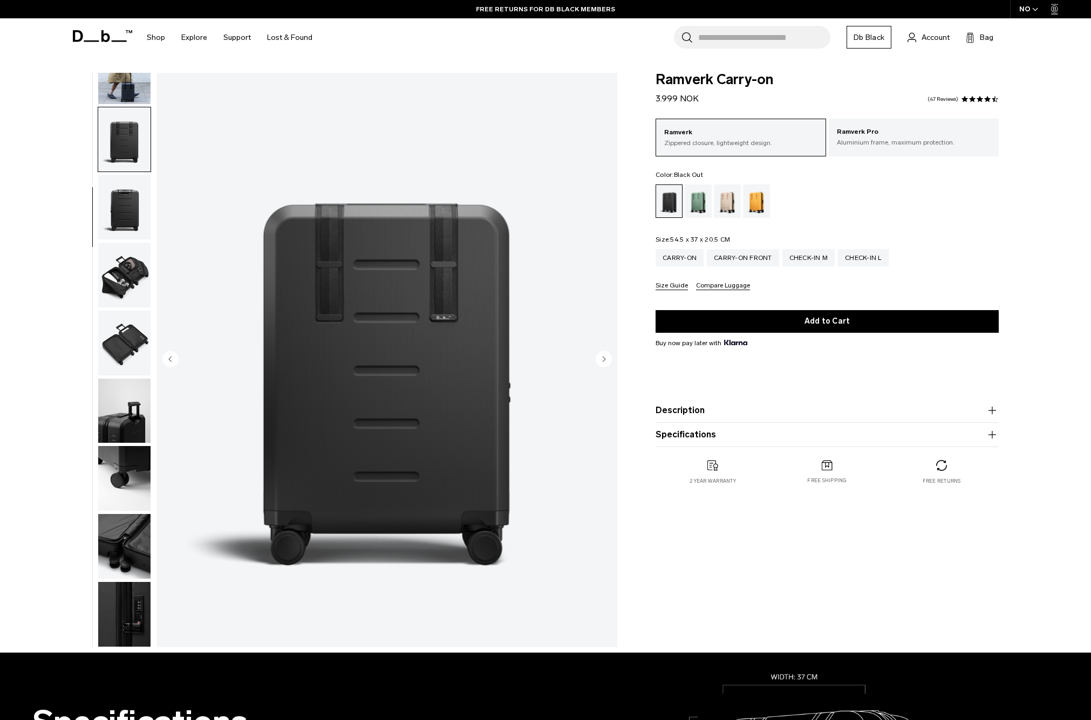
click at [122, 229] on img "button" at bounding box center [124, 207] width 52 height 65
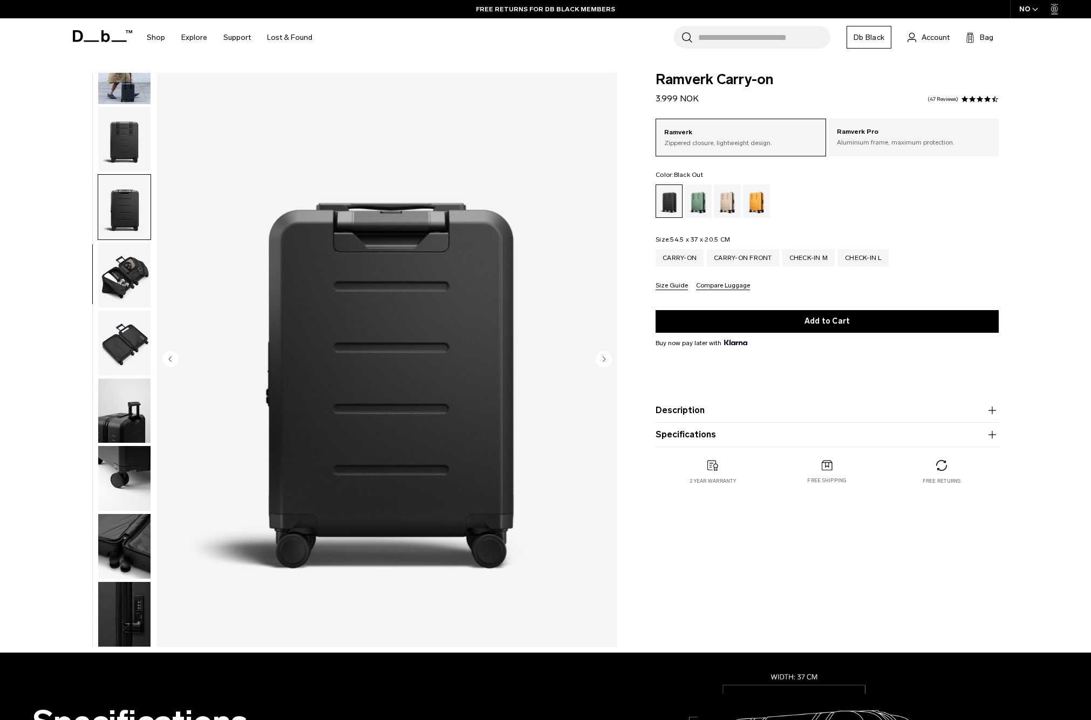
click at [120, 281] on img "button" at bounding box center [124, 275] width 52 height 65
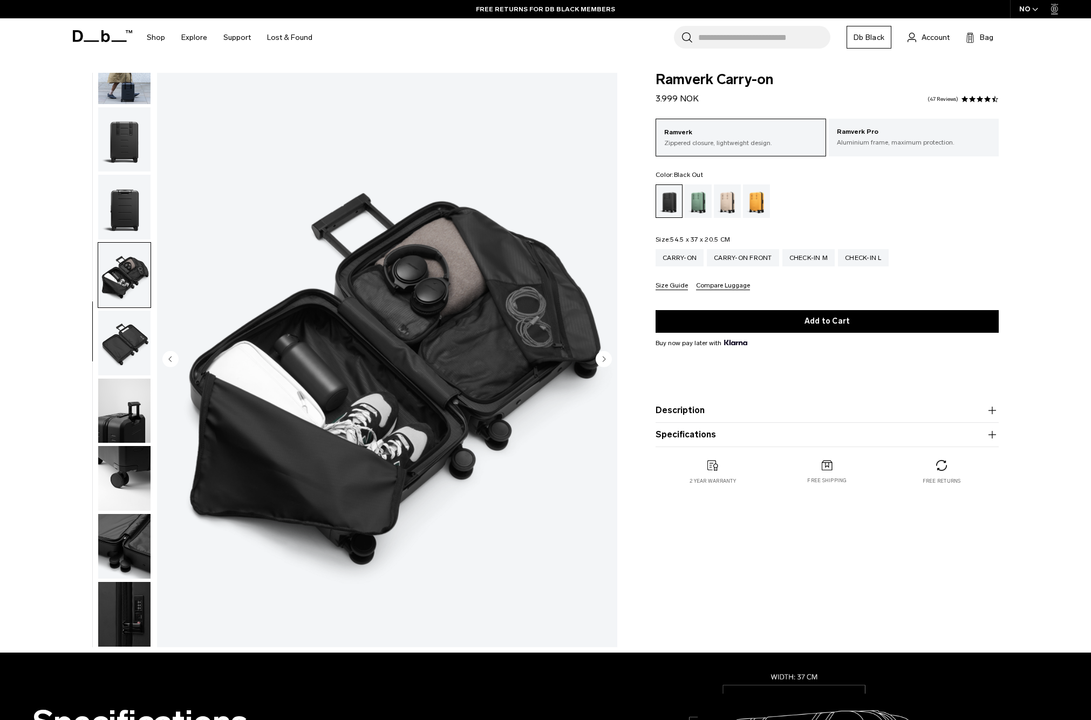
click at [127, 350] on img "button" at bounding box center [124, 343] width 52 height 65
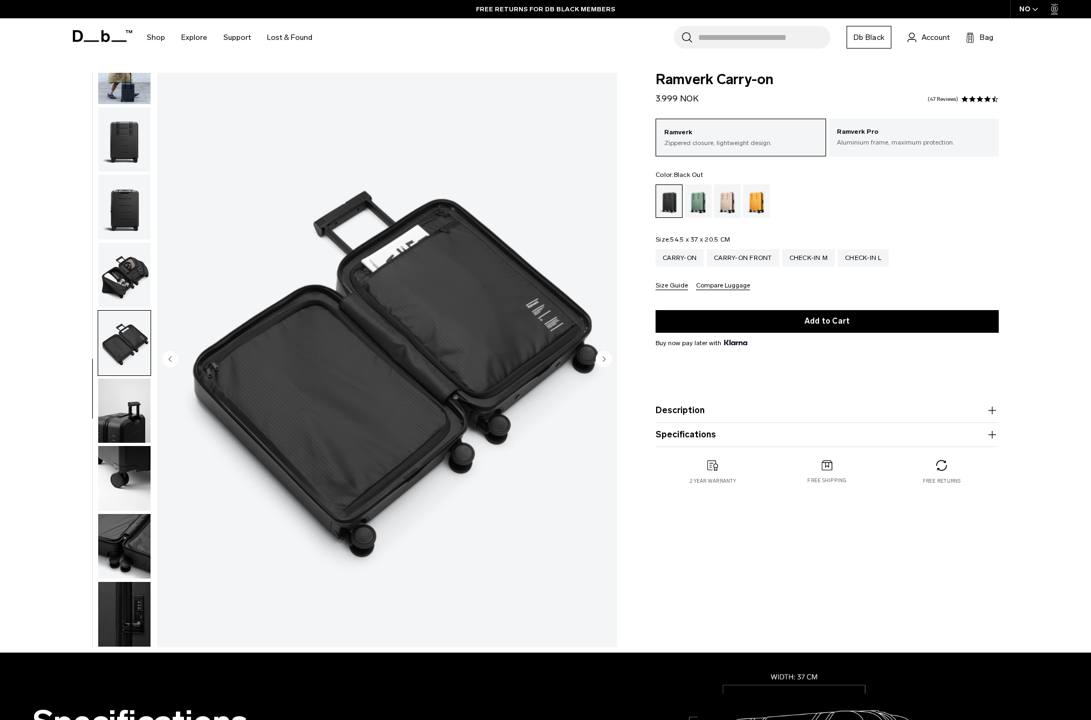
click at [101, 426] on img "button" at bounding box center [124, 411] width 52 height 65
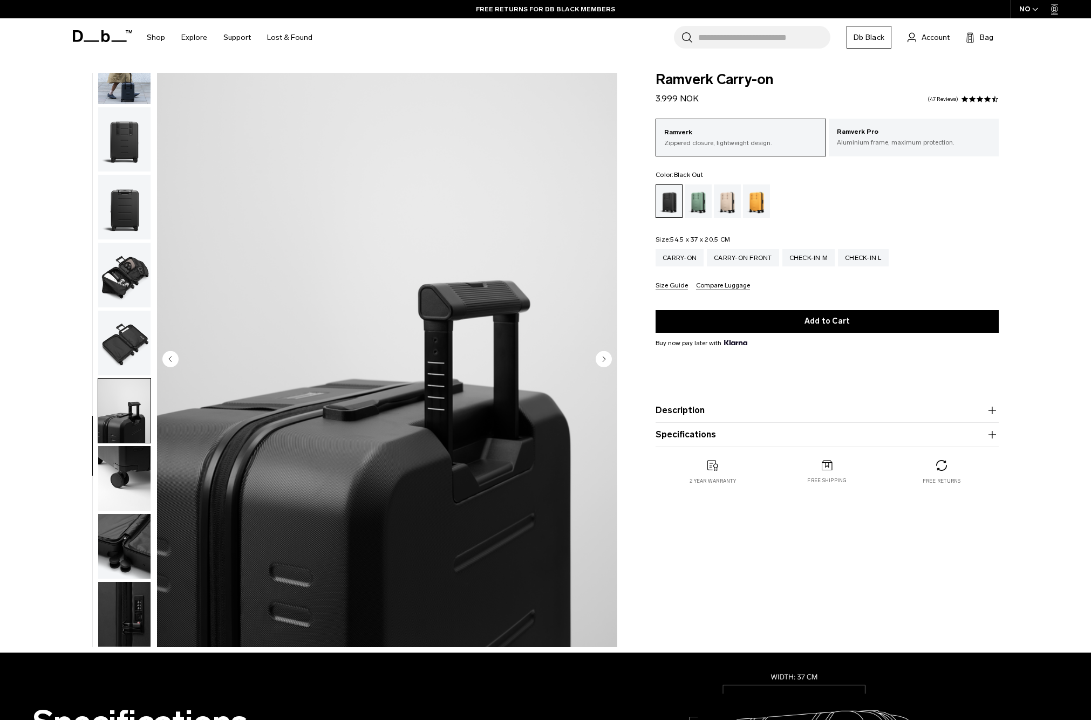
click at [108, 468] on img "button" at bounding box center [124, 478] width 52 height 65
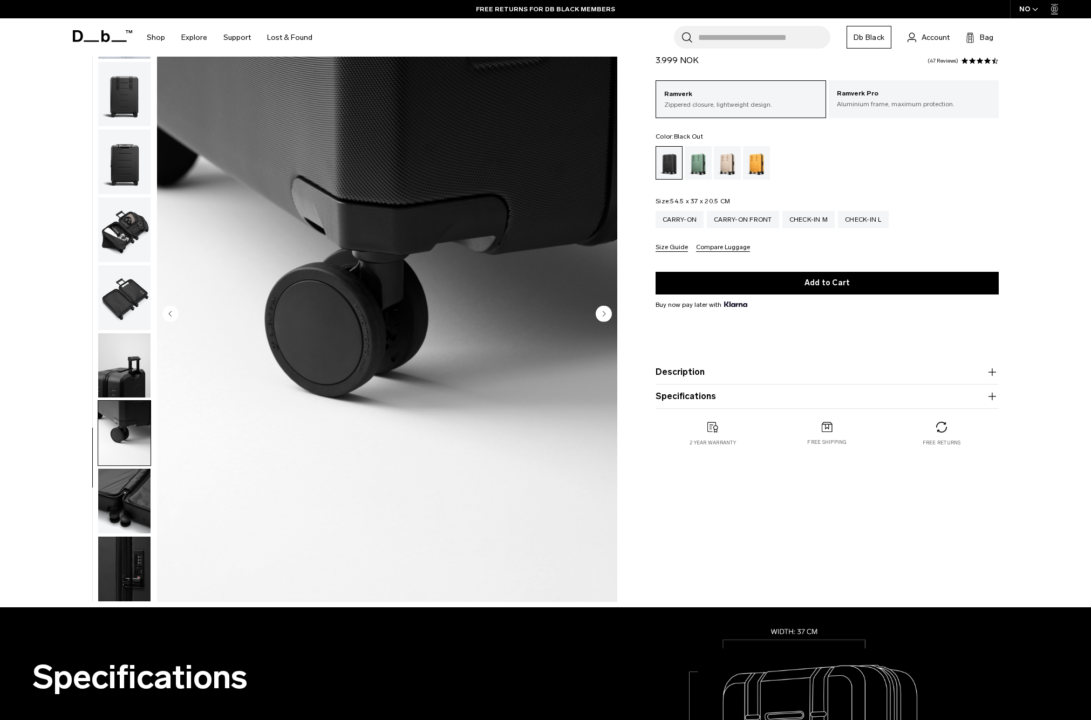
scroll to position [108, 0]
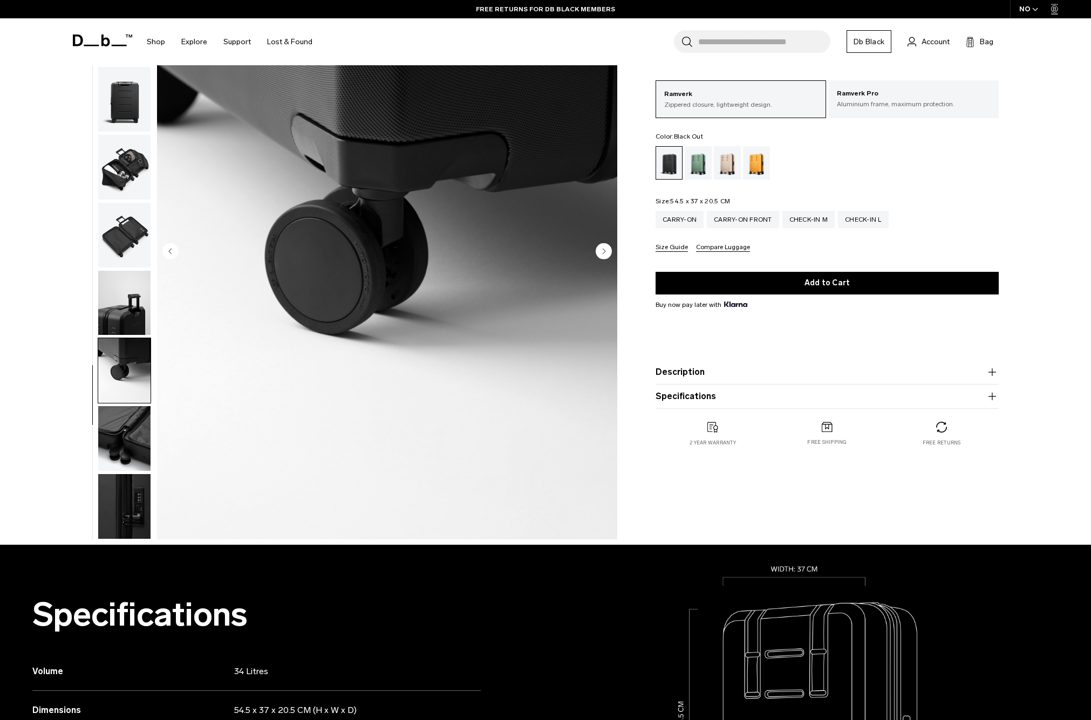
click at [111, 415] on img "button" at bounding box center [124, 438] width 52 height 65
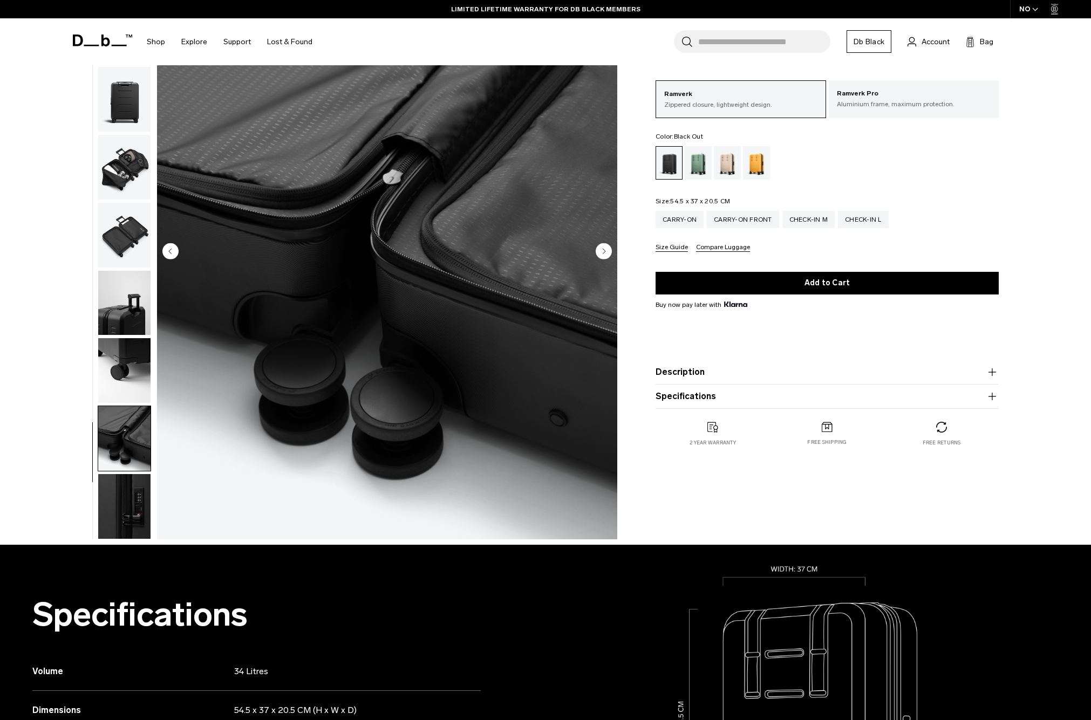
click at [126, 496] on img "button" at bounding box center [124, 506] width 52 height 65
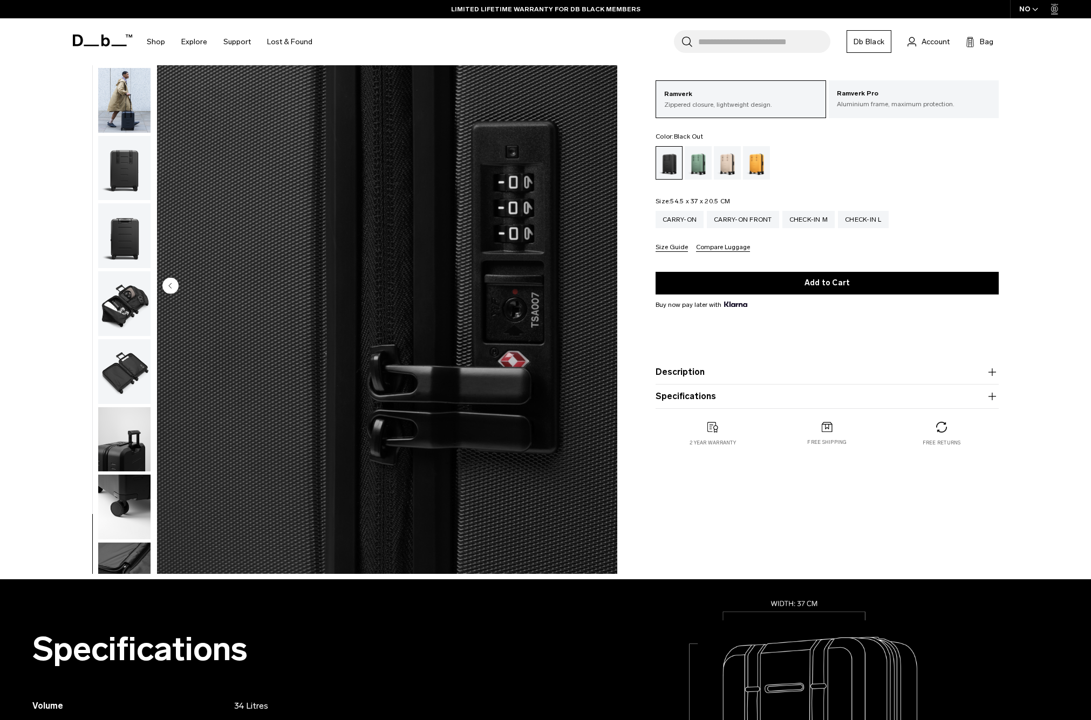
scroll to position [54, 0]
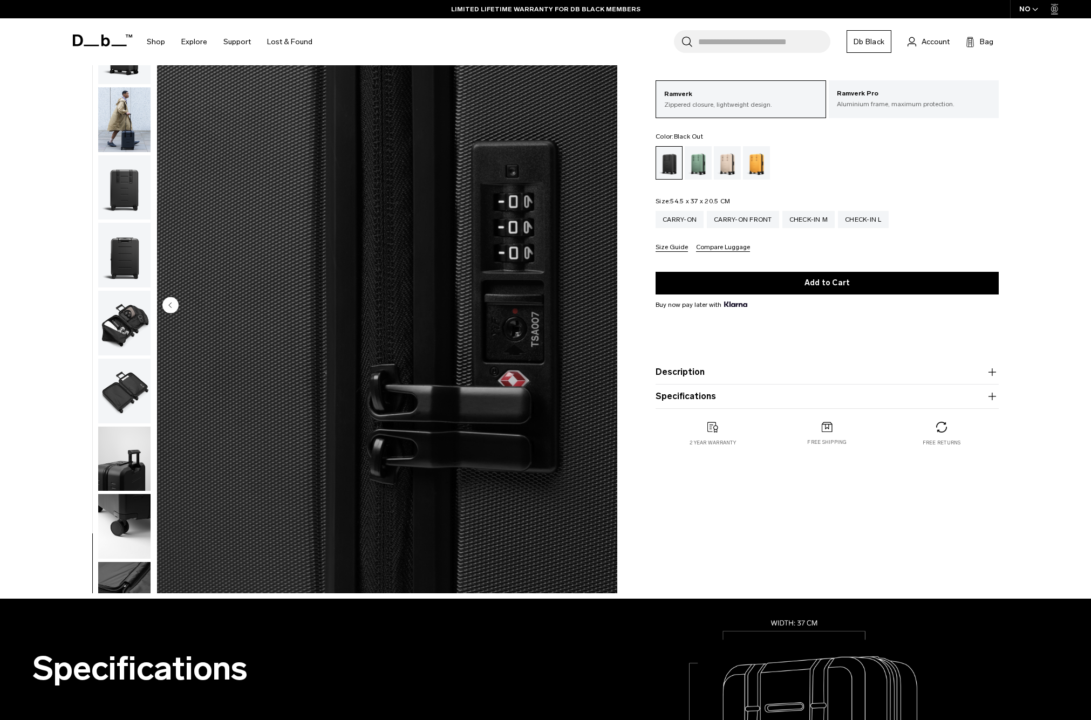
click at [98, 181] on button "button" at bounding box center [124, 188] width 53 height 66
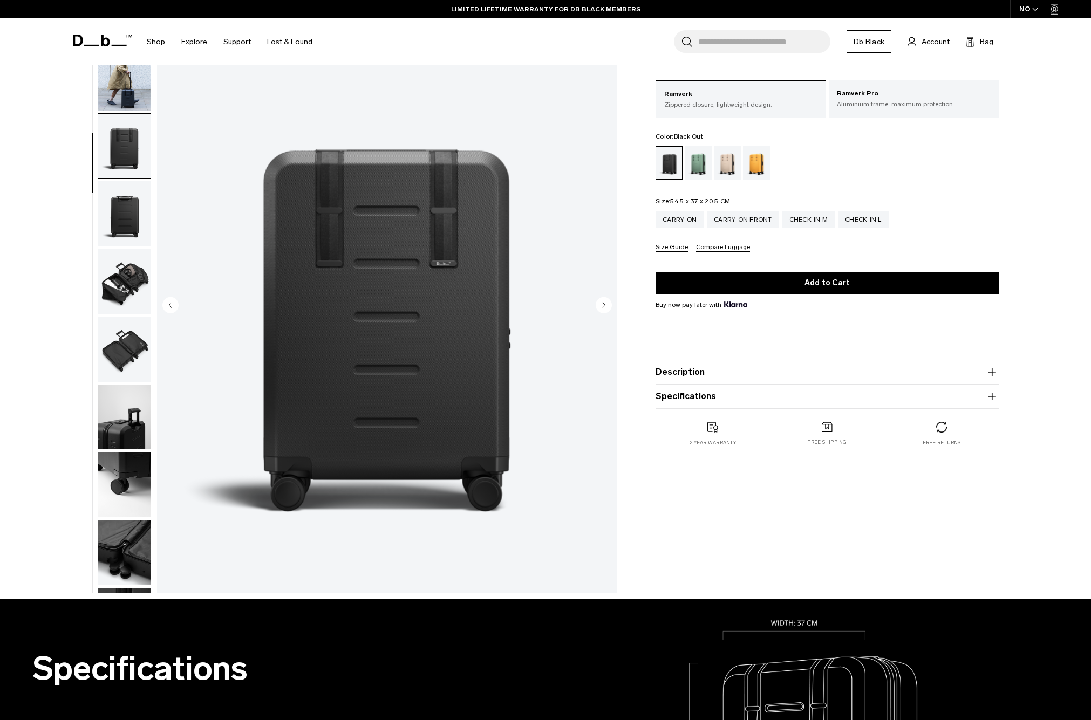
scroll to position [0, 0]
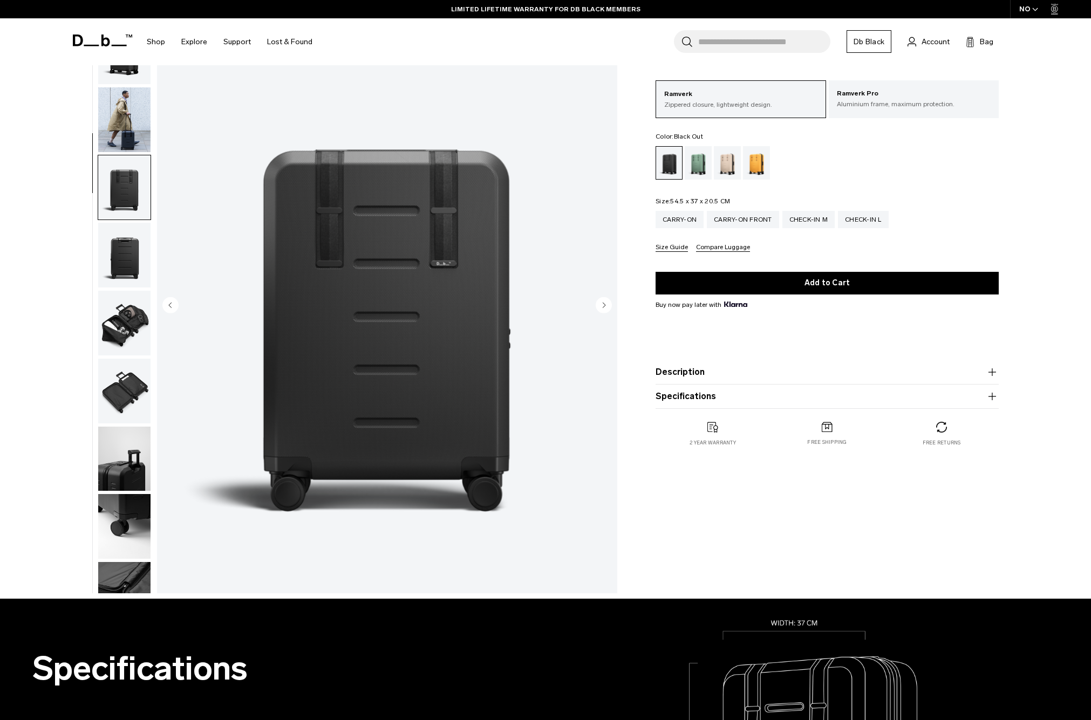
click at [123, 131] on img "button" at bounding box center [124, 119] width 52 height 65
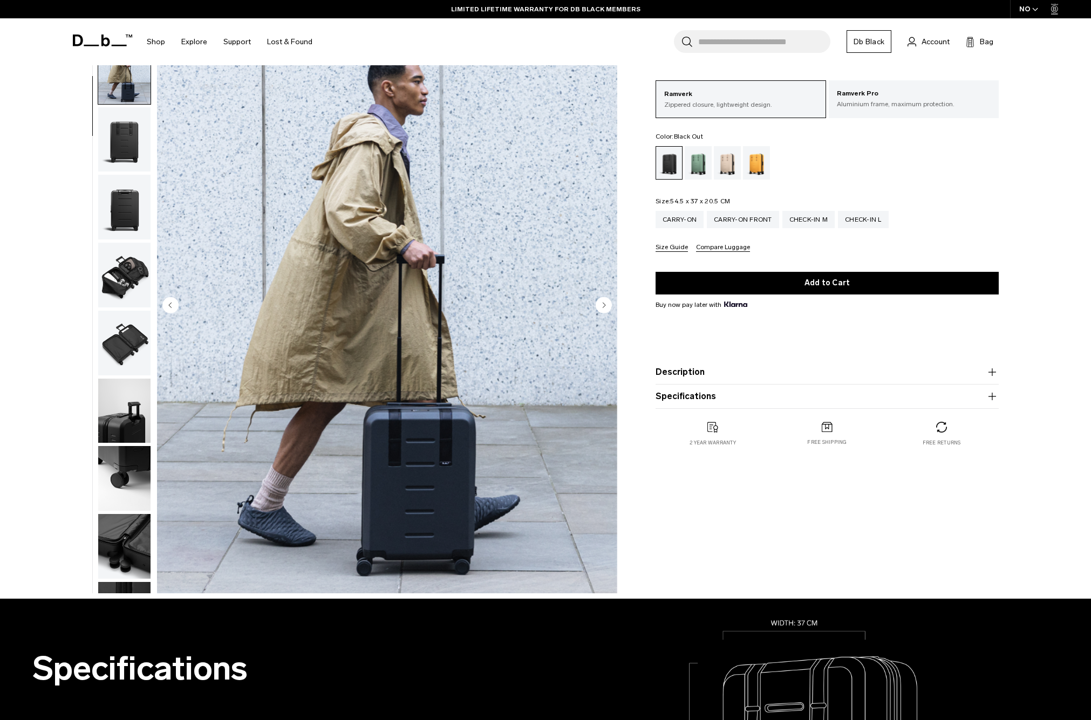
scroll to position [68, 0]
